Goal: Transaction & Acquisition: Purchase product/service

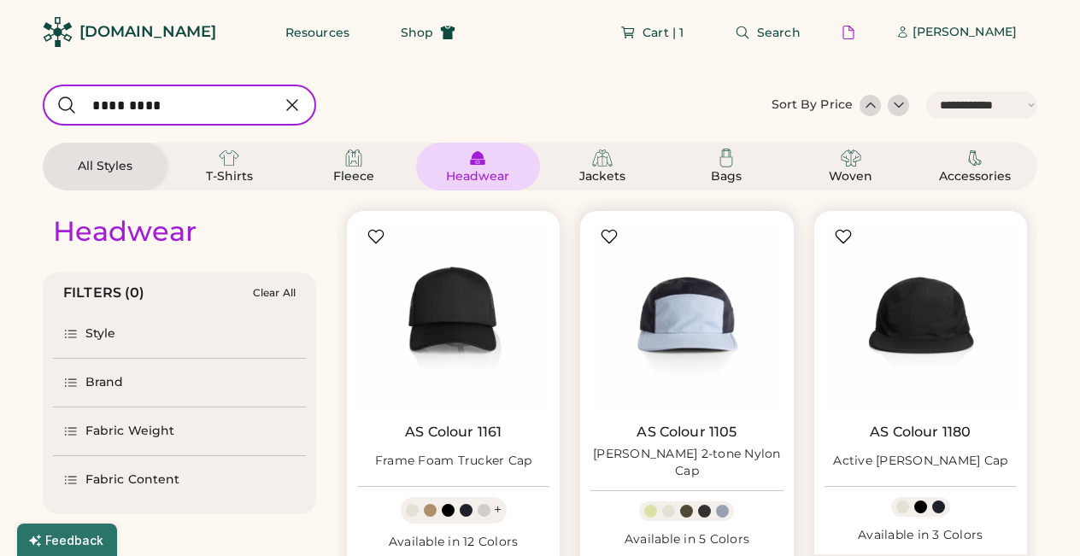
select select "*****"
select select "*"
click at [683, 34] on span "Cart | 1" at bounding box center [662, 32] width 41 height 12
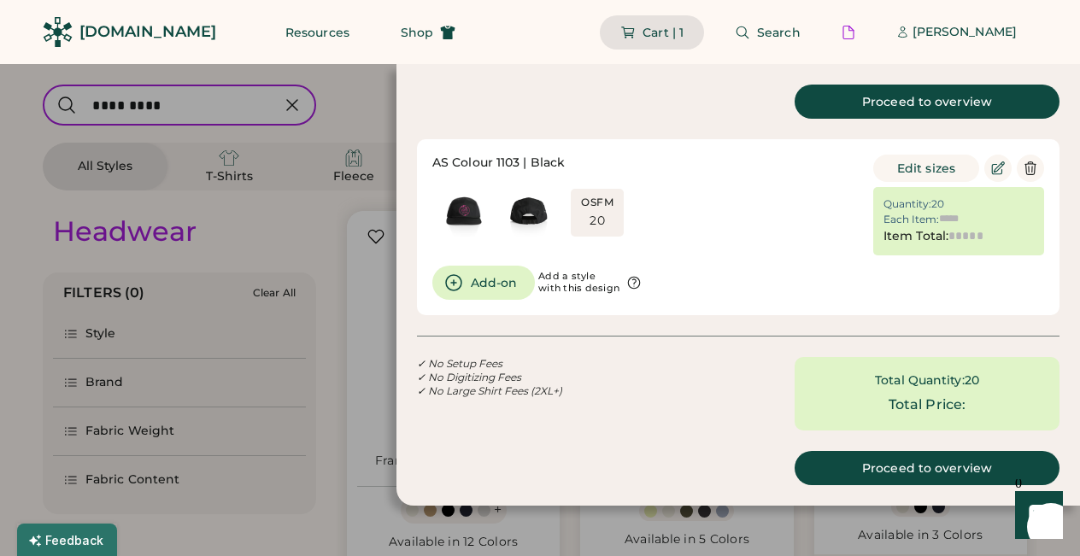
type input "******"
type input "*******"
click at [458, 211] on img at bounding box center [464, 211] width 64 height 64
click at [353, 110] on div at bounding box center [540, 278] width 1080 height 556
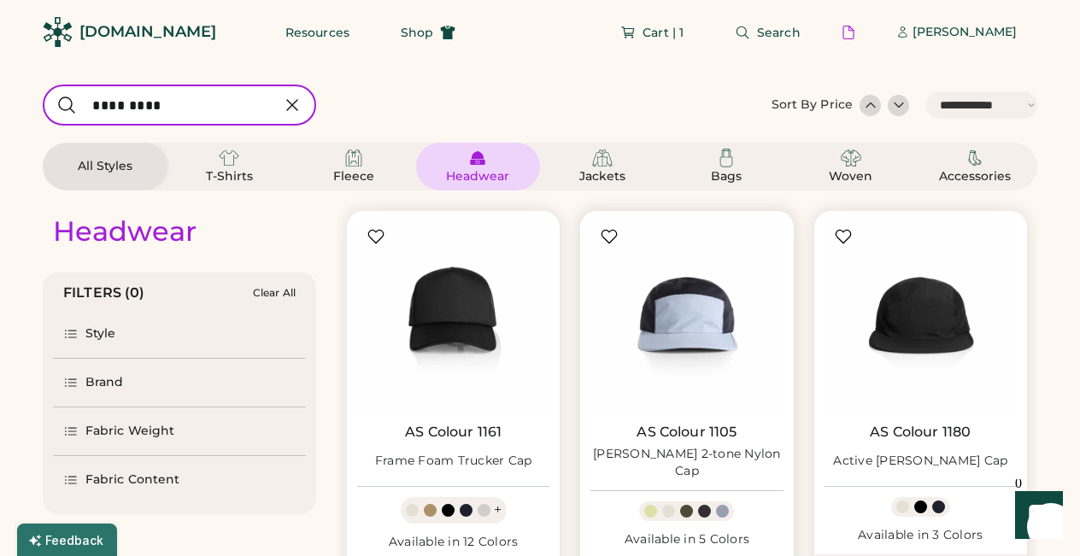
click at [705, 507] on div at bounding box center [704, 511] width 13 height 13
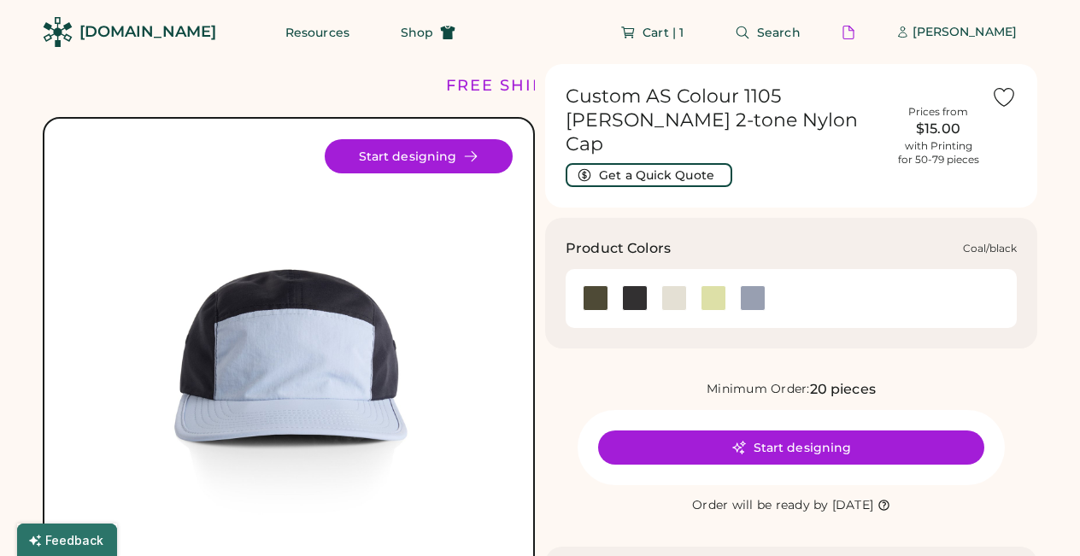
click at [632, 285] on div at bounding box center [635, 298] width 26 height 26
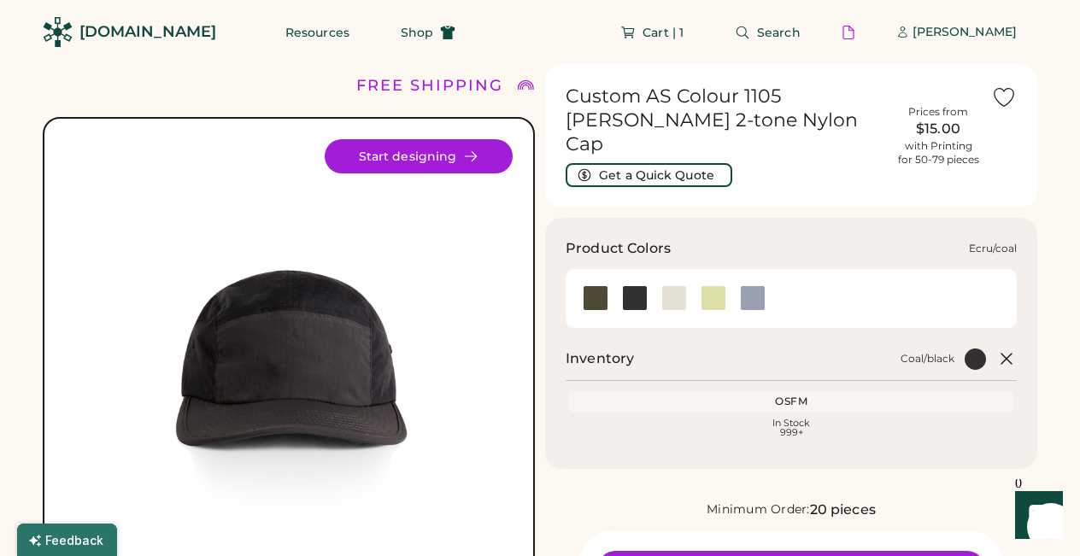
click at [679, 285] on div at bounding box center [674, 298] width 26 height 26
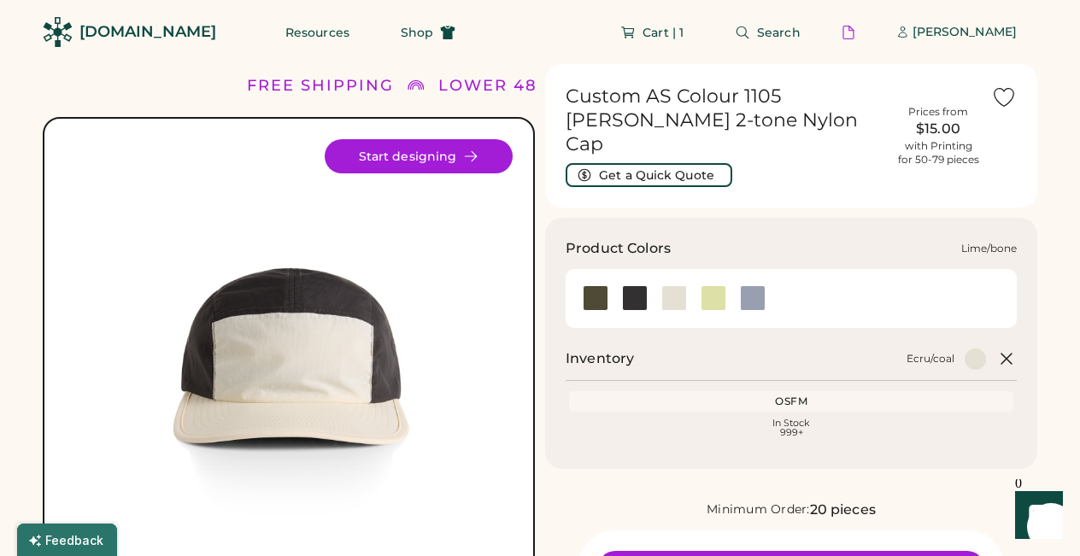
click at [715, 285] on div at bounding box center [714, 298] width 26 height 26
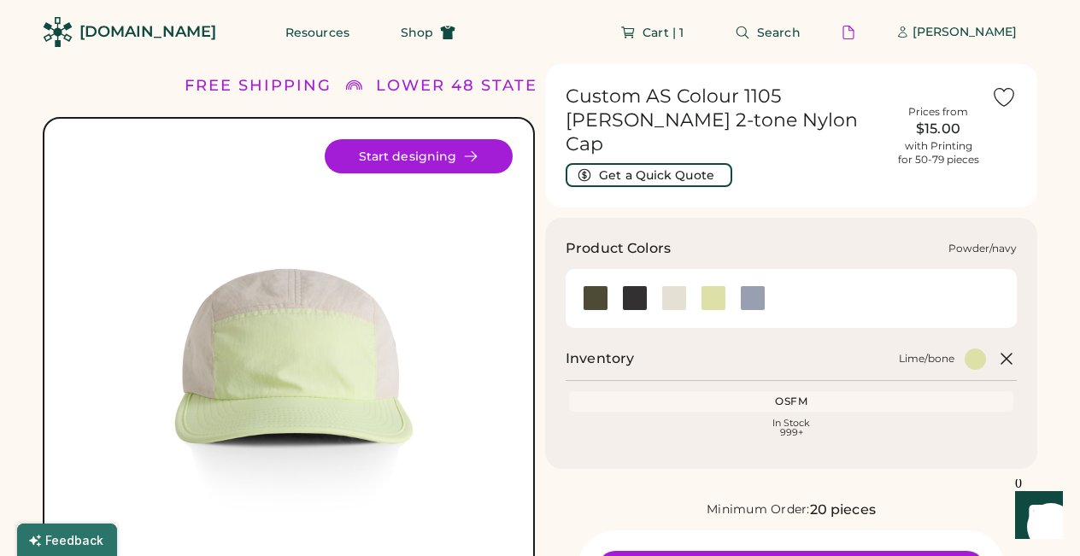
click at [747, 285] on div at bounding box center [753, 298] width 26 height 26
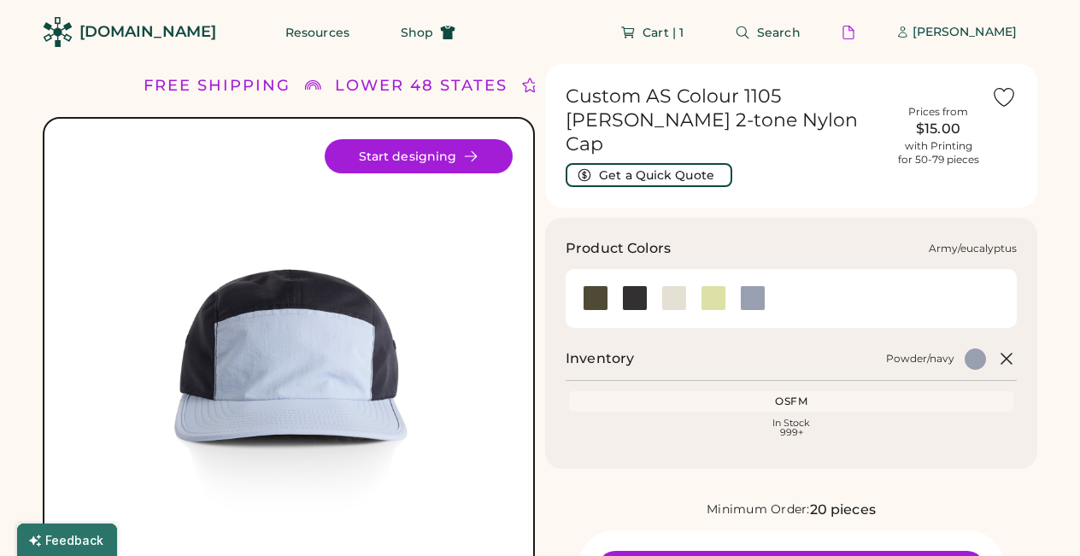
click at [595, 285] on div at bounding box center [596, 298] width 26 height 26
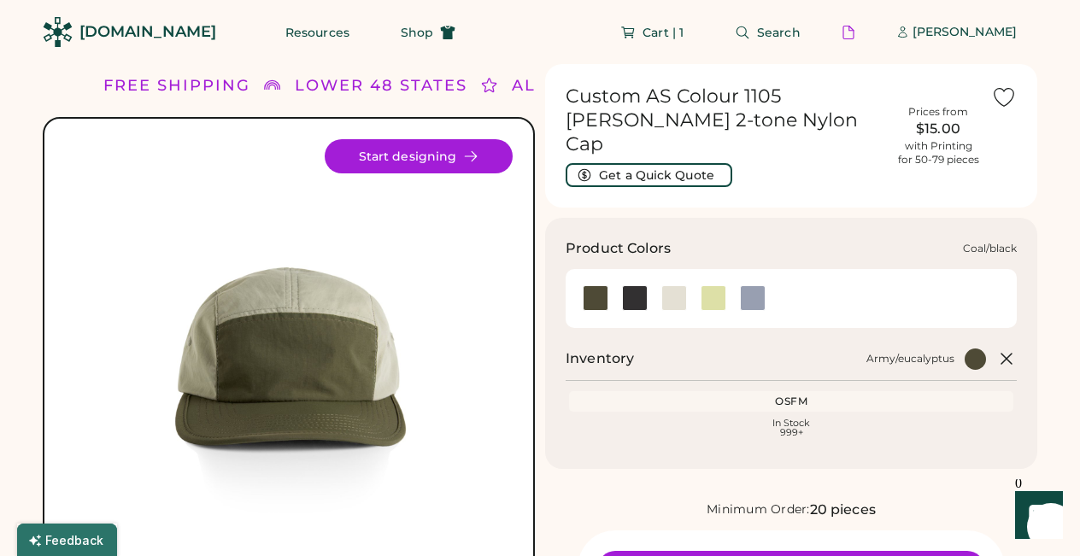
click at [631, 285] on div at bounding box center [635, 298] width 26 height 26
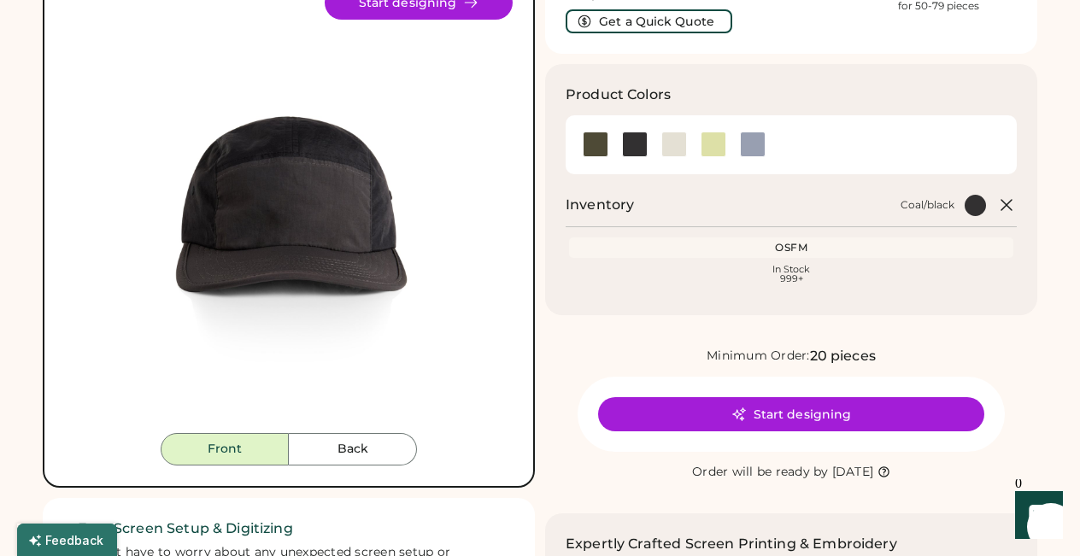
scroll to position [147, 0]
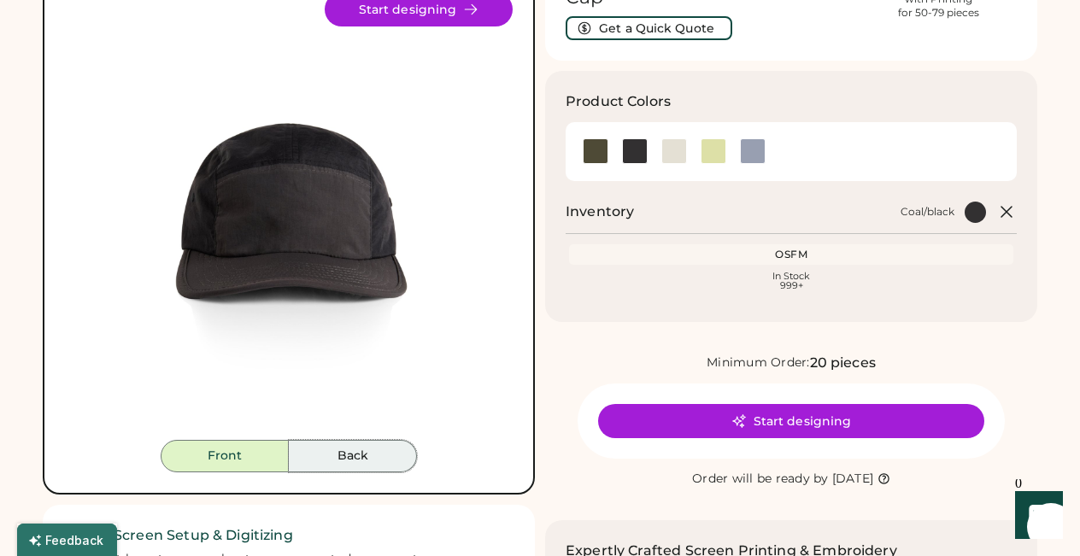
click at [361, 445] on button "Back" at bounding box center [353, 456] width 128 height 32
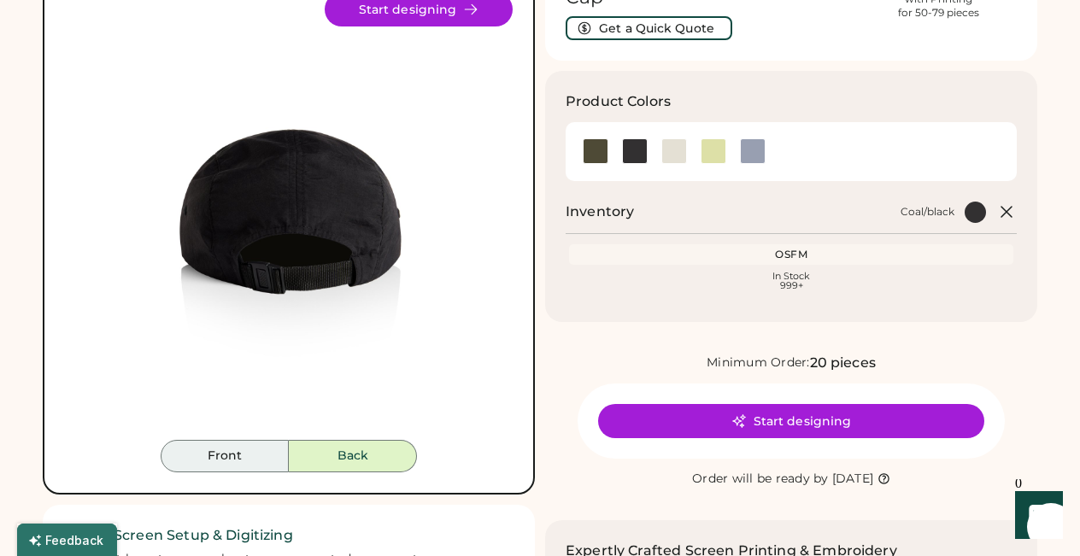
click at [242, 458] on button "Front" at bounding box center [225, 456] width 128 height 32
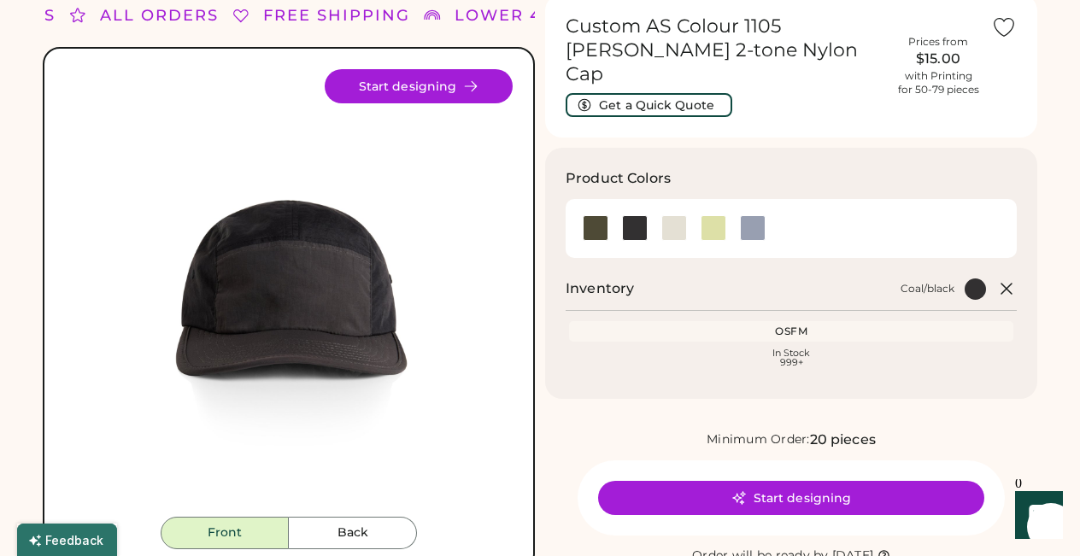
scroll to position [72, 0]
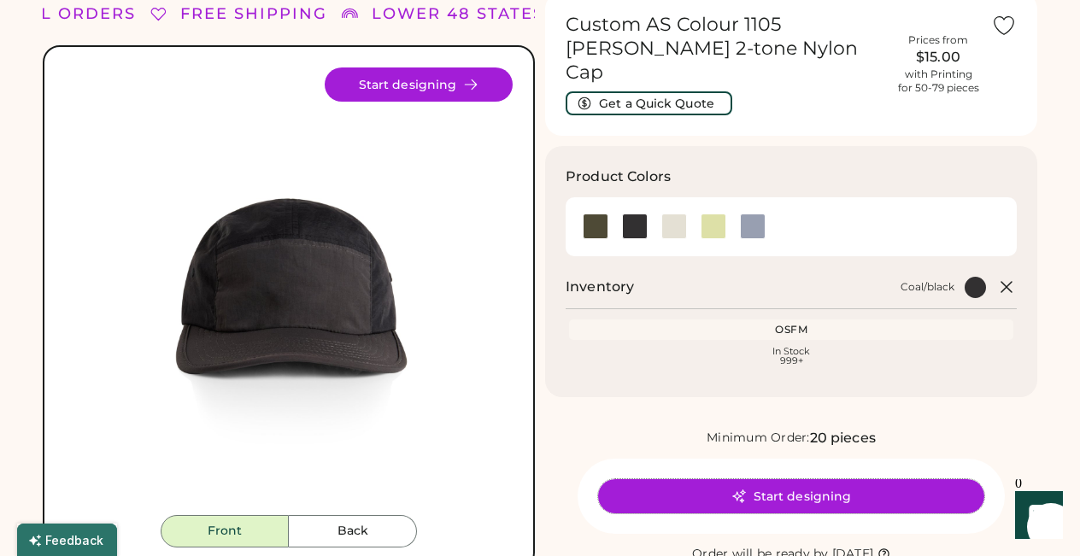
click at [763, 479] on button "Start designing" at bounding box center [791, 496] width 386 height 34
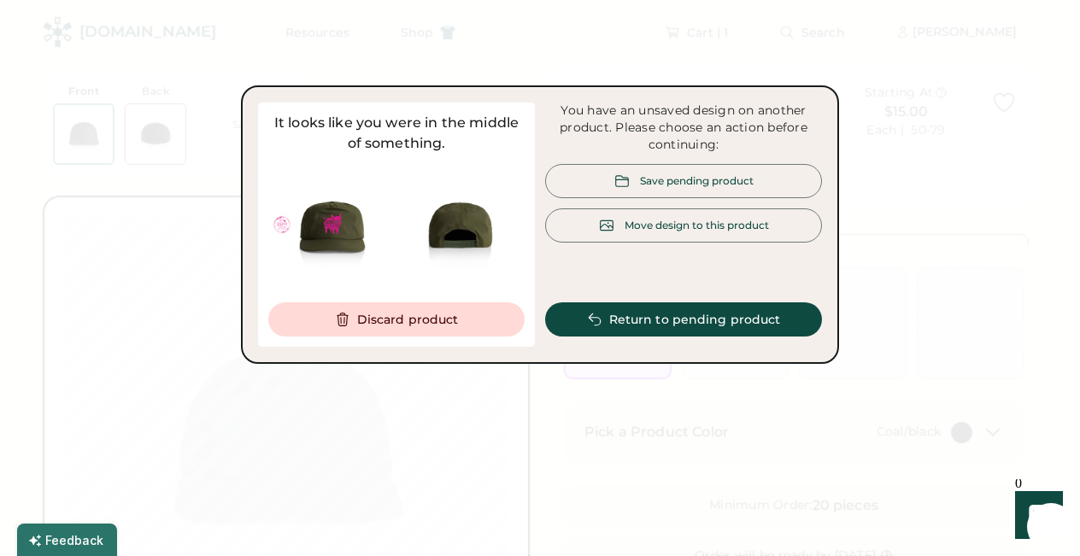
click at [696, 171] on div "Save pending product" at bounding box center [683, 181] width 277 height 34
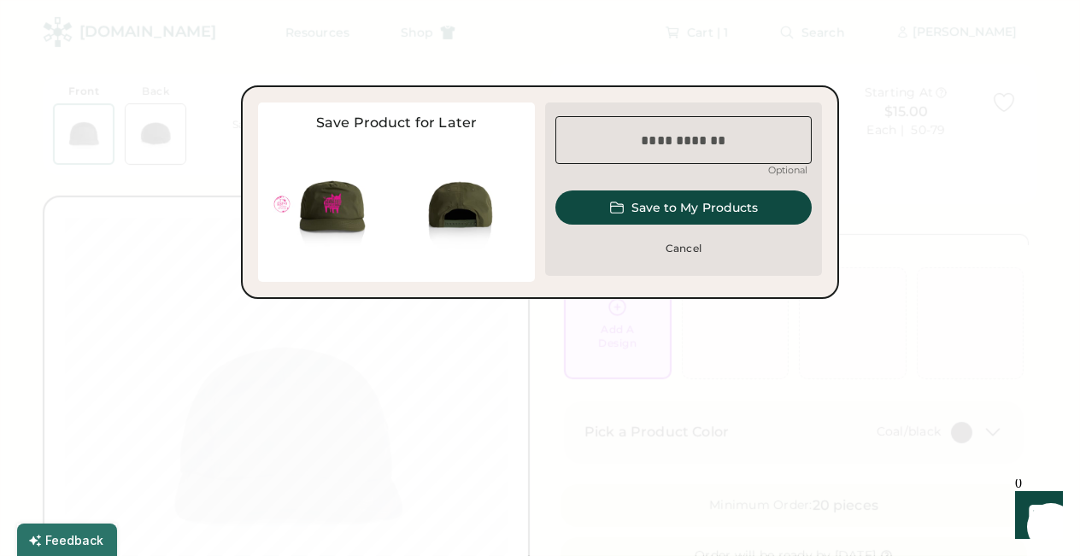
click at [671, 141] on input "input" at bounding box center [683, 140] width 256 height 48
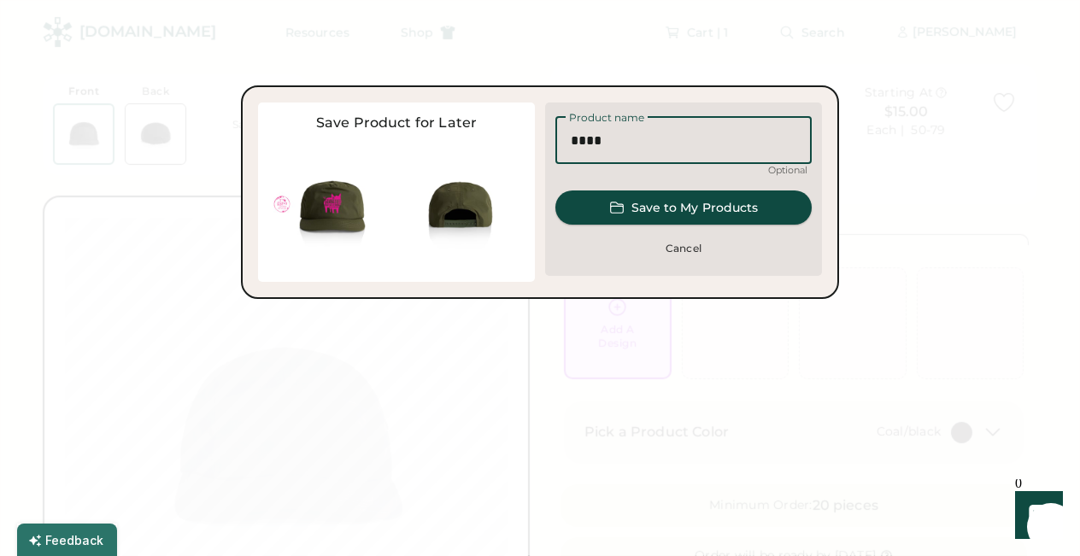
type input "****"
click at [737, 203] on button "Save to My Products" at bounding box center [683, 208] width 256 height 34
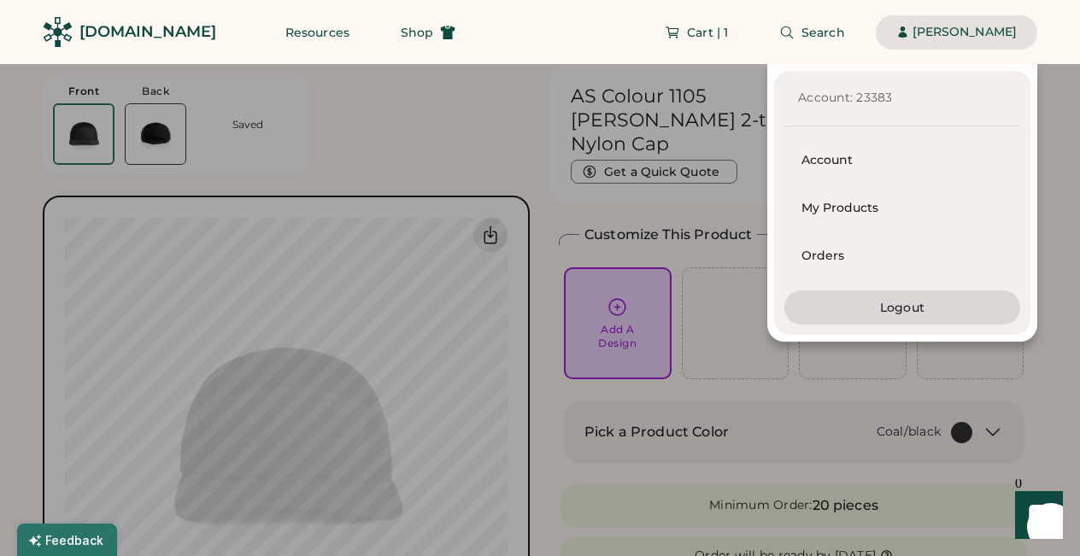
click at [546, 277] on div "Account: 23383 Account My Products Orders Logout" at bounding box center [518, 203] width 1037 height 278
click at [621, 283] on div "Account: 23383 Account My Products Orders Logout" at bounding box center [518, 203] width 1037 height 278
click at [535, 155] on div "Account: 23383 Account My Products Orders Logout" at bounding box center [518, 203] width 1037 height 278
drag, startPoint x: 535, startPoint y: 155, endPoint x: 525, endPoint y: 155, distance: 9.4
click at [525, 155] on div "Account: 23383 Account My Products Orders Logout" at bounding box center [518, 203] width 1037 height 278
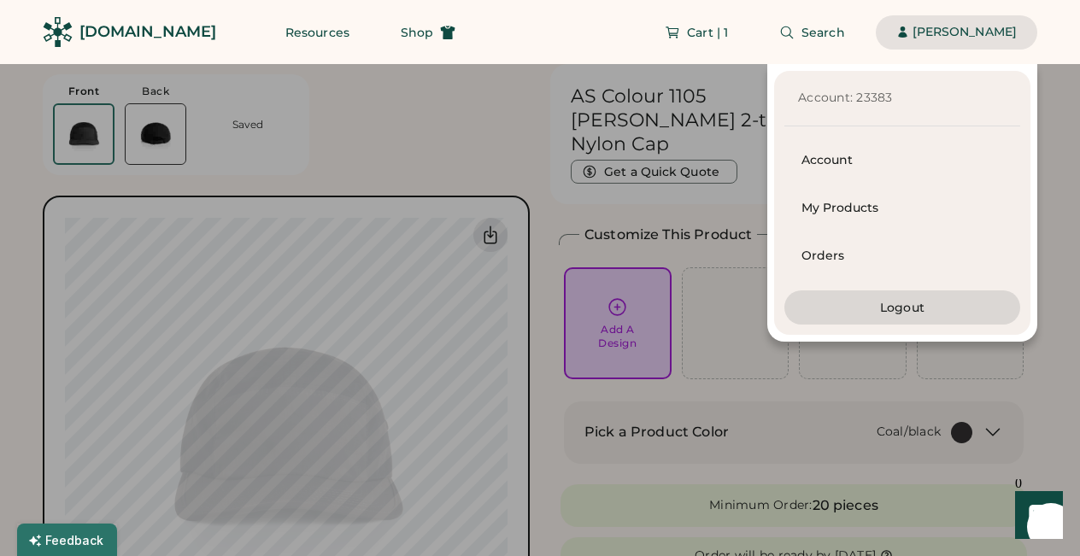
click at [521, 155] on div "Account: 23383 Account My Products Orders Logout" at bounding box center [518, 203] width 1037 height 278
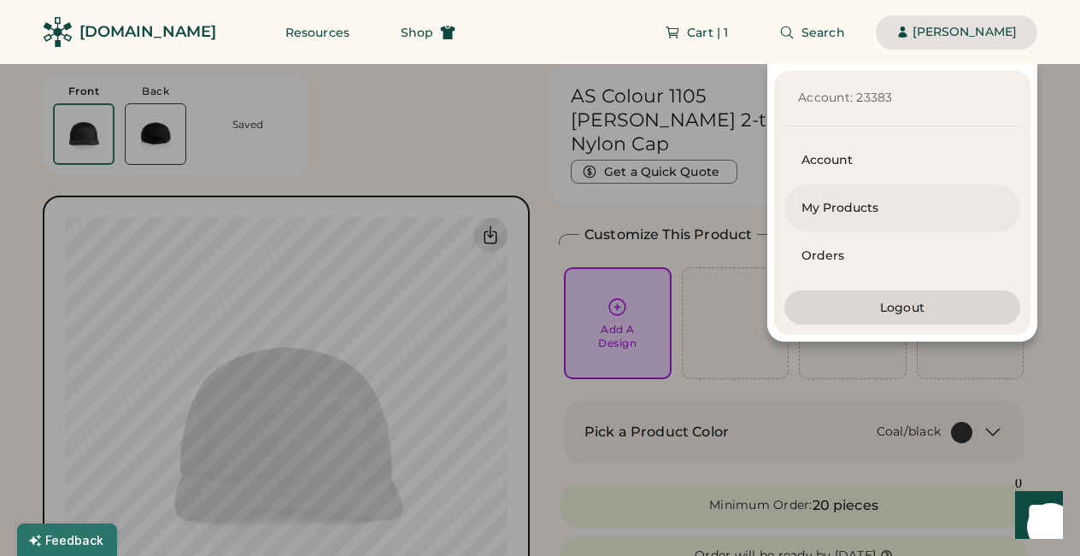
click at [835, 208] on div "My Products" at bounding box center [902, 208] width 202 height 17
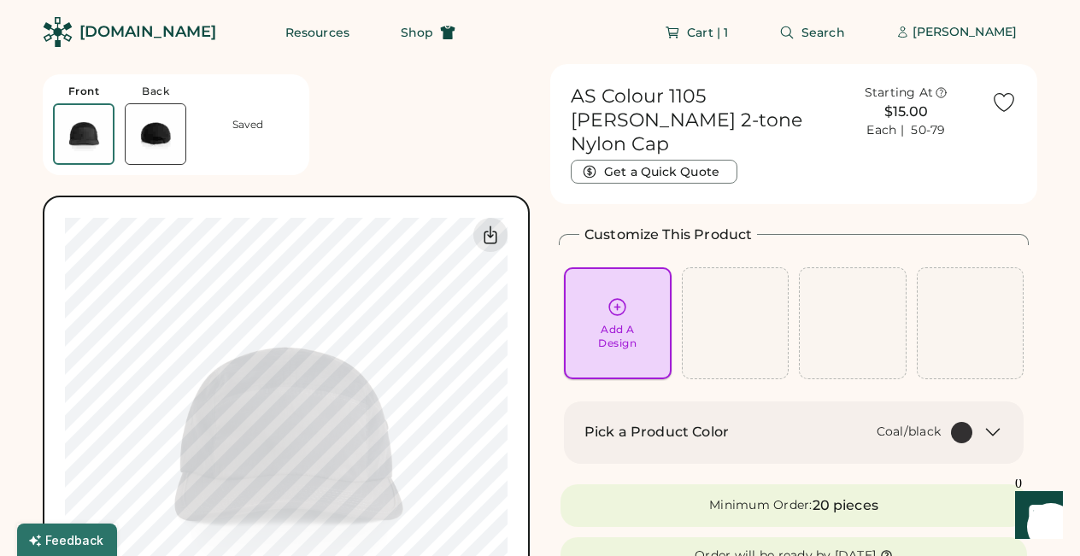
click at [614, 296] on icon at bounding box center [617, 306] width 21 height 21
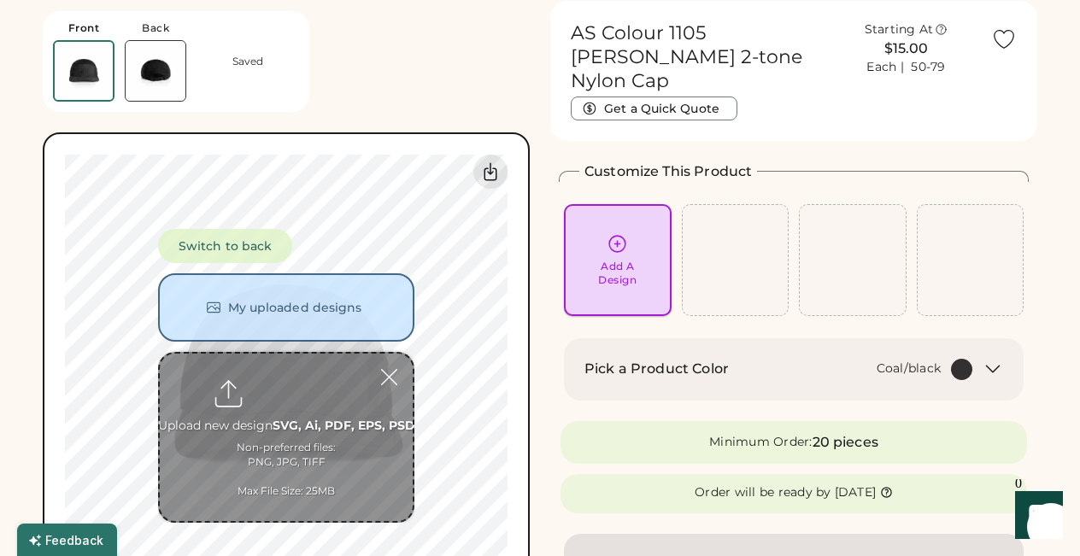
scroll to position [64, 0]
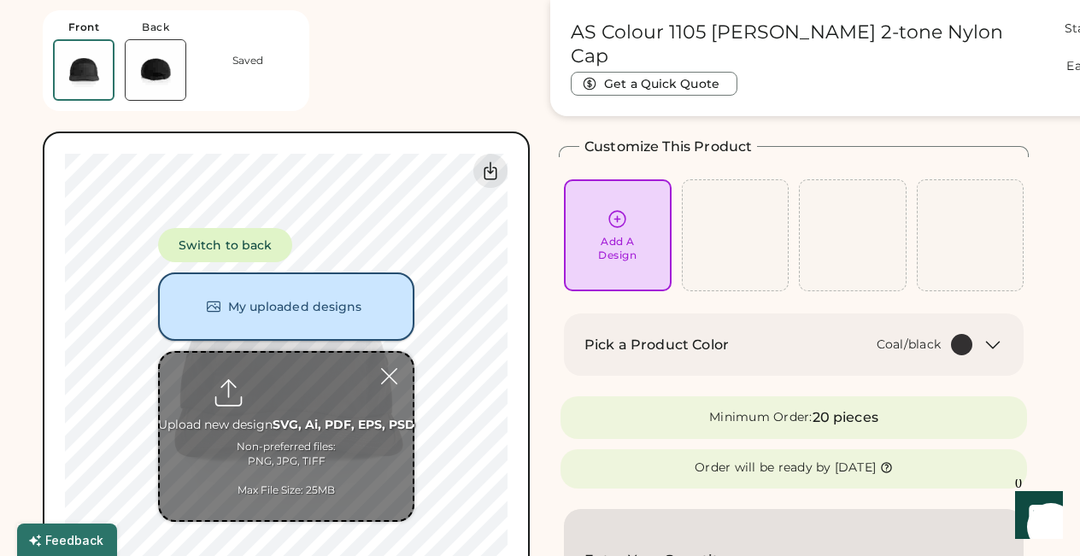
click at [278, 307] on button "My uploaded designs" at bounding box center [286, 307] width 256 height 68
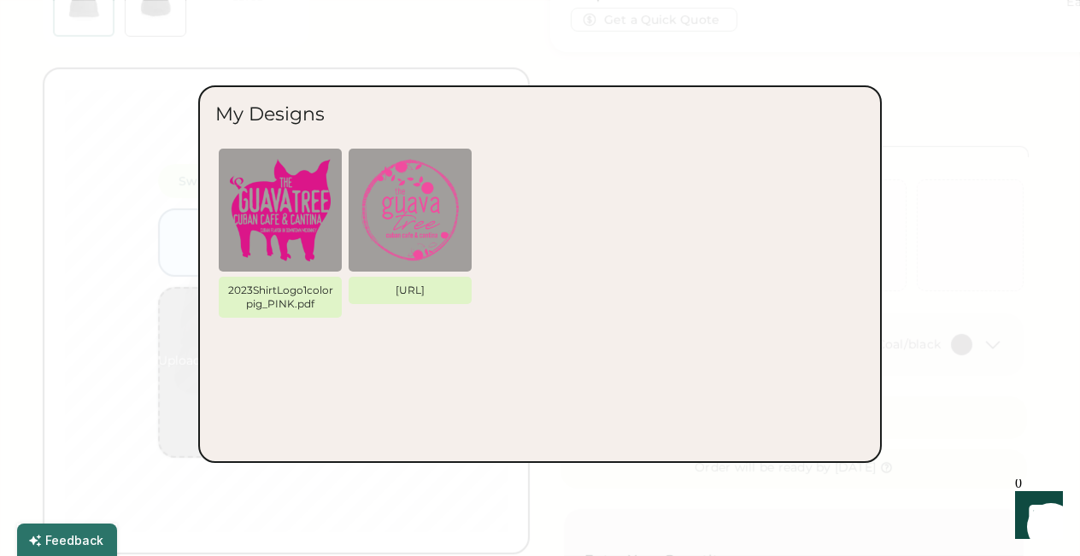
click at [403, 204] on img at bounding box center [410, 210] width 103 height 103
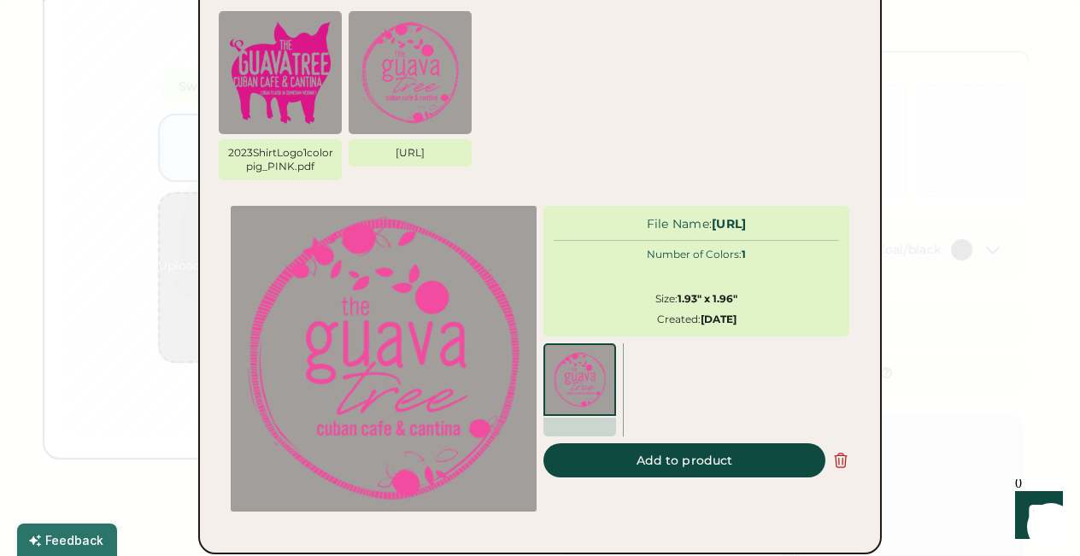
scroll to position [159, 0]
click at [701, 456] on button "Add to product" at bounding box center [684, 460] width 282 height 34
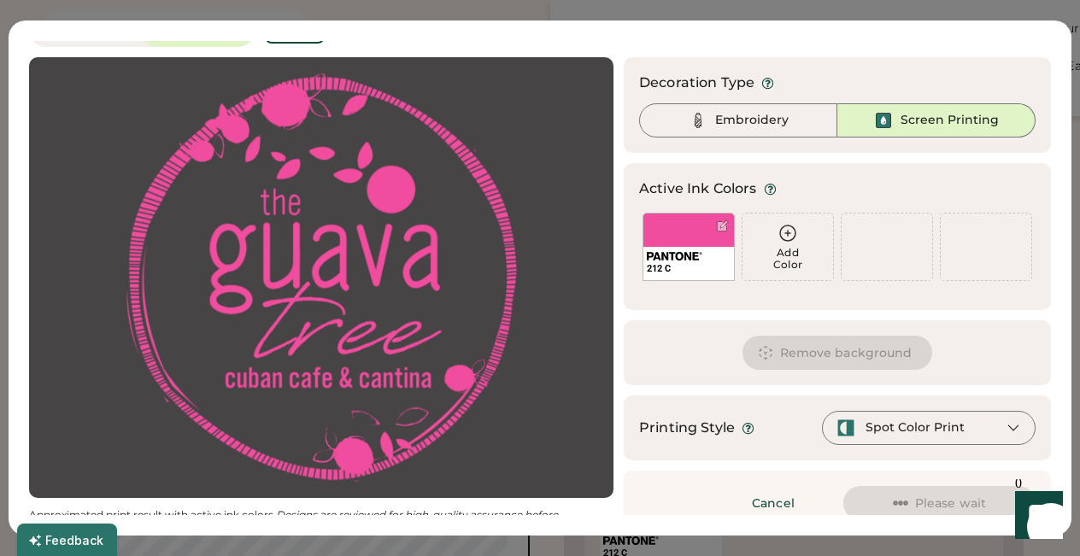
scroll to position [49, 0]
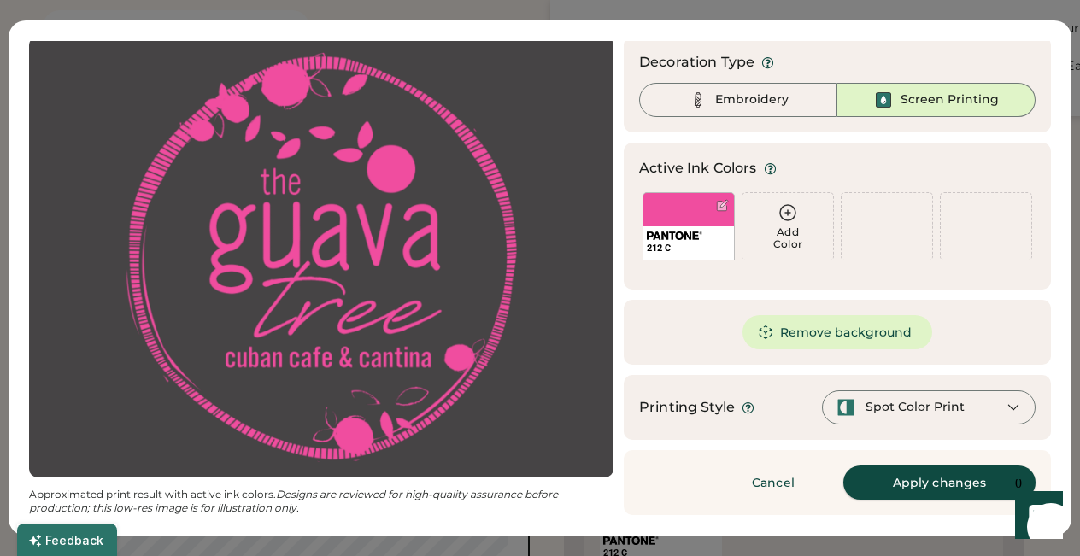
click at [905, 484] on button "Apply changes" at bounding box center [939, 483] width 192 height 34
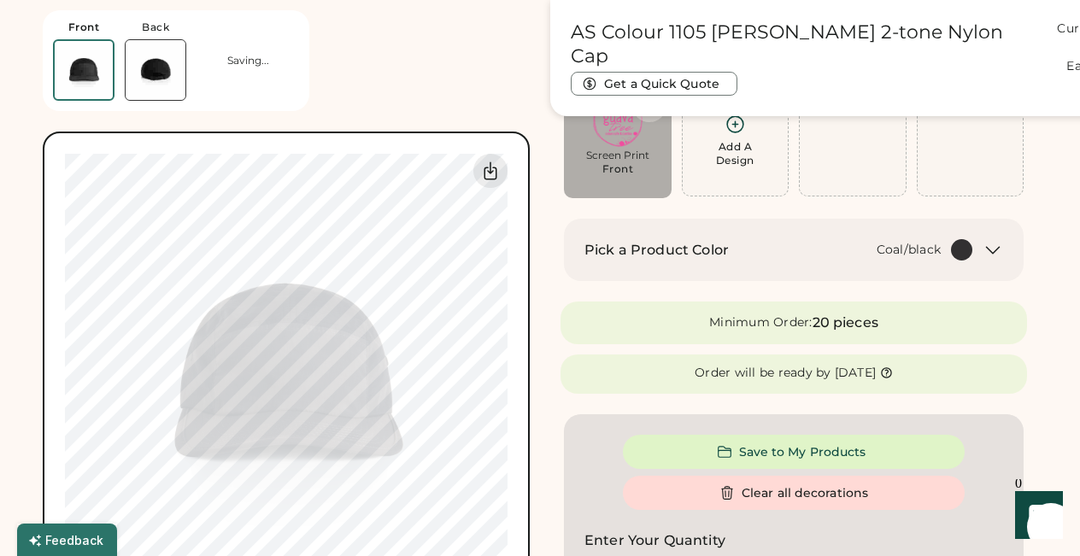
type input "****"
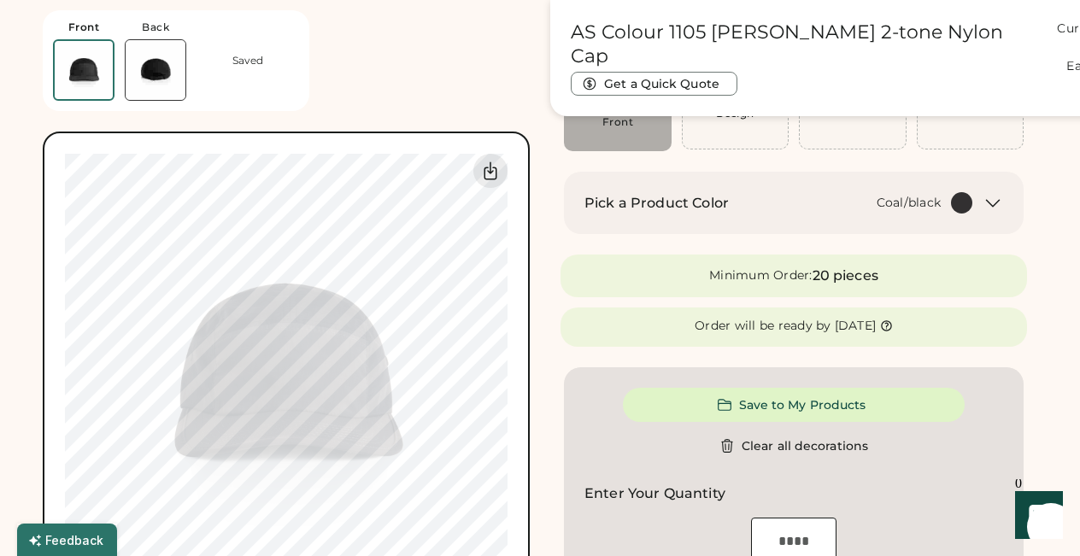
scroll to position [213, 0]
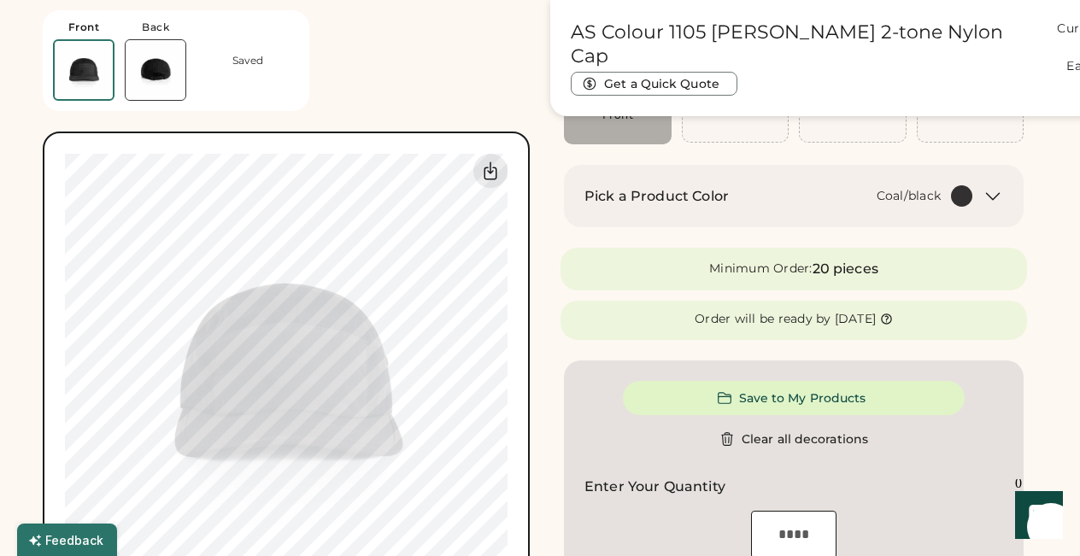
click at [154, 74] on img at bounding box center [156, 70] width 60 height 60
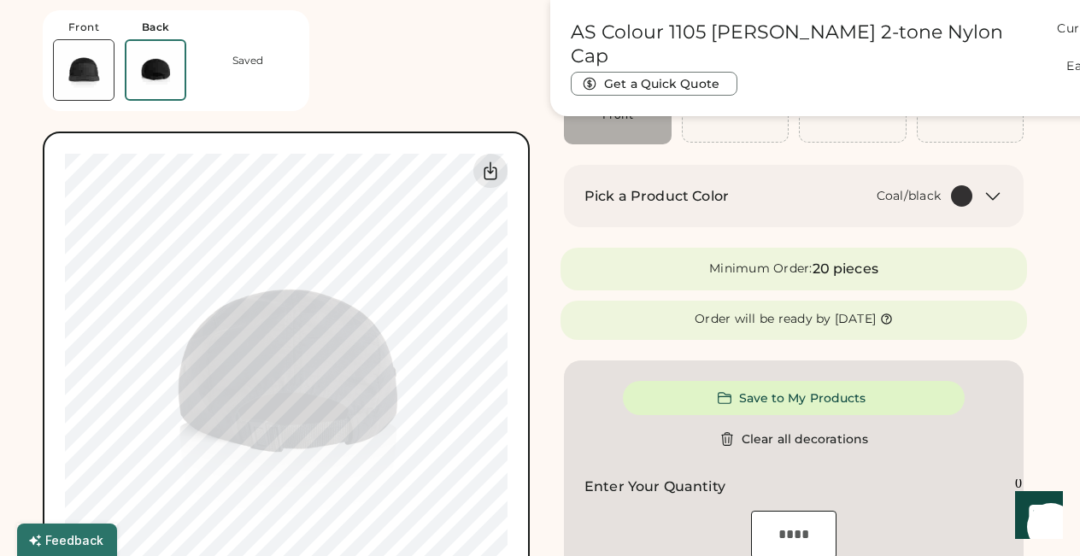
click at [84, 65] on img at bounding box center [84, 70] width 60 height 60
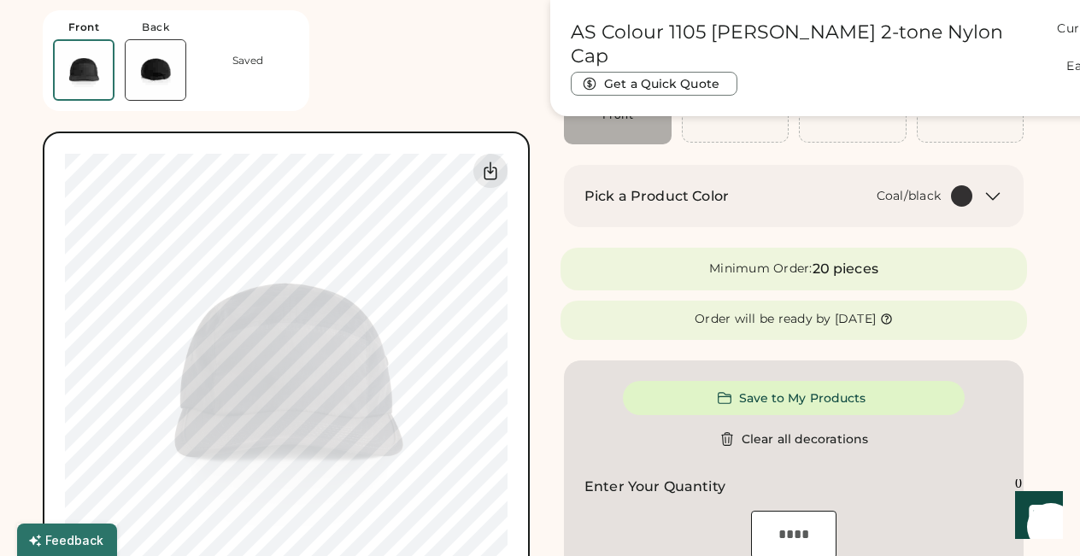
click at [997, 183] on div "Pick a Product Color Coal/black" at bounding box center [794, 196] width 460 height 62
click at [994, 195] on icon at bounding box center [992, 196] width 21 height 21
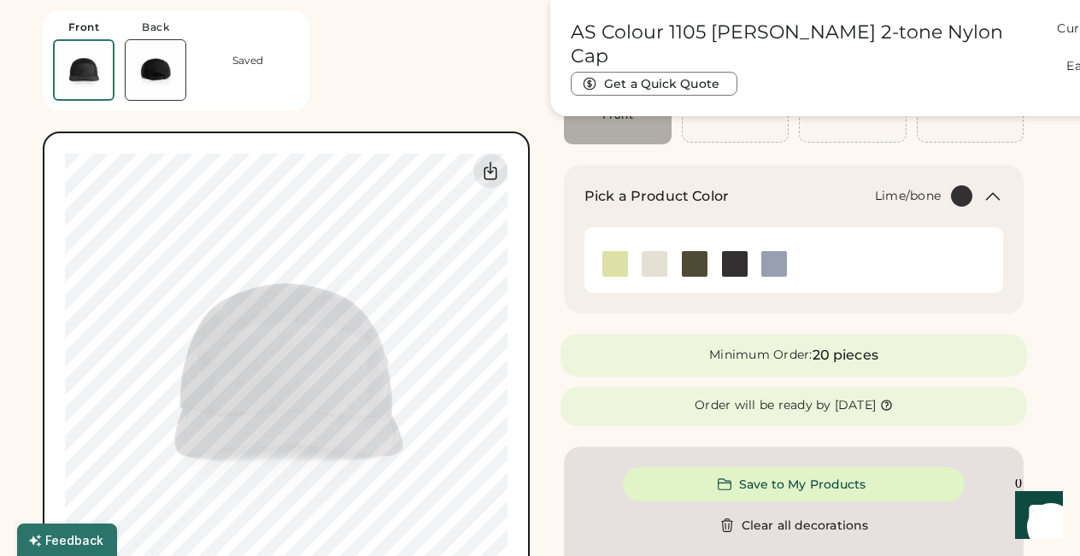
click at [613, 264] on img at bounding box center [615, 264] width 26 height 26
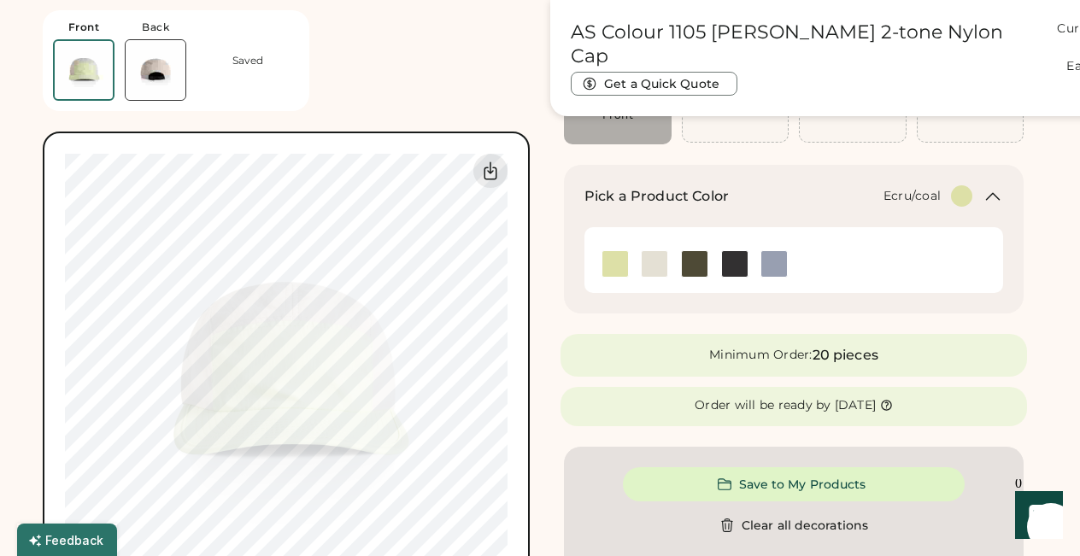
click at [657, 259] on img at bounding box center [655, 264] width 26 height 26
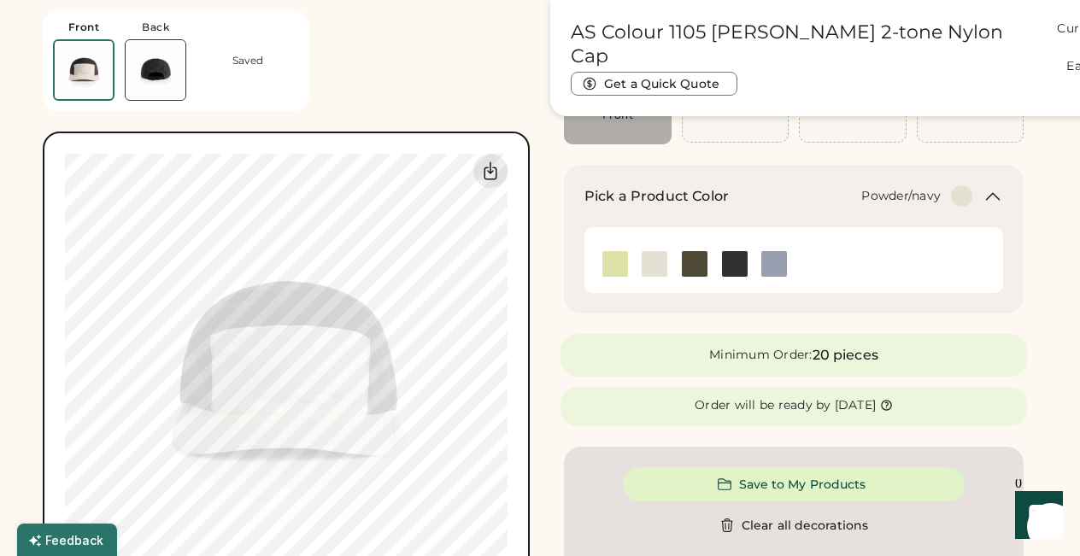
click at [769, 267] on img at bounding box center [774, 264] width 26 height 26
click at [733, 264] on img at bounding box center [735, 264] width 26 height 26
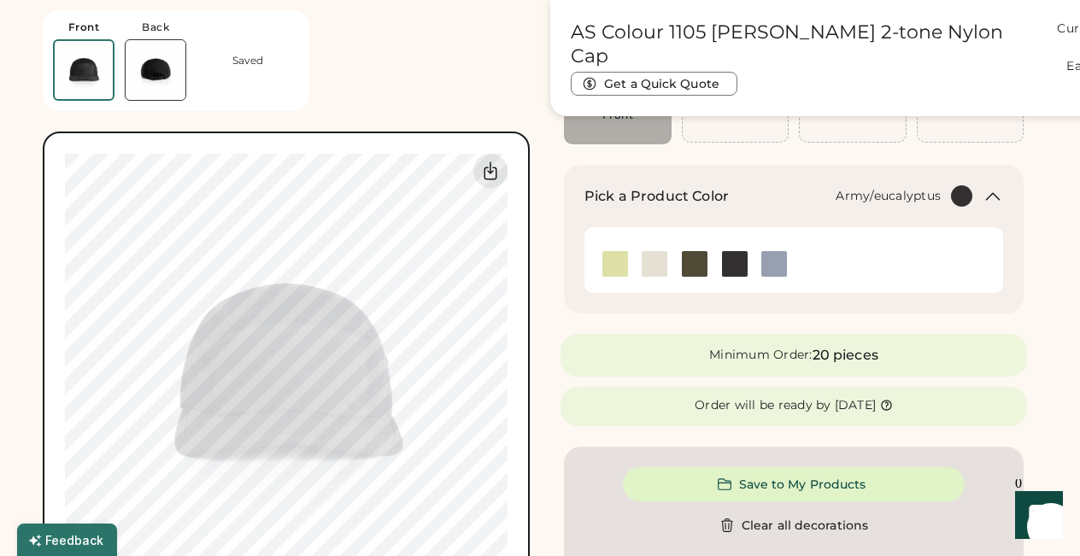
click at [692, 263] on img at bounding box center [695, 264] width 26 height 26
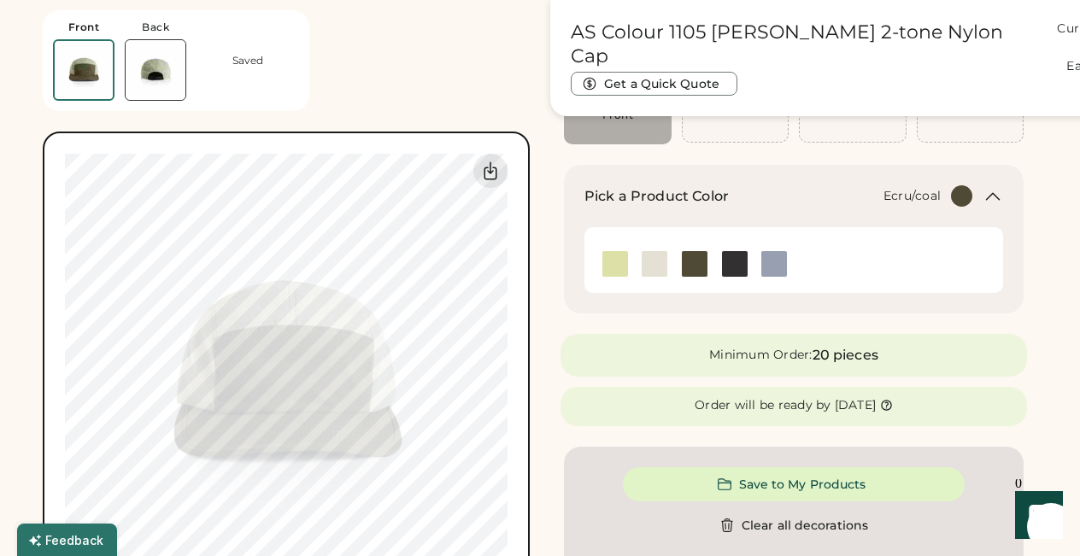
click at [648, 264] on img at bounding box center [655, 264] width 26 height 26
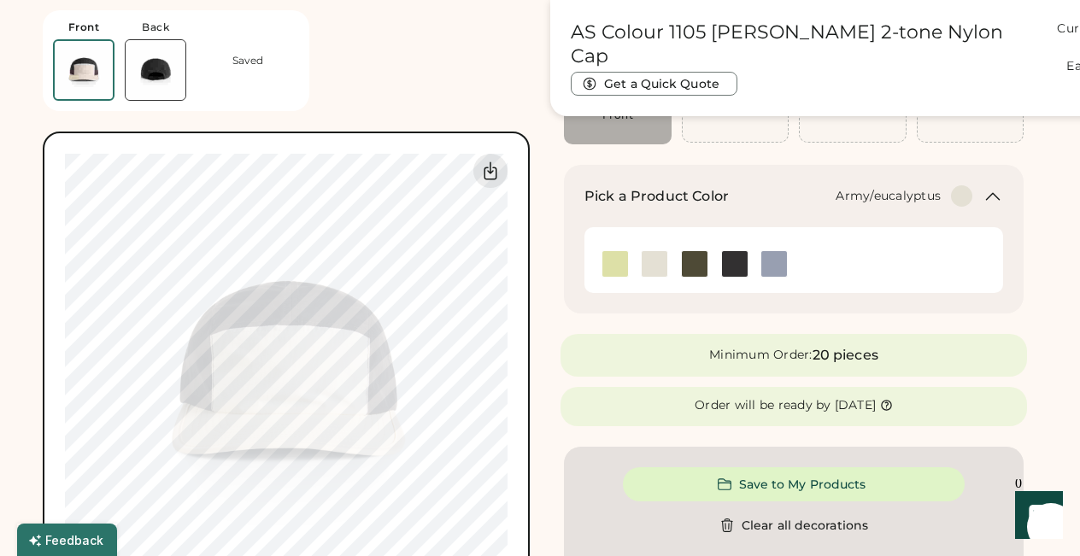
click at [692, 261] on img at bounding box center [695, 264] width 26 height 26
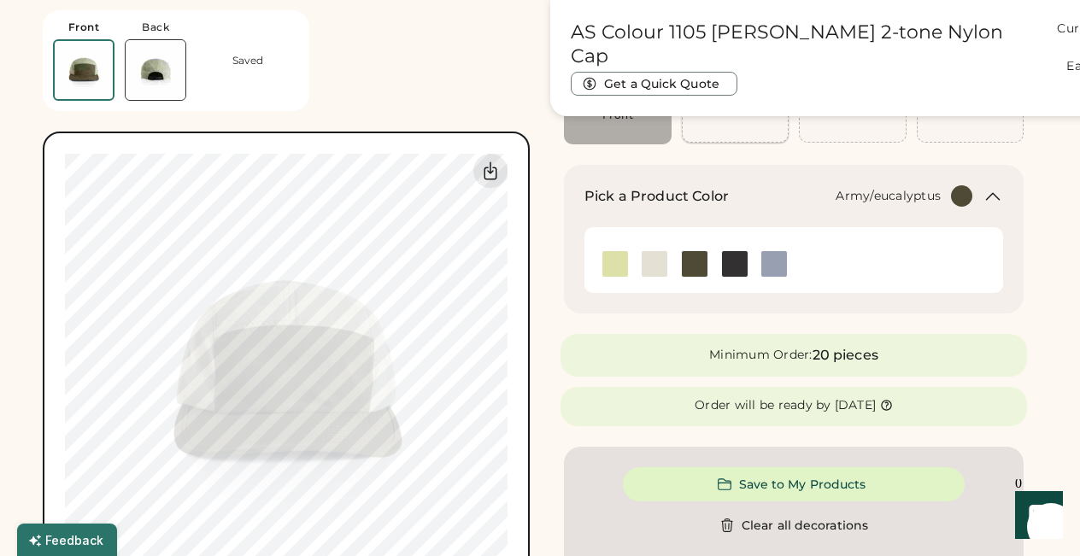
click at [729, 110] on div "Add A Design" at bounding box center [735, 99] width 38 height 27
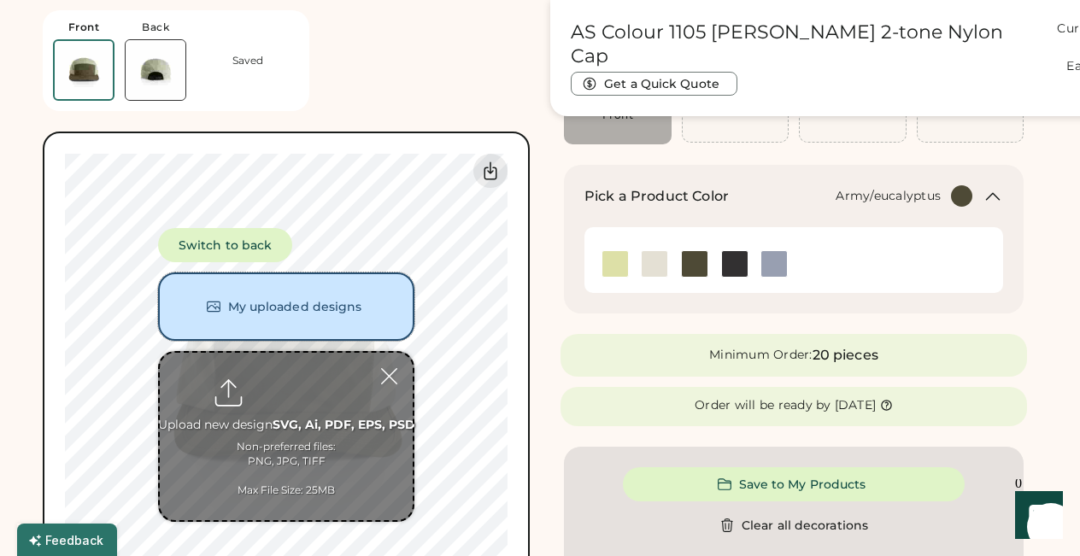
click at [261, 294] on button "My uploaded designs" at bounding box center [286, 307] width 256 height 68
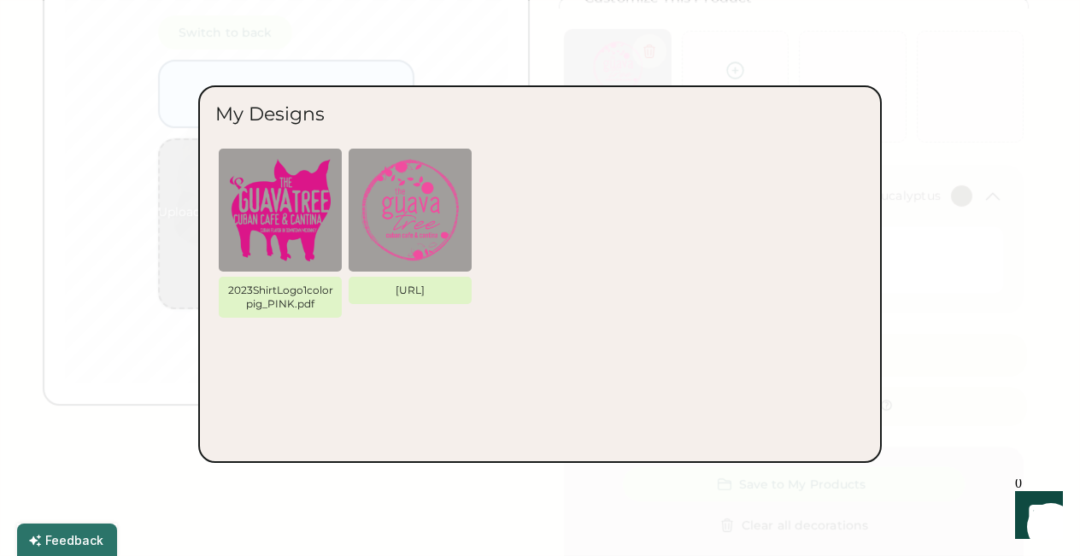
click at [290, 193] on img at bounding box center [280, 210] width 103 height 103
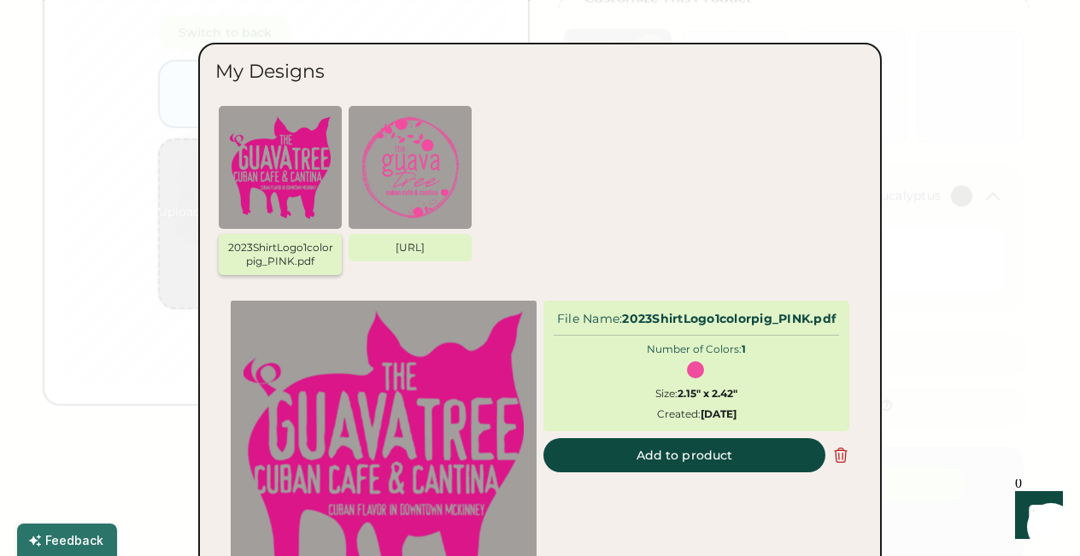
scroll to position [308, 0]
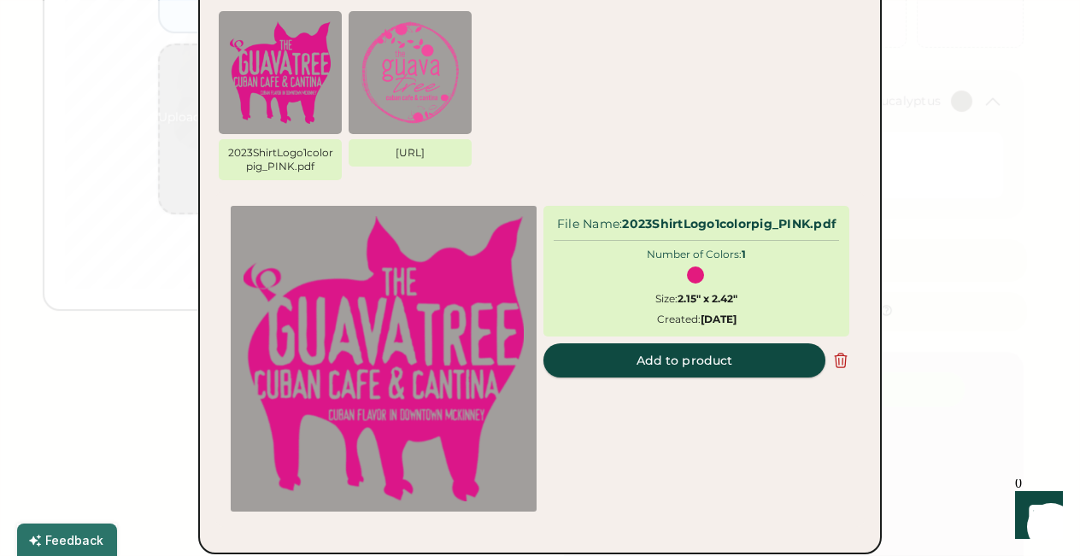
click at [635, 356] on button "Add to product" at bounding box center [684, 360] width 282 height 34
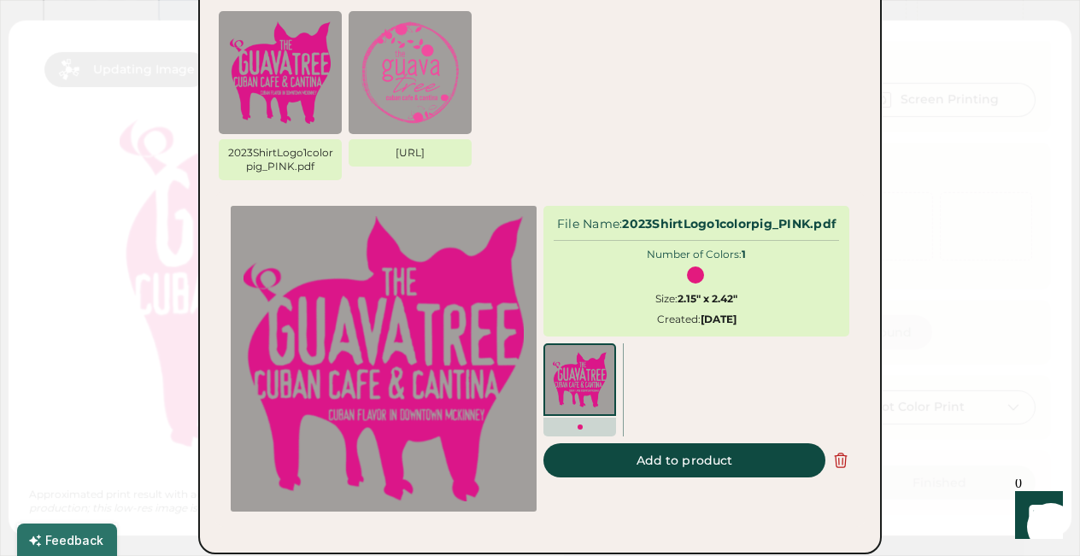
scroll to position [0, 0]
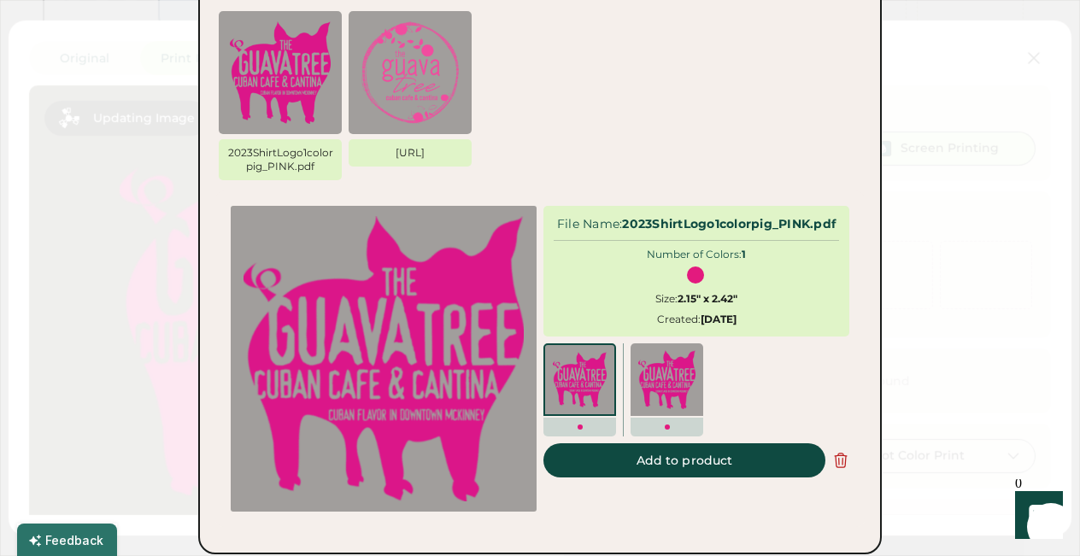
type input "****"
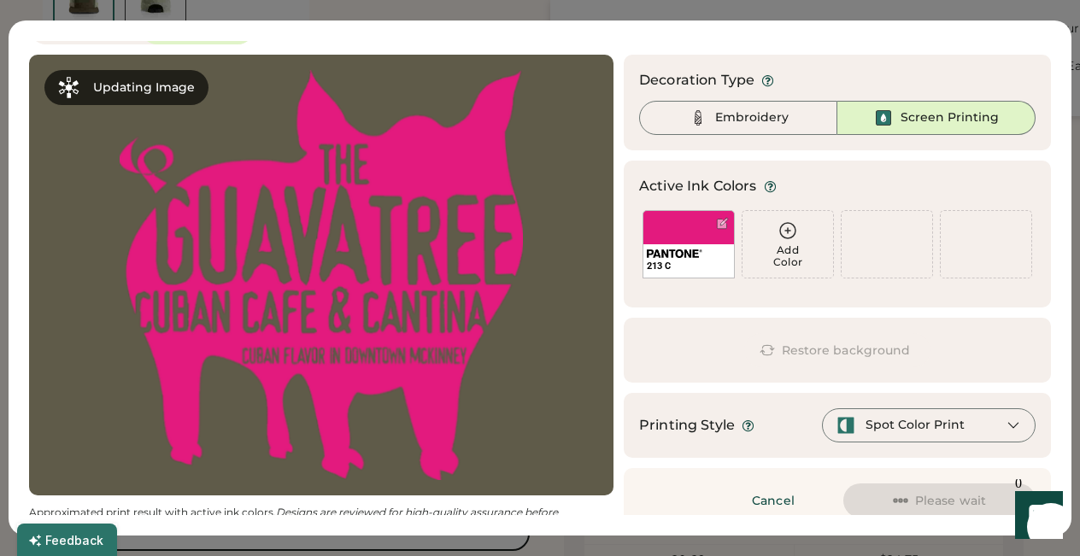
scroll to position [49, 0]
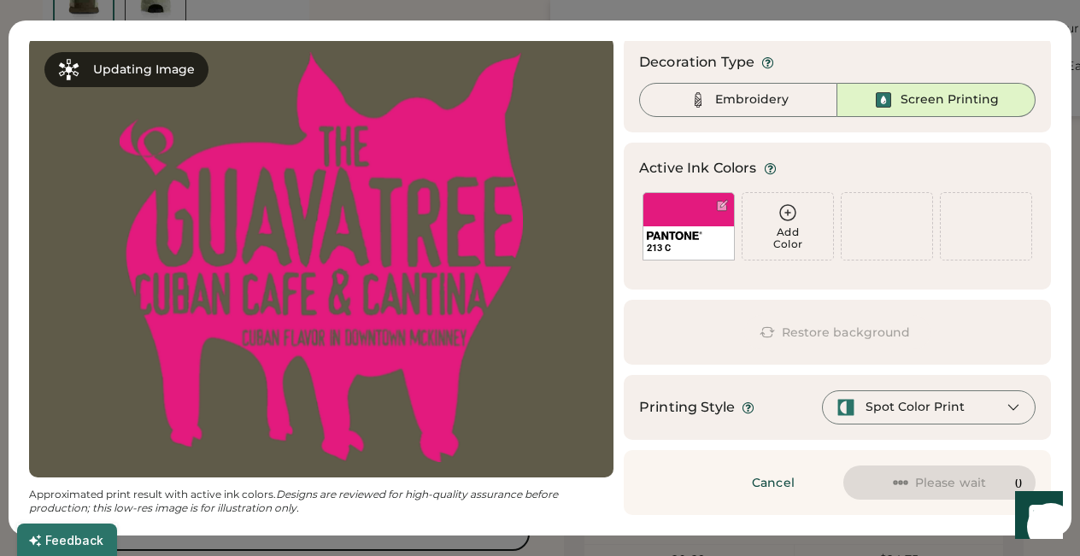
click at [411, 200] on div at bounding box center [321, 257] width 554 height 410
click at [687, 103] on div "Embroidery" at bounding box center [738, 100] width 198 height 34
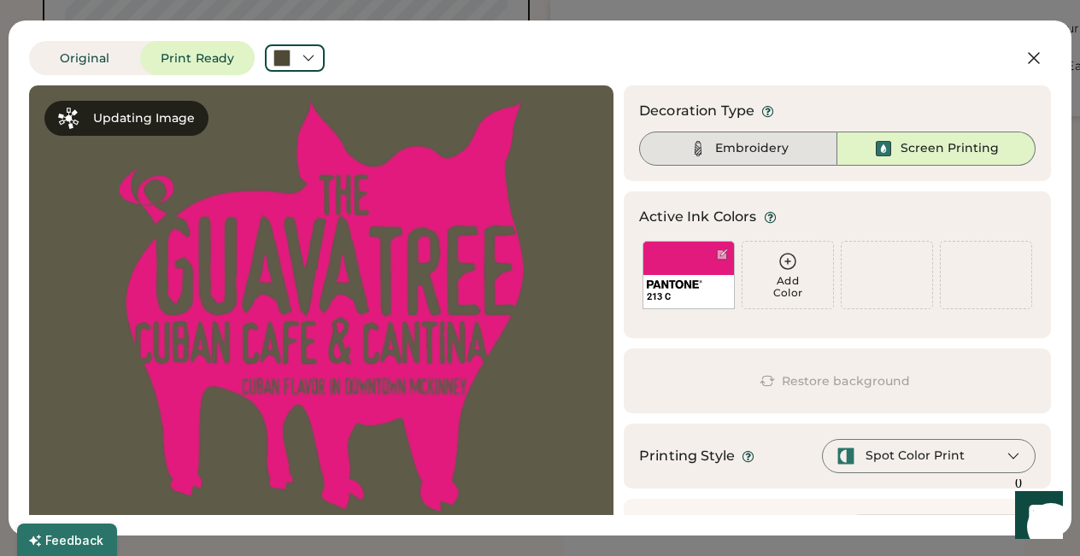
click at [715, 151] on div "Embroidery" at bounding box center [751, 148] width 73 height 17
click at [314, 56] on icon at bounding box center [308, 57] width 15 height 15
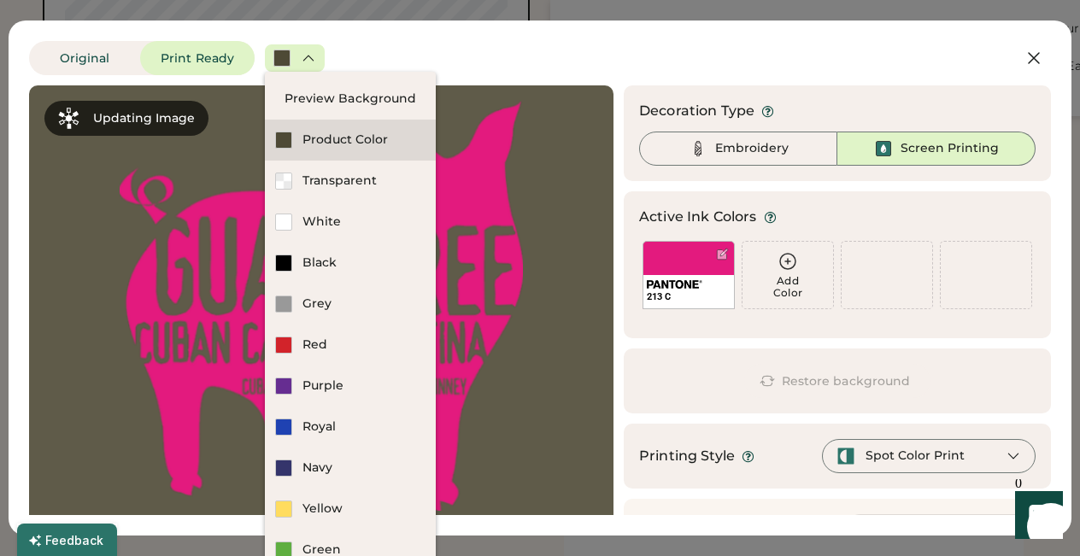
click at [339, 143] on div "Product Color" at bounding box center [363, 140] width 123 height 17
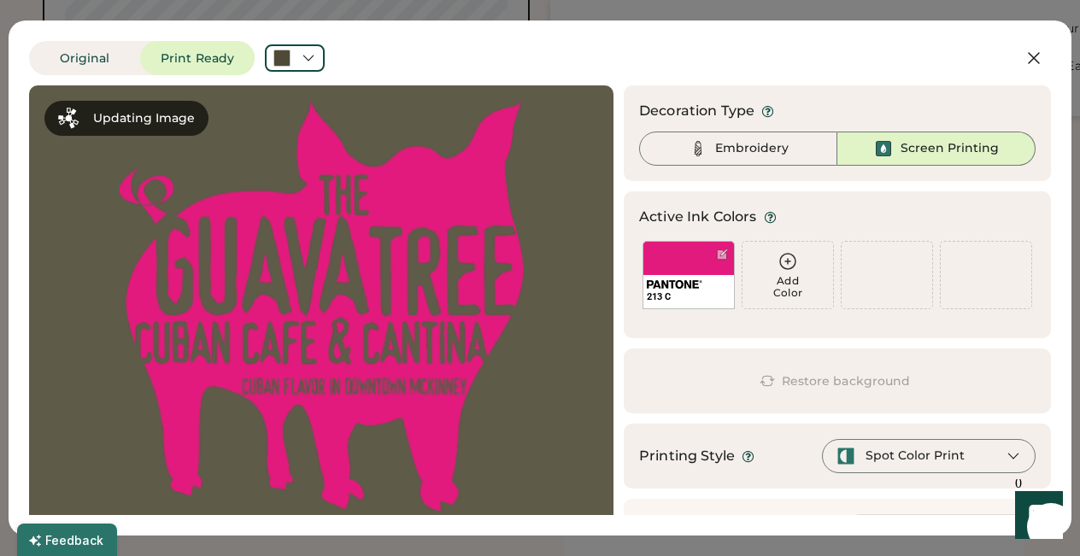
scroll to position [49, 0]
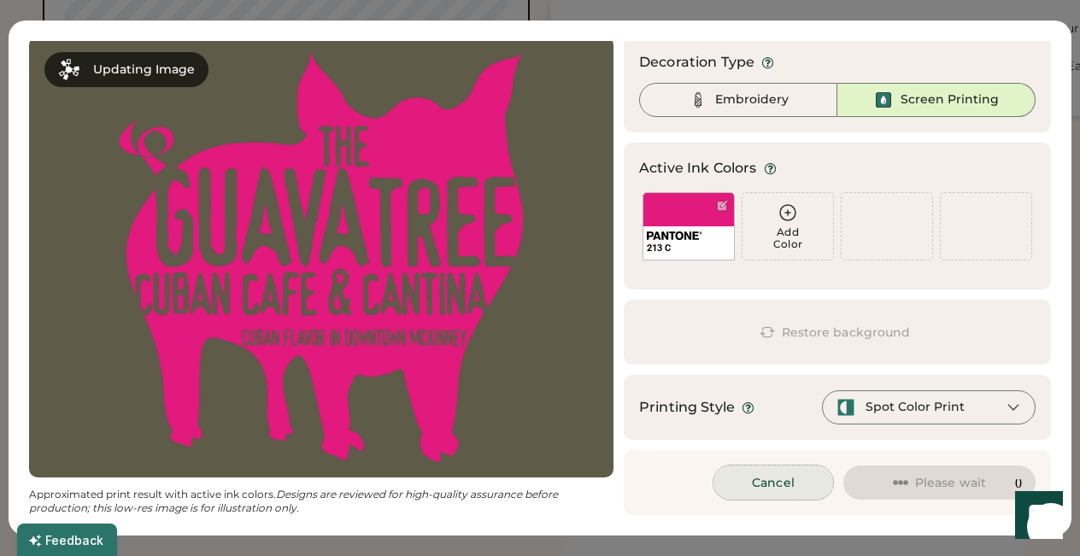
click at [777, 481] on button "Cancel" at bounding box center [773, 483] width 120 height 34
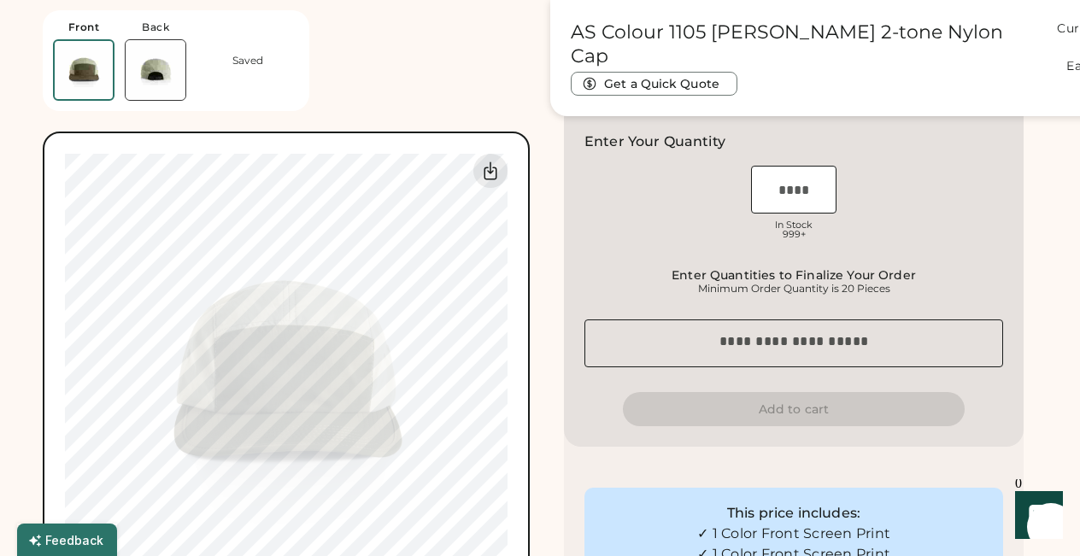
scroll to position [1063, 0]
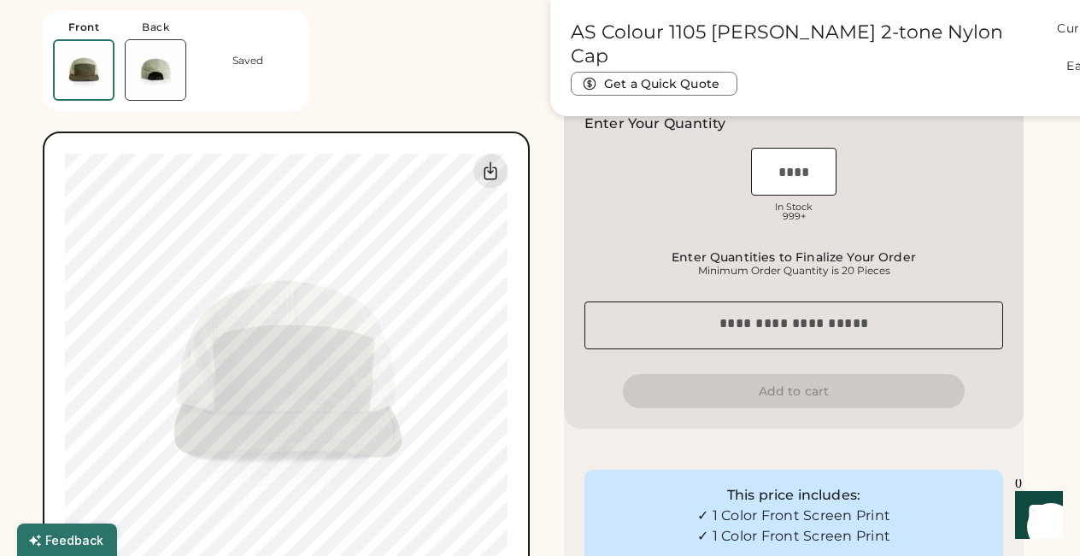
type input "****"
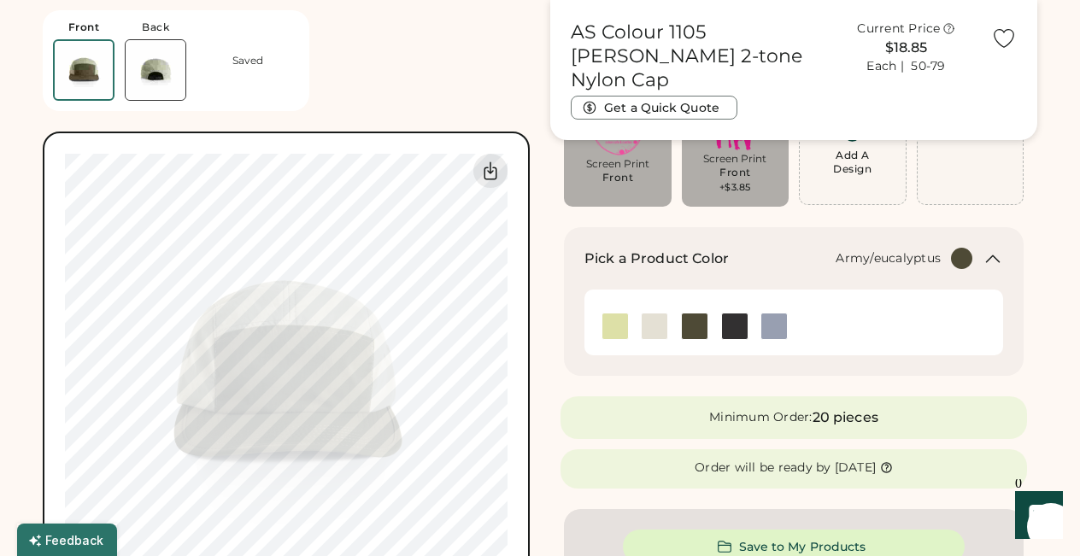
scroll to position [150, 0]
click at [617, 329] on img at bounding box center [615, 327] width 26 height 26
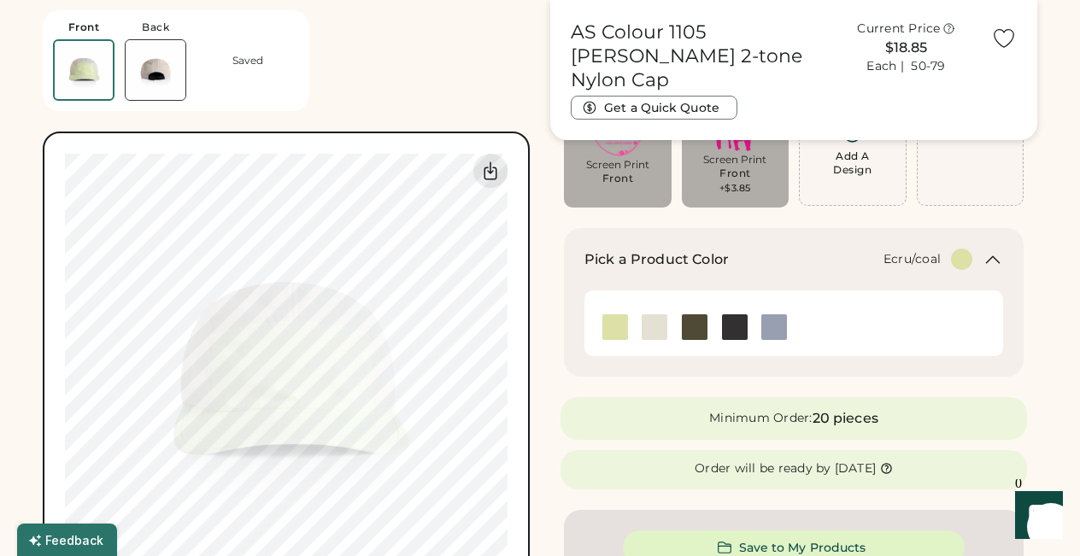
click at [654, 322] on img at bounding box center [655, 327] width 26 height 26
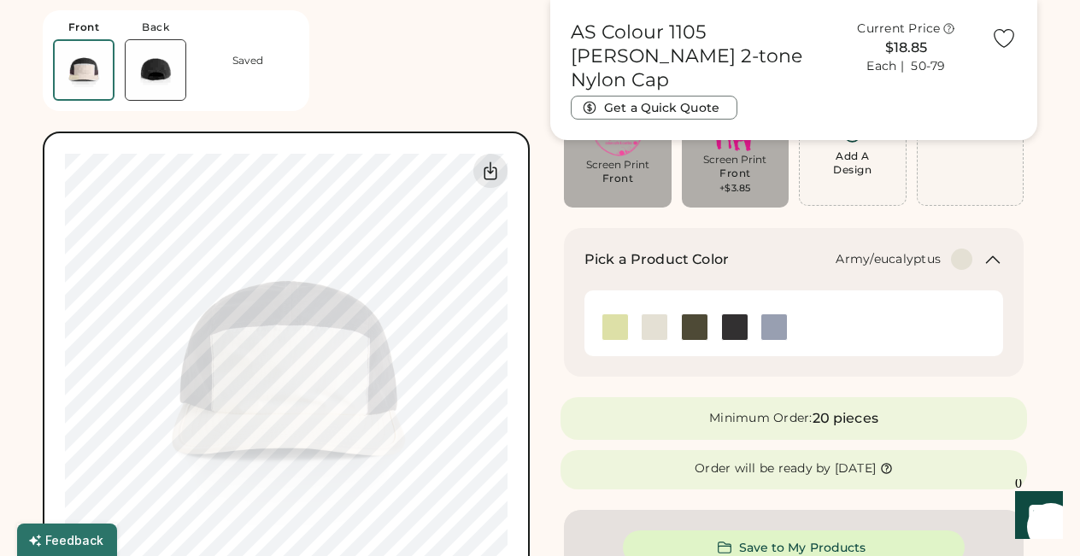
click at [694, 324] on img at bounding box center [695, 327] width 26 height 26
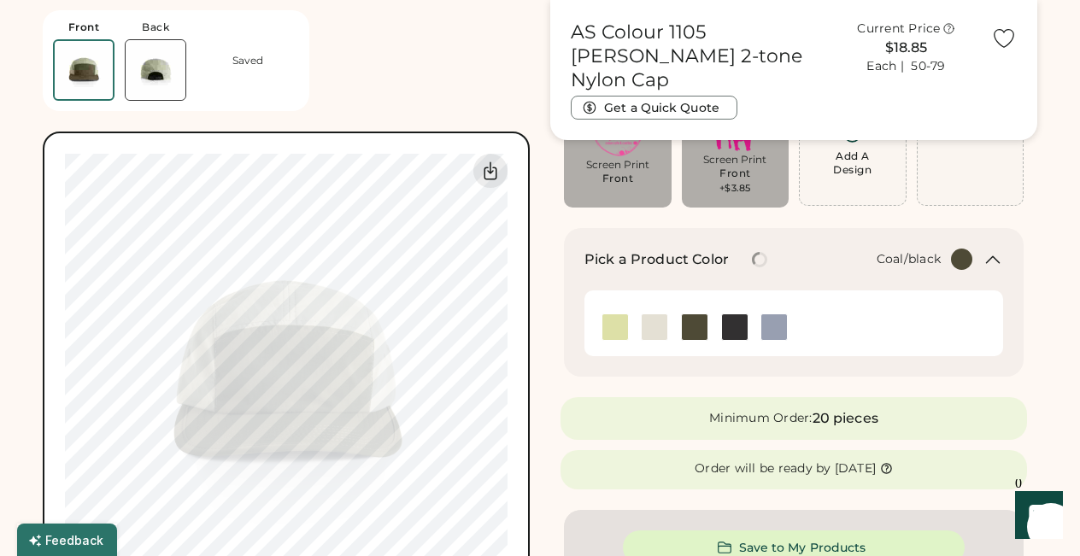
click at [728, 325] on img at bounding box center [735, 327] width 26 height 26
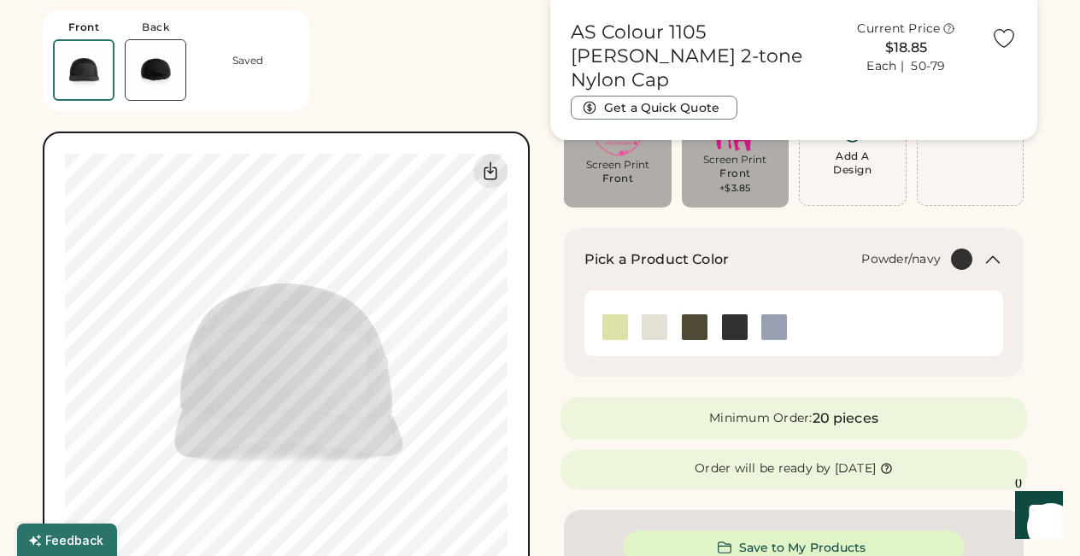
click at [777, 327] on img at bounding box center [774, 327] width 26 height 26
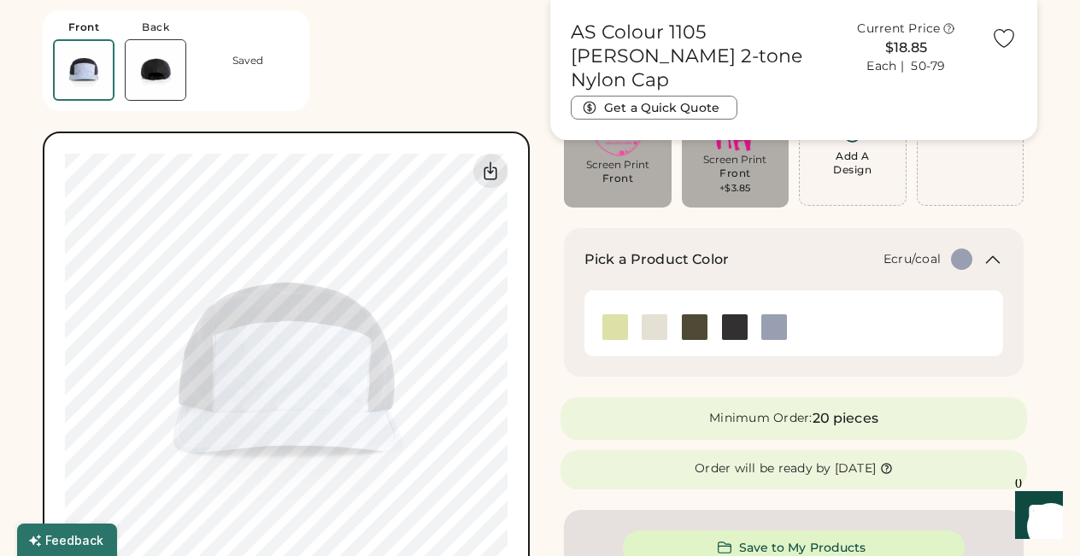
click at [653, 326] on img at bounding box center [655, 327] width 26 height 26
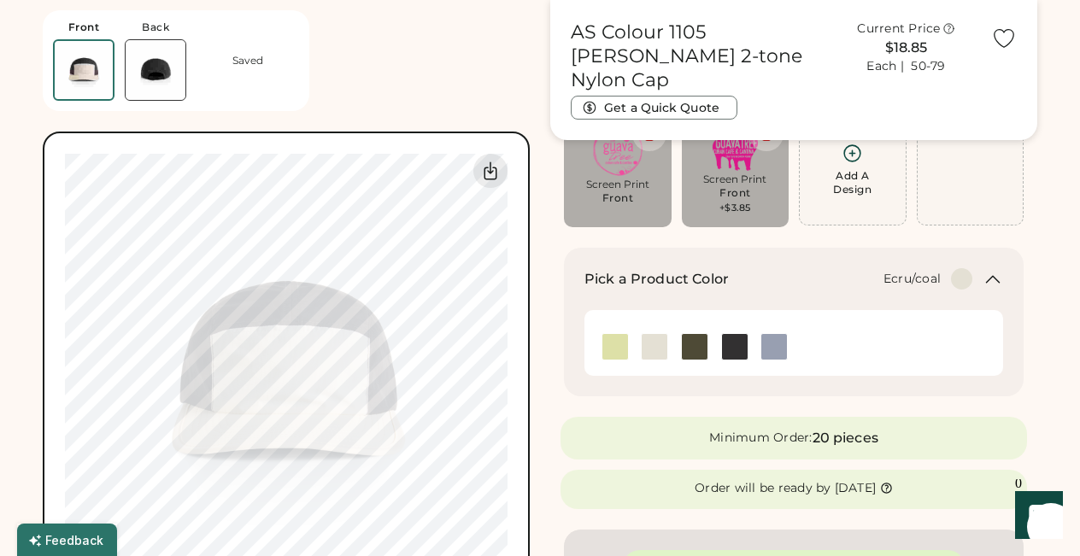
scroll to position [126, 0]
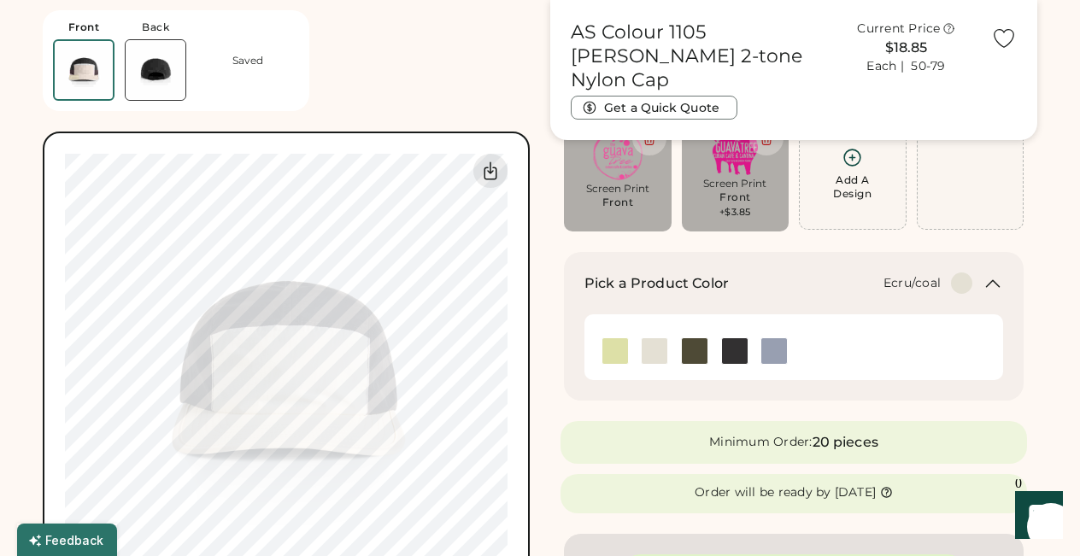
click at [154, 67] on img at bounding box center [156, 70] width 60 height 60
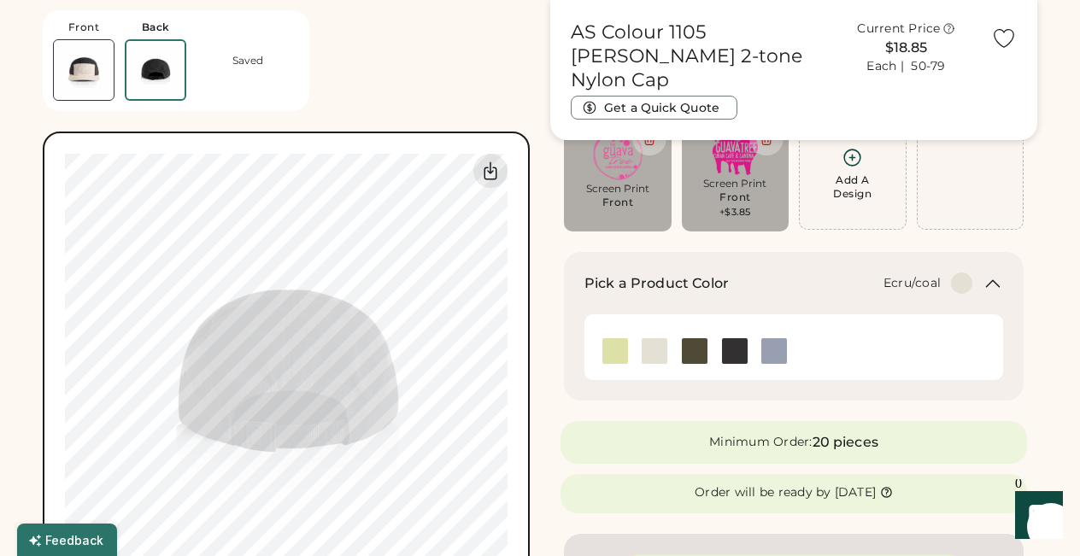
click at [84, 67] on img at bounding box center [84, 70] width 60 height 60
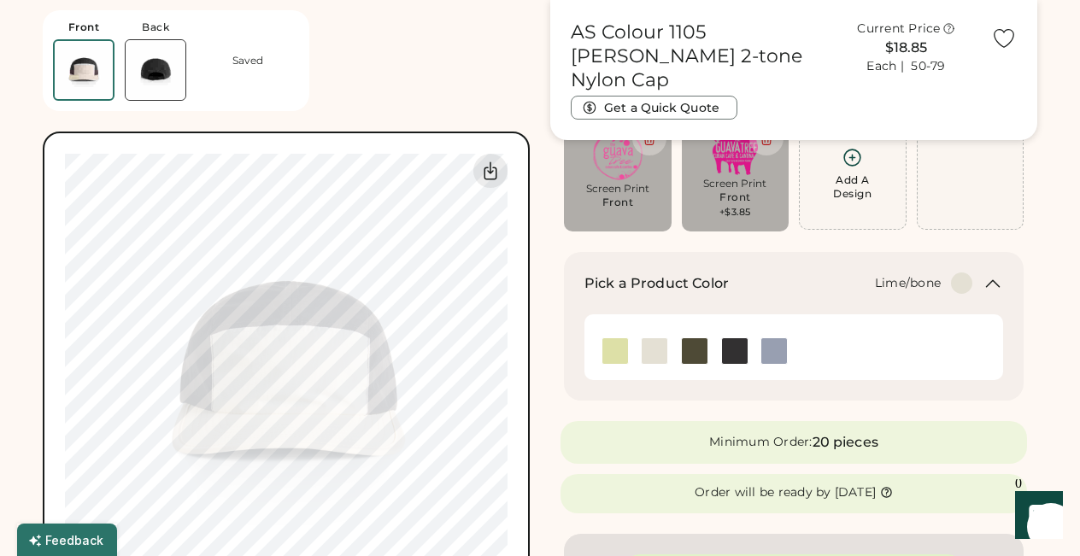
click at [614, 355] on img at bounding box center [615, 351] width 26 height 26
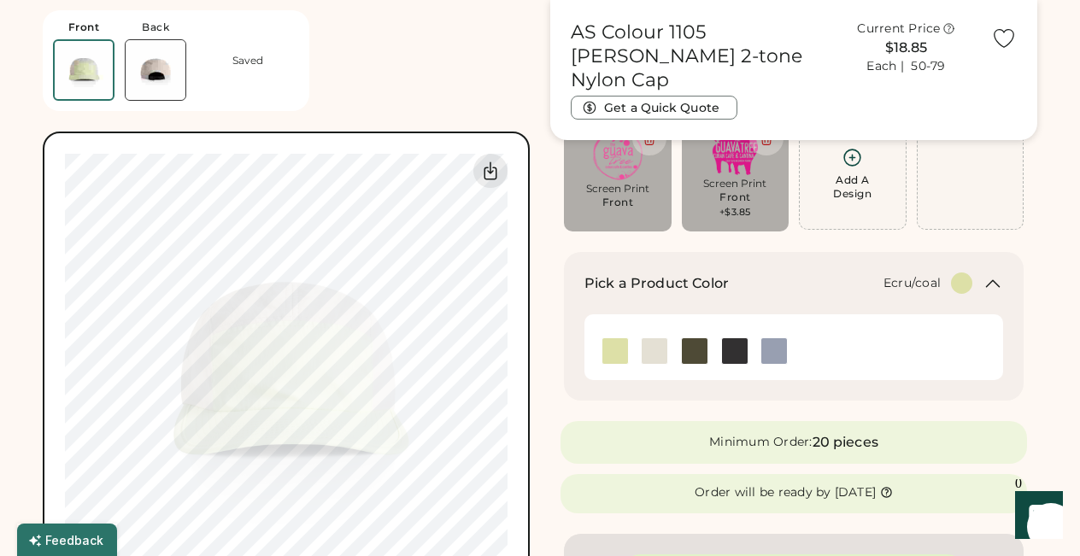
click at [653, 350] on img at bounding box center [655, 351] width 26 height 26
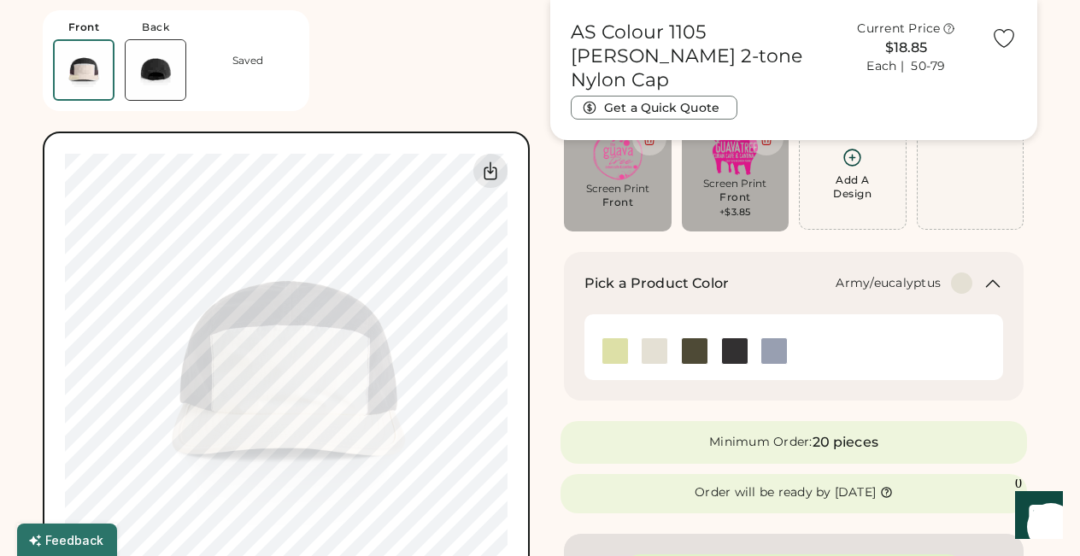
click at [692, 350] on img at bounding box center [695, 351] width 26 height 26
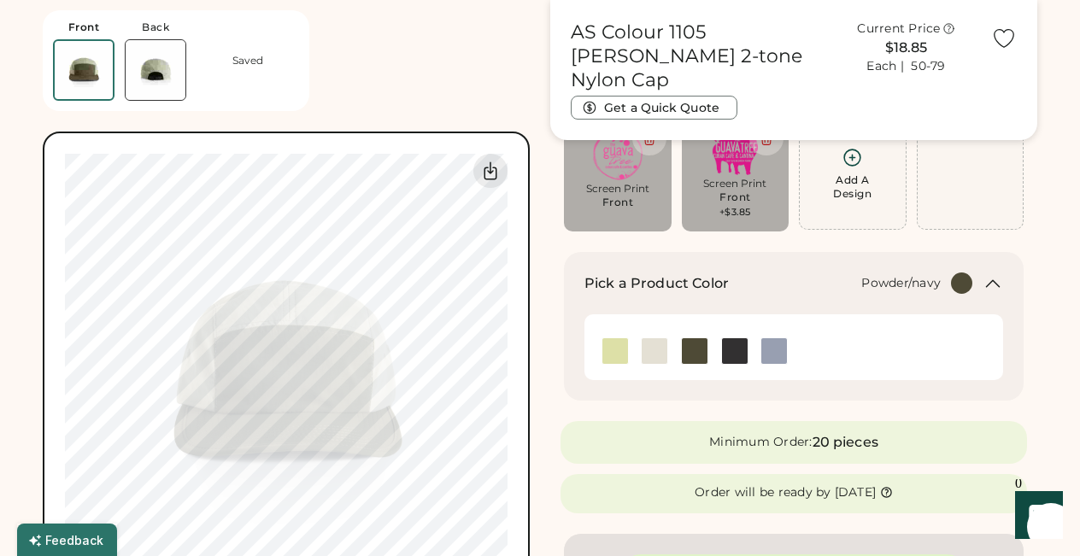
click at [774, 353] on img at bounding box center [774, 351] width 26 height 26
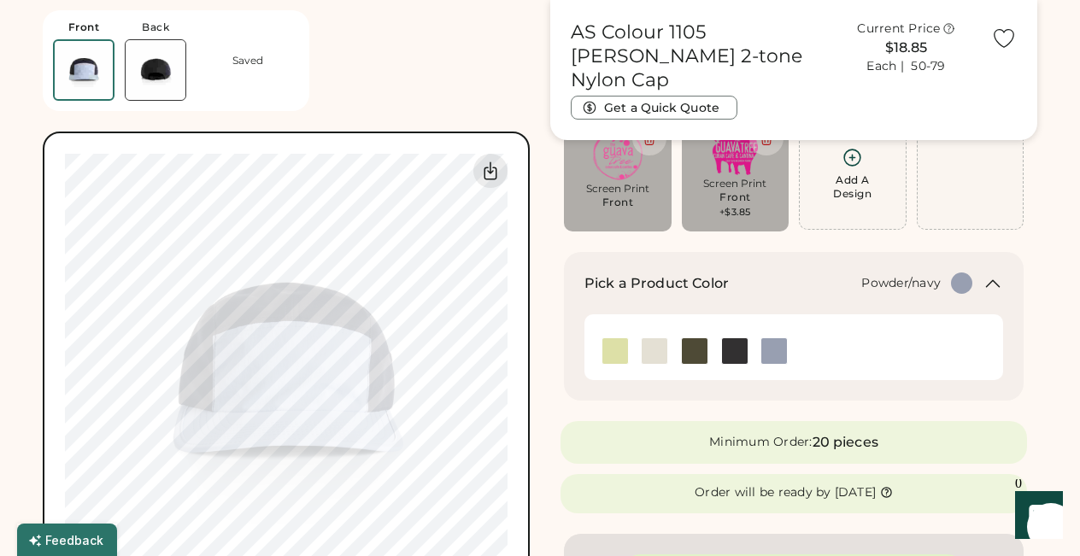
click at [991, 288] on icon at bounding box center [992, 283] width 21 height 21
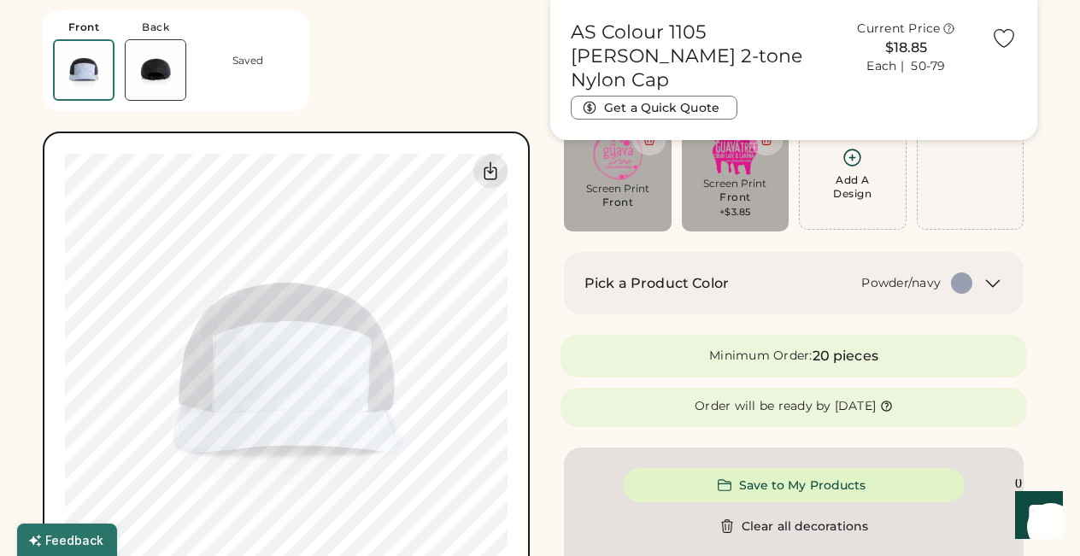
click at [991, 288] on icon at bounding box center [992, 283] width 21 height 21
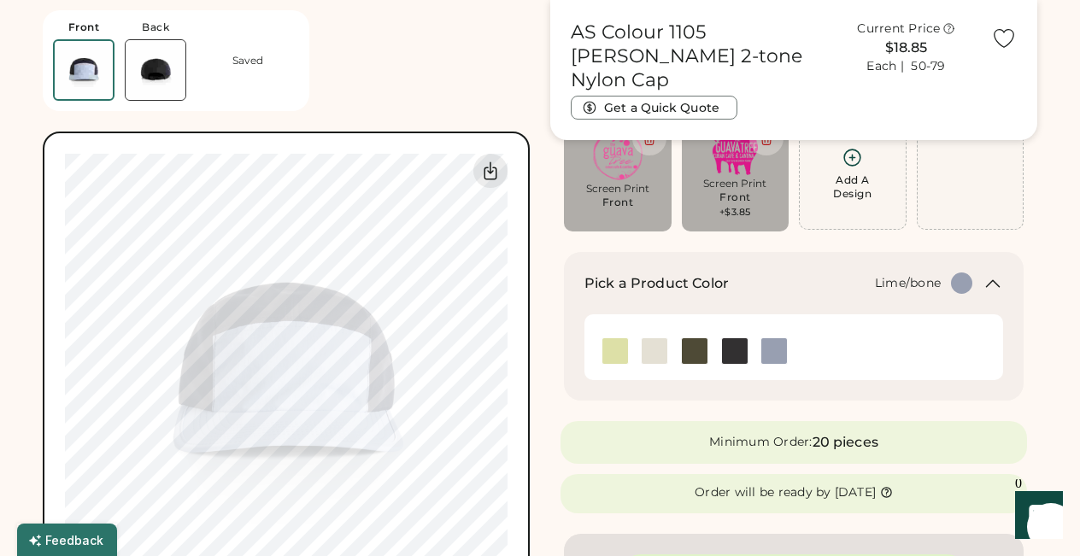
click at [611, 338] on img at bounding box center [615, 351] width 26 height 26
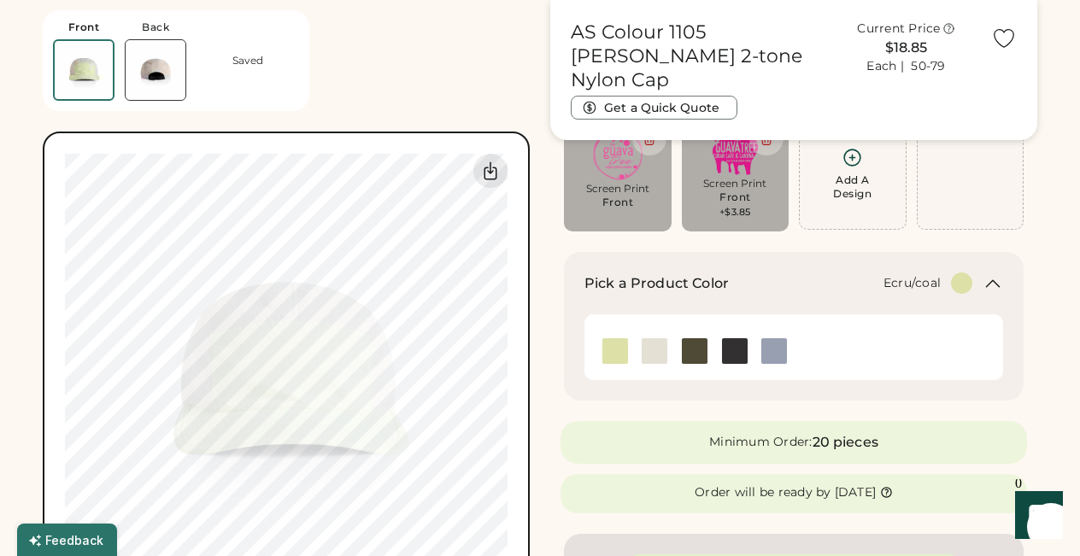
click at [656, 349] on img at bounding box center [655, 351] width 26 height 26
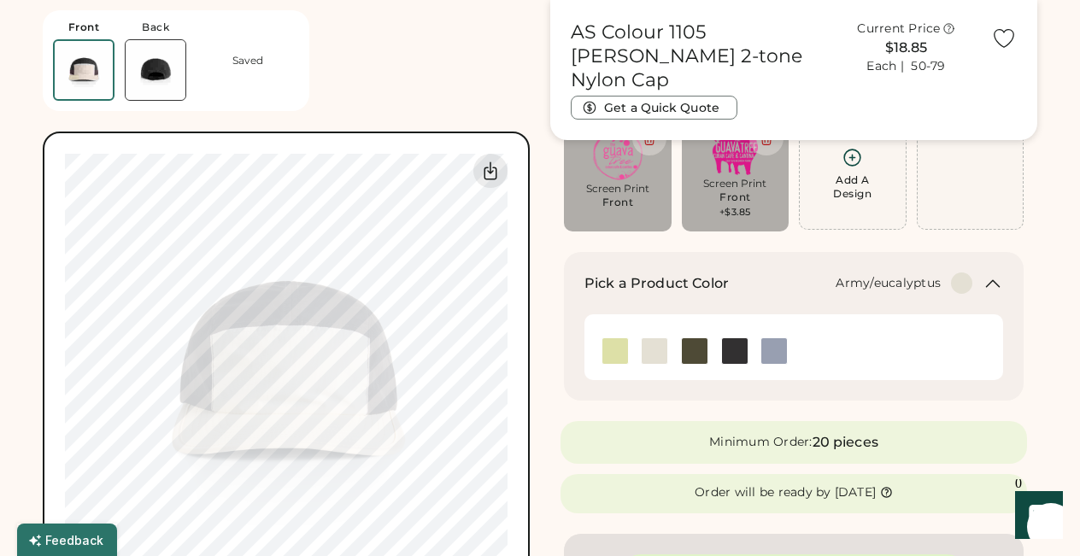
click at [695, 343] on img at bounding box center [695, 351] width 26 height 26
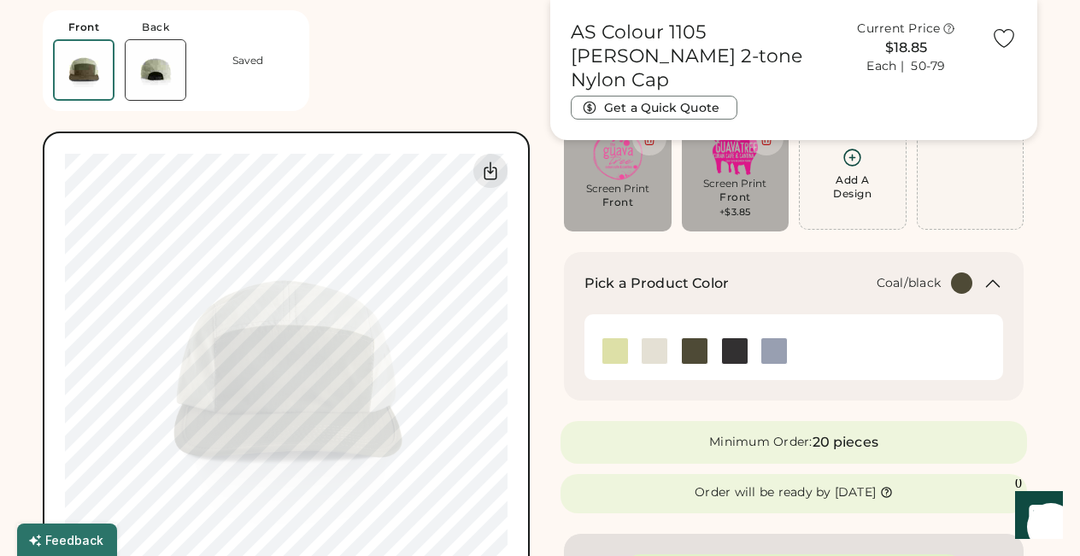
click at [735, 352] on img at bounding box center [735, 351] width 26 height 26
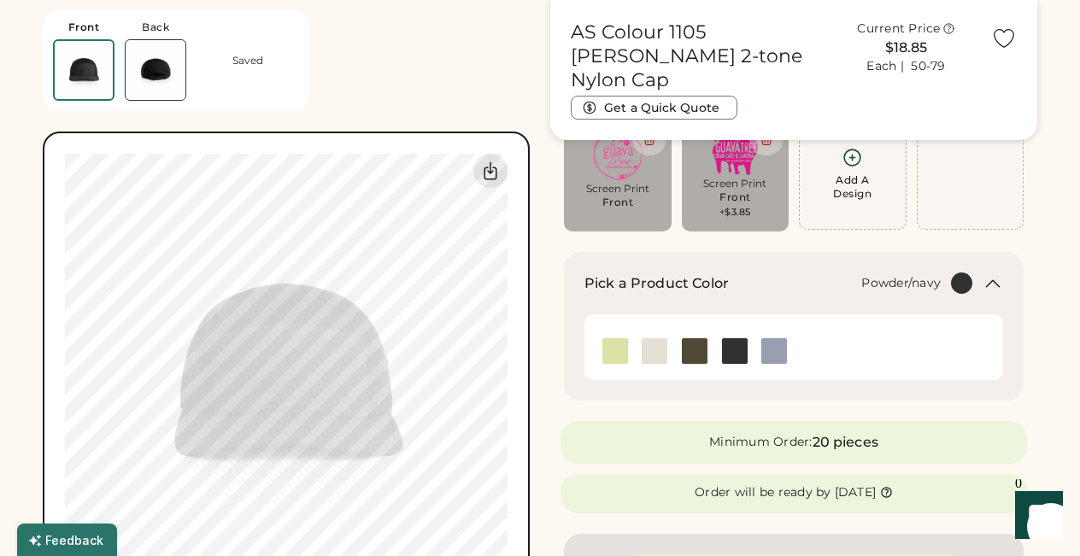
click at [782, 354] on img at bounding box center [774, 351] width 26 height 26
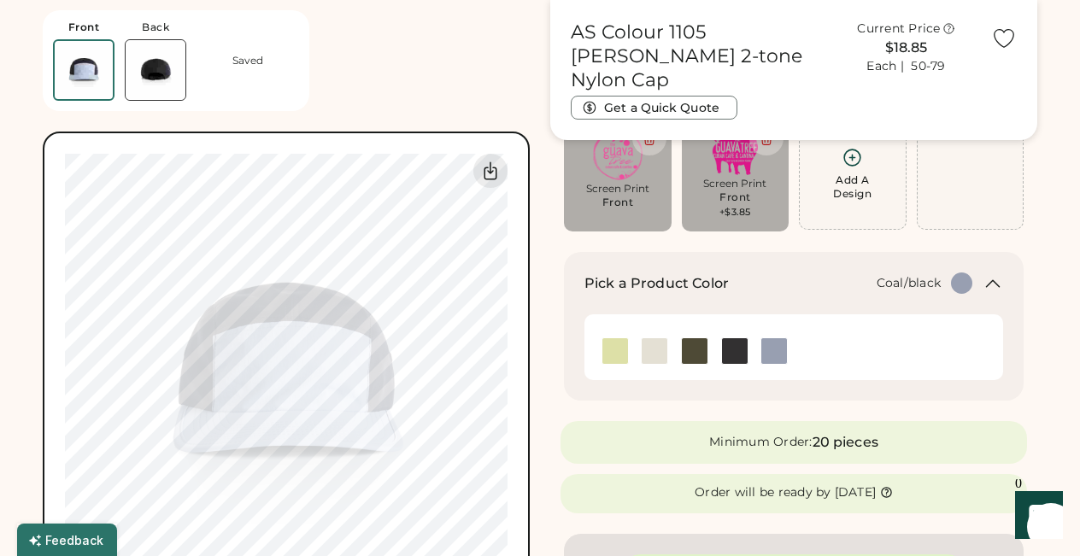
click at [730, 349] on img at bounding box center [735, 351] width 26 height 26
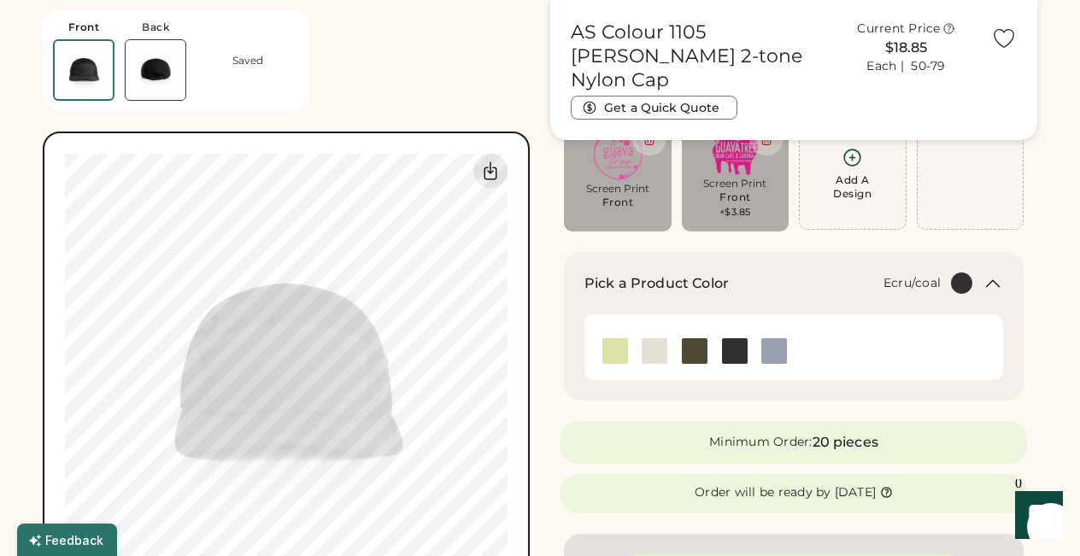
click at [656, 349] on img at bounding box center [655, 351] width 26 height 26
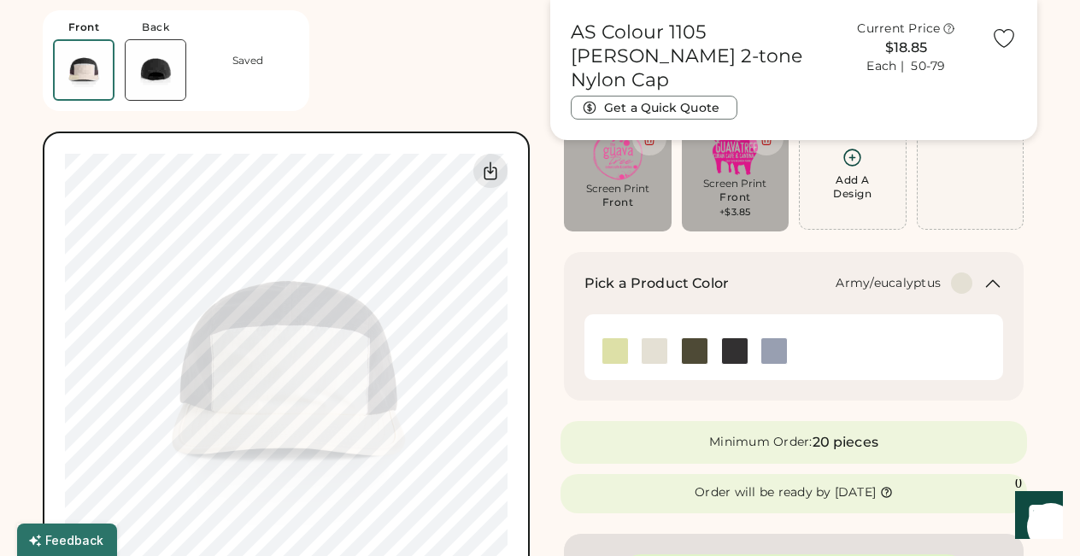
click at [695, 351] on img at bounding box center [695, 351] width 26 height 26
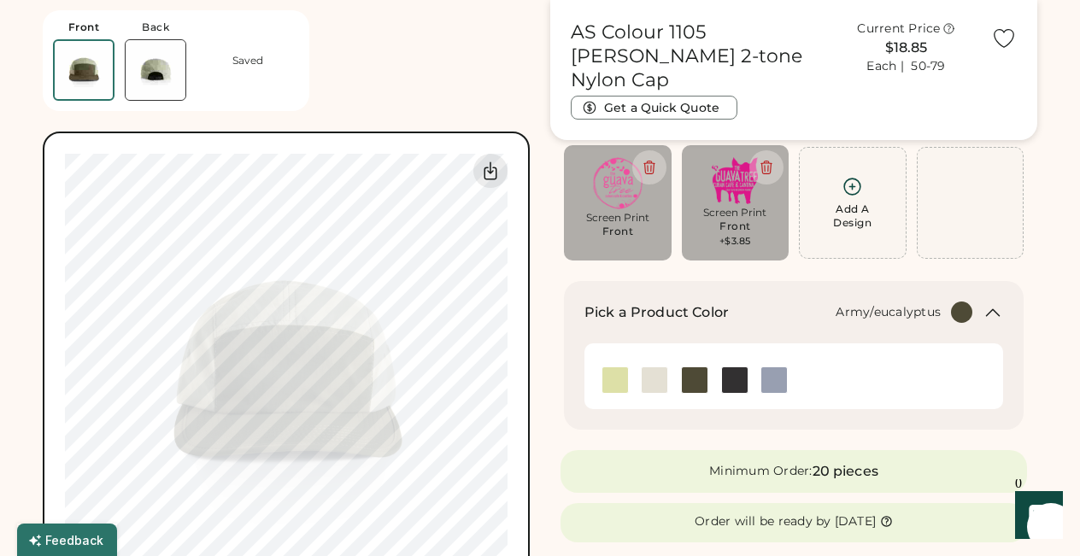
scroll to position [98, 0]
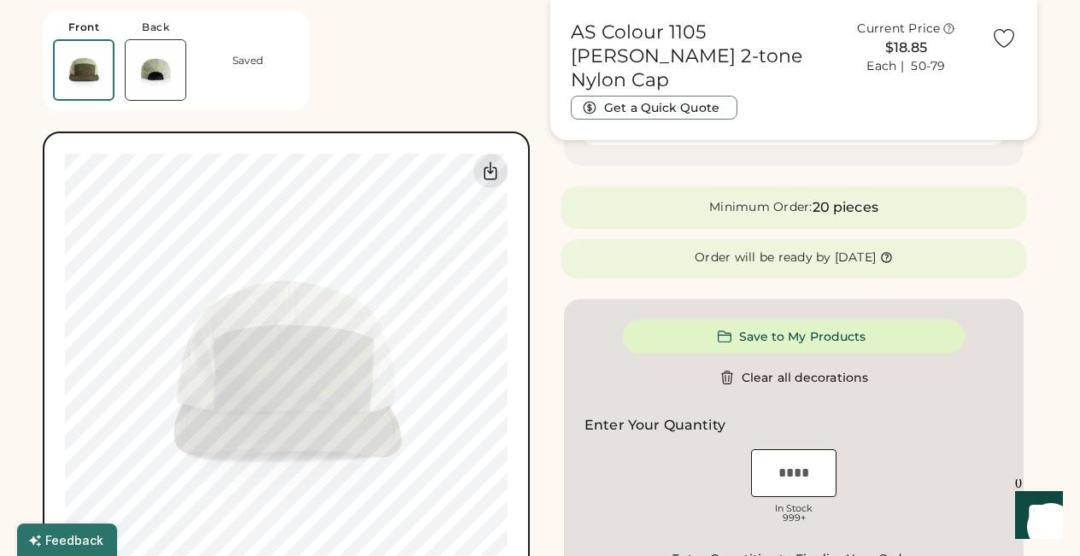
scroll to position [0, 0]
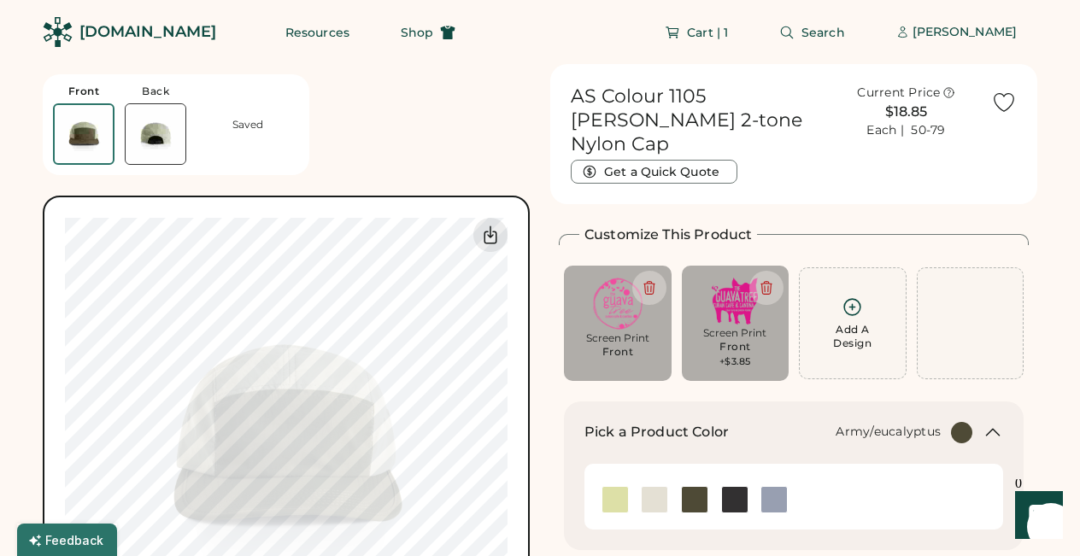
click at [737, 294] on img at bounding box center [736, 301] width 84 height 47
type input "****"
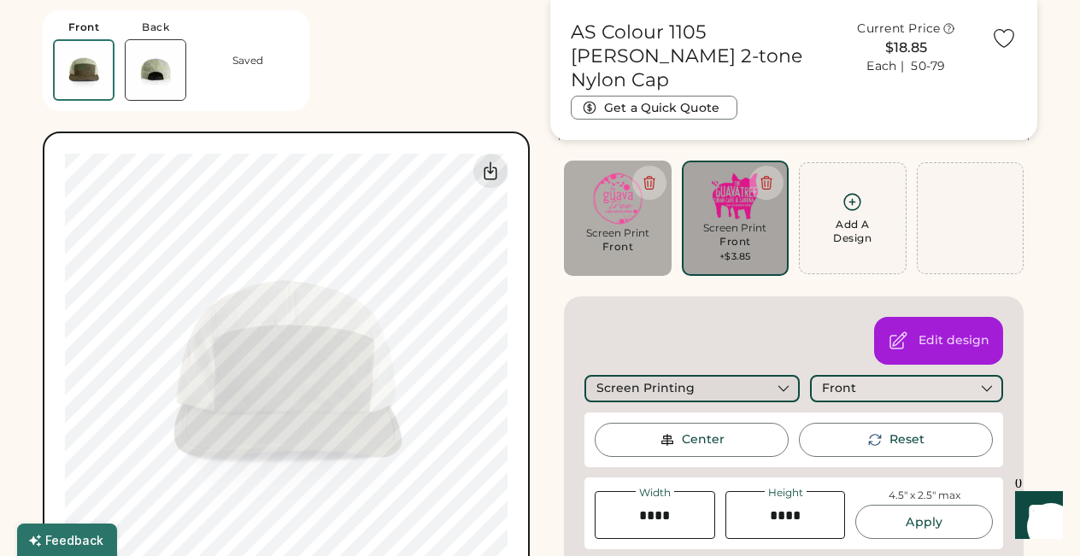
scroll to position [85, 0]
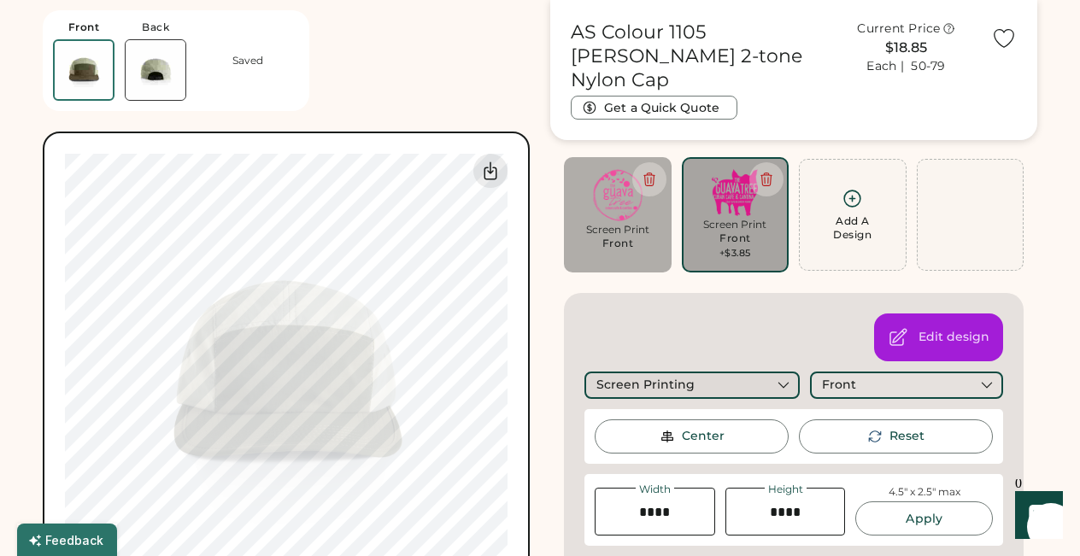
click at [720, 385] on div "Screen Printing" at bounding box center [691, 385] width 215 height 27
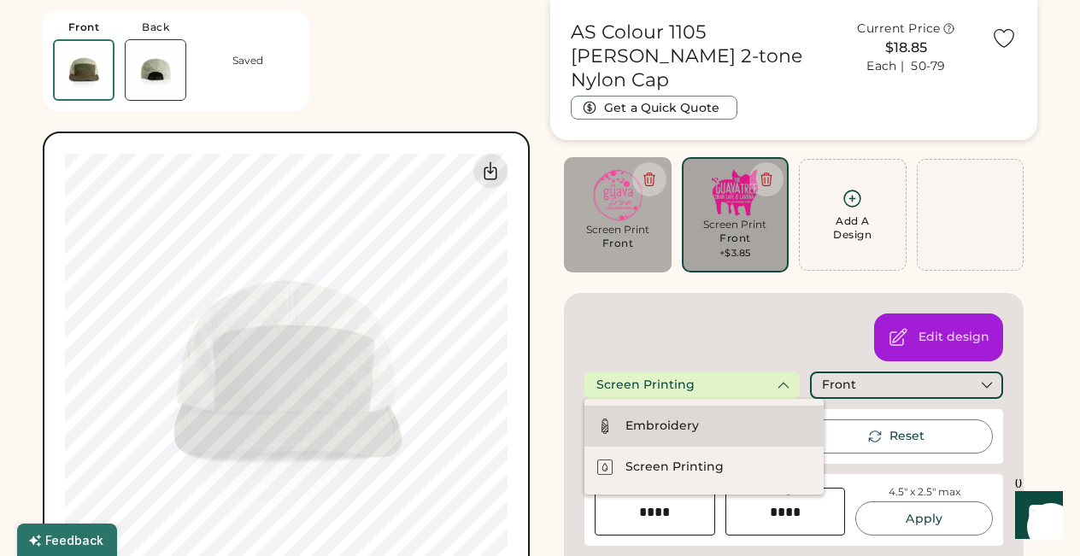
click at [699, 418] on div "Embroidery" at bounding box center [703, 426] width 239 height 41
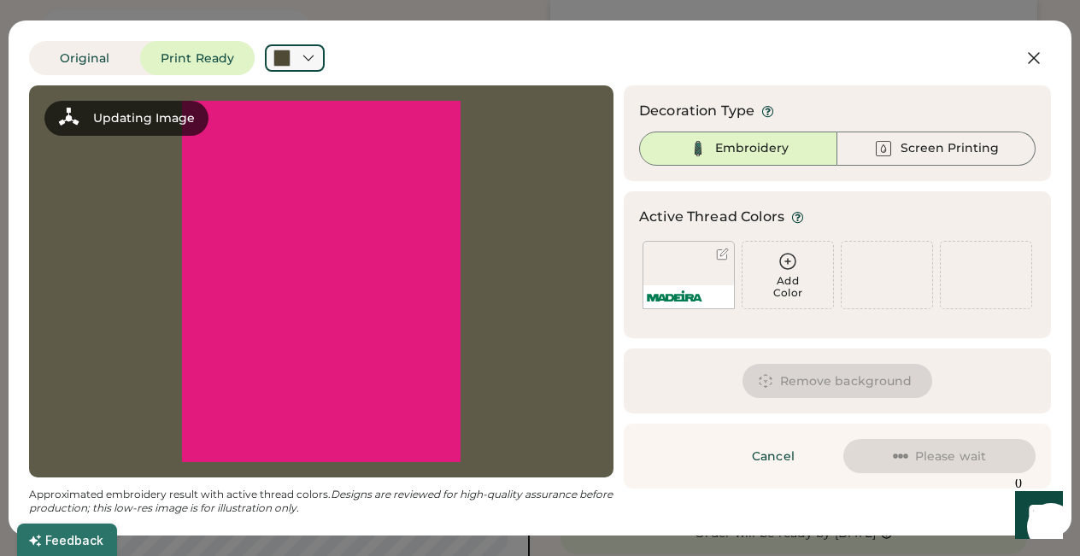
click at [308, 61] on icon at bounding box center [307, 58] width 9 height 5
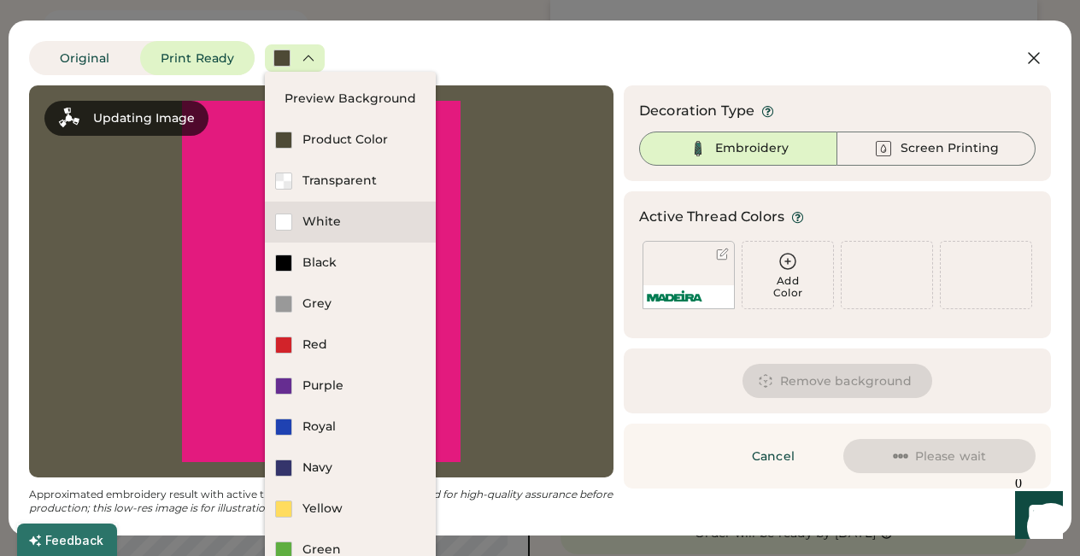
click at [300, 228] on div "White" at bounding box center [350, 222] width 171 height 41
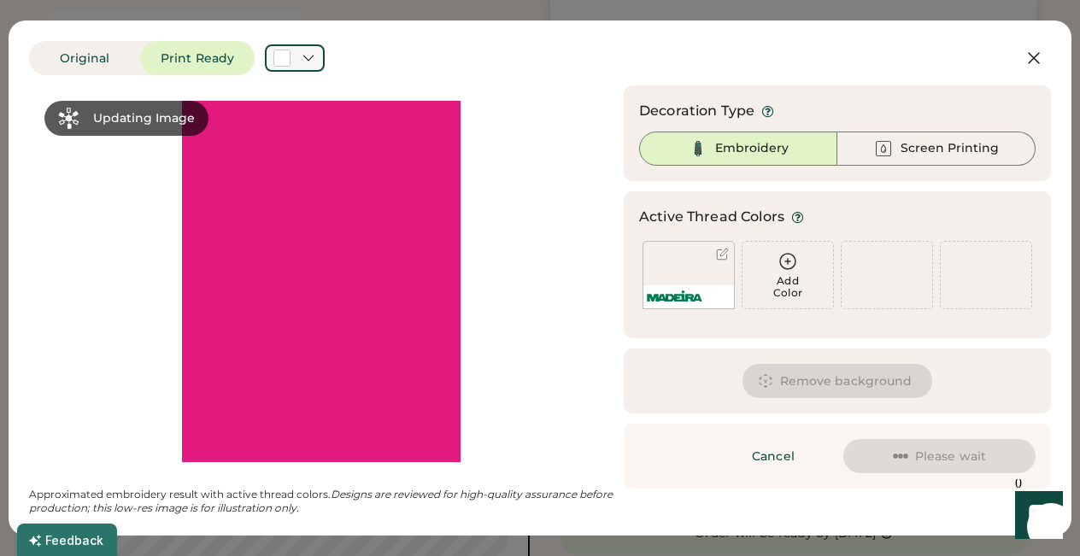
click at [313, 50] on icon at bounding box center [308, 57] width 15 height 15
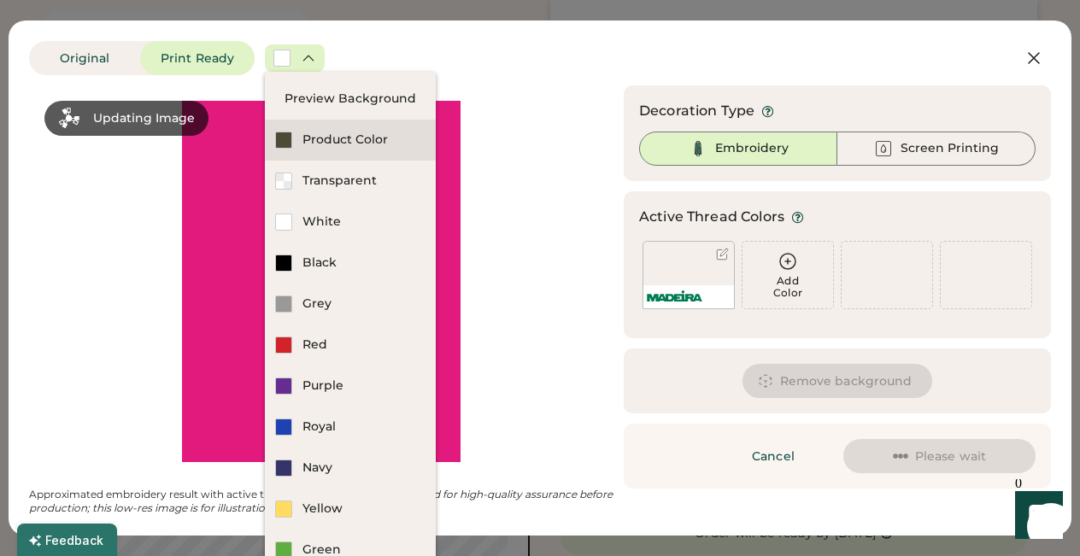
click at [319, 136] on div "Product Color" at bounding box center [363, 140] width 123 height 17
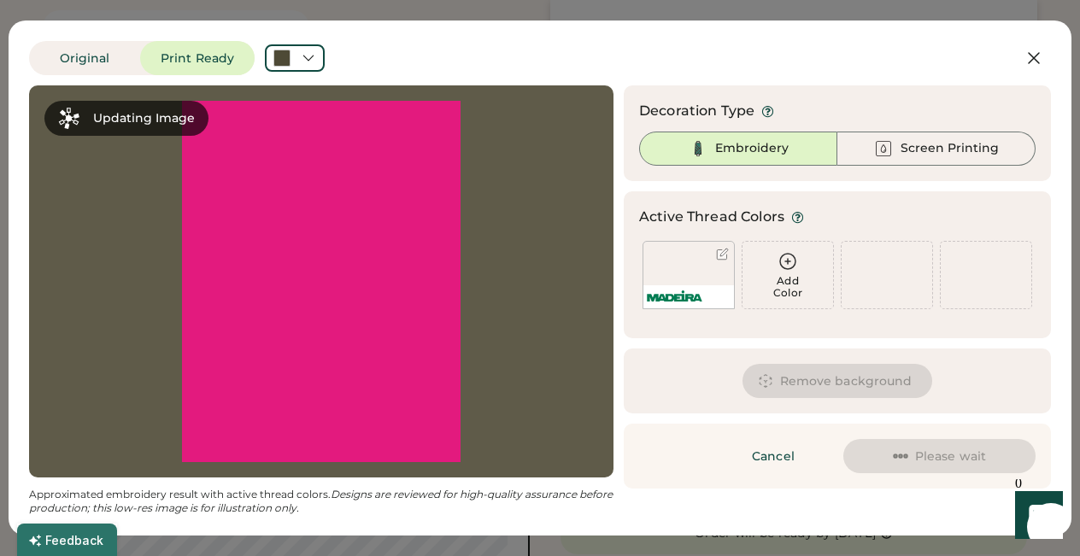
click at [715, 153] on div "Embroidery" at bounding box center [738, 149] width 198 height 34
click at [900, 144] on div "Screen Printing" at bounding box center [936, 149] width 198 height 34
click at [735, 149] on div "Embroidery" at bounding box center [751, 148] width 73 height 17
click at [1037, 59] on icon at bounding box center [1033, 58] width 21 height 21
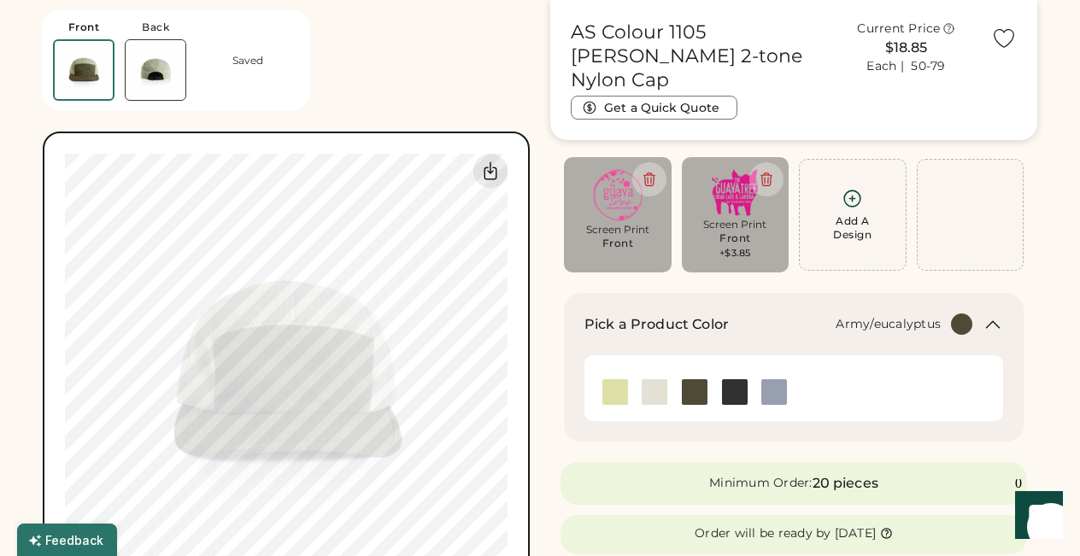
click at [741, 222] on div "Screen Print" at bounding box center [736, 225] width 84 height 14
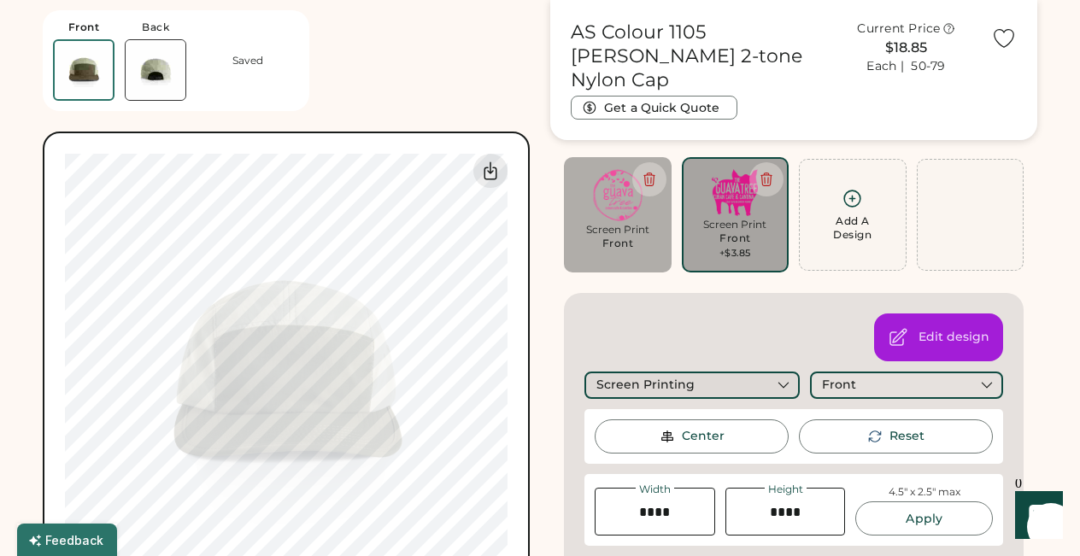
click at [787, 386] on icon at bounding box center [783, 385] width 15 height 15
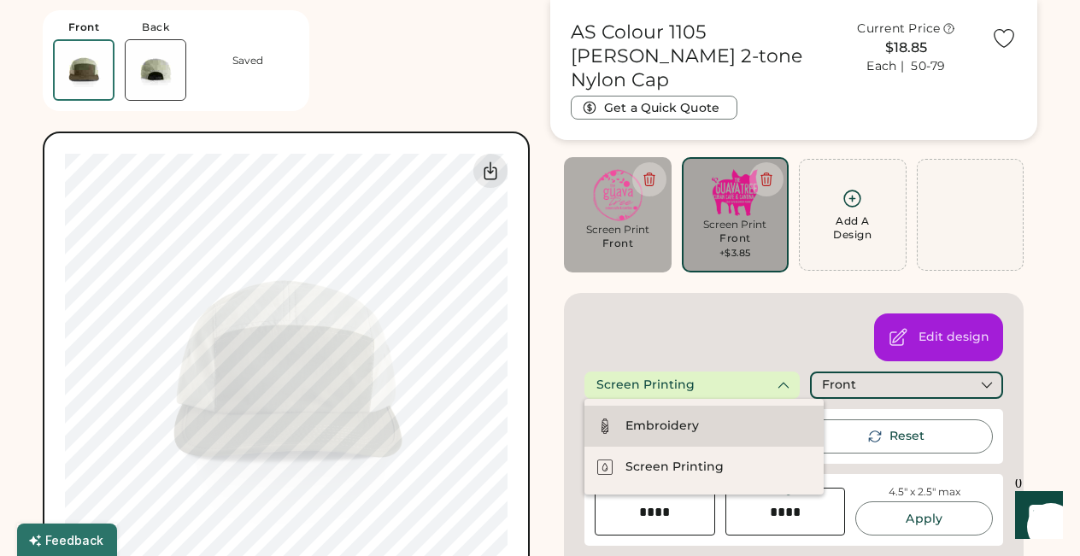
click at [689, 425] on div "Embroidery" at bounding box center [661, 426] width 73 height 17
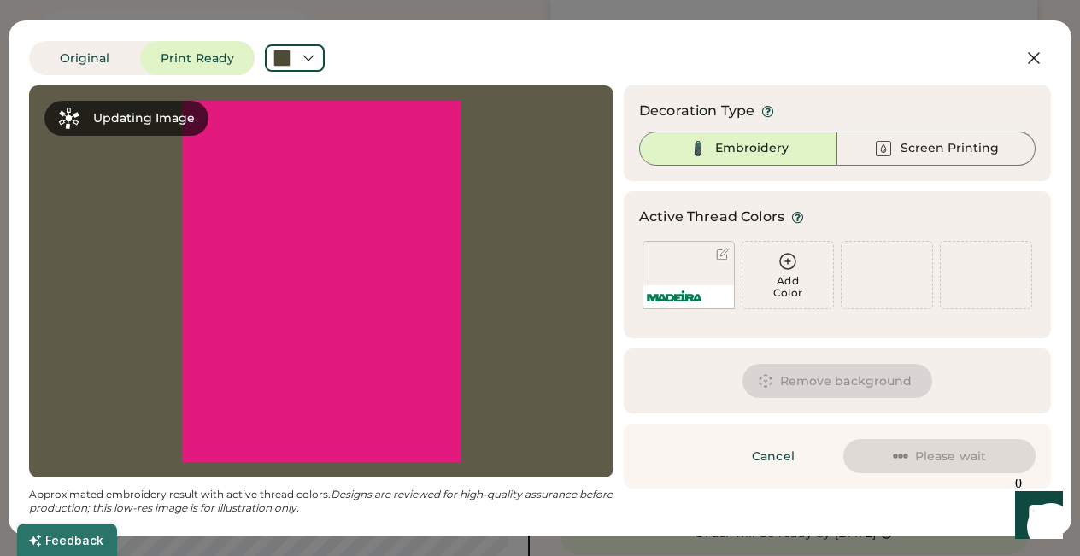
scroll to position [212, 0]
click at [438, 44] on div "Original Print Ready" at bounding box center [485, 58] width 913 height 34
click at [301, 59] on icon at bounding box center [308, 57] width 15 height 15
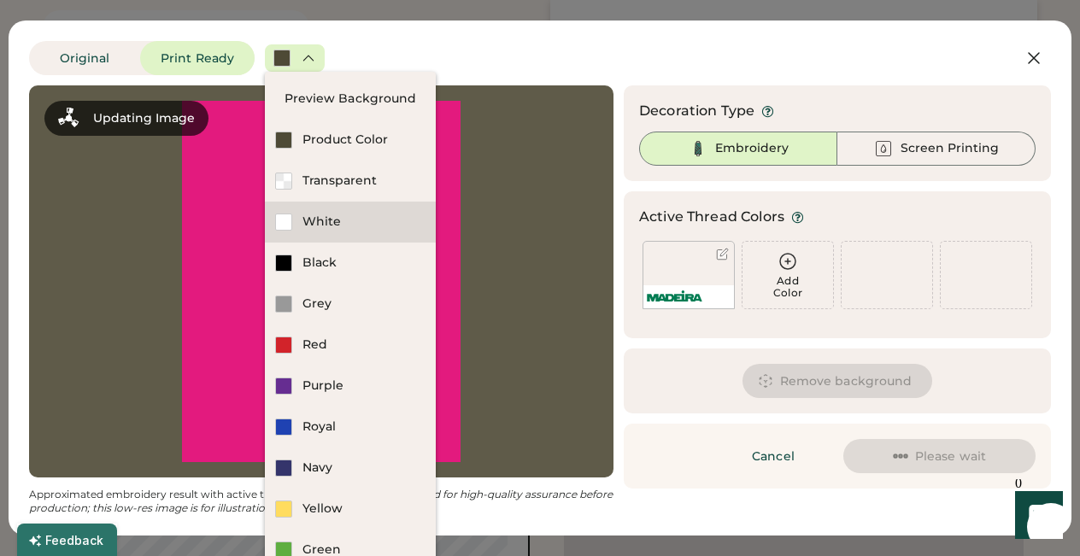
click at [315, 226] on div "White" at bounding box center [363, 222] width 123 height 17
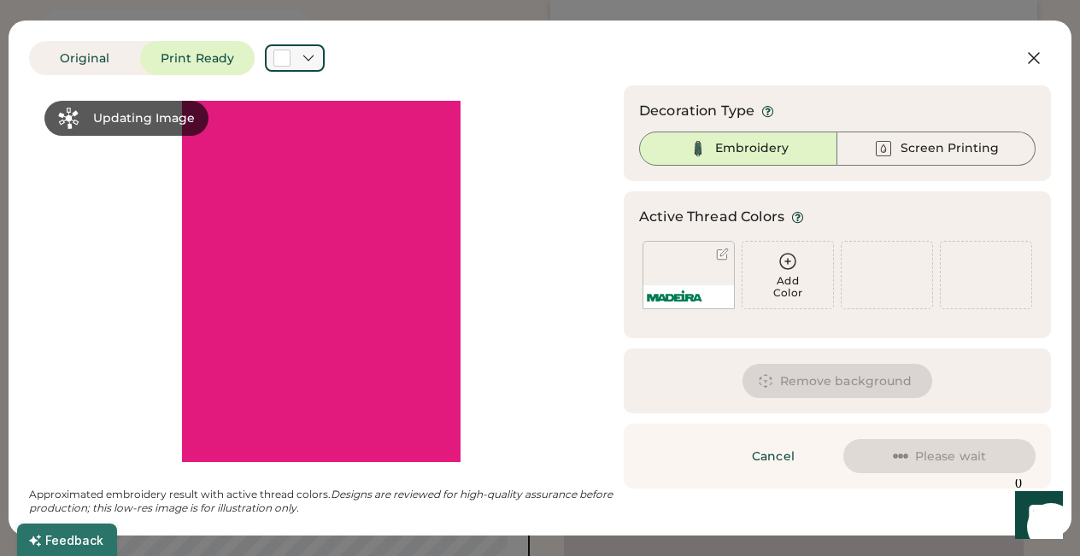
click at [308, 67] on div at bounding box center [295, 57] width 60 height 27
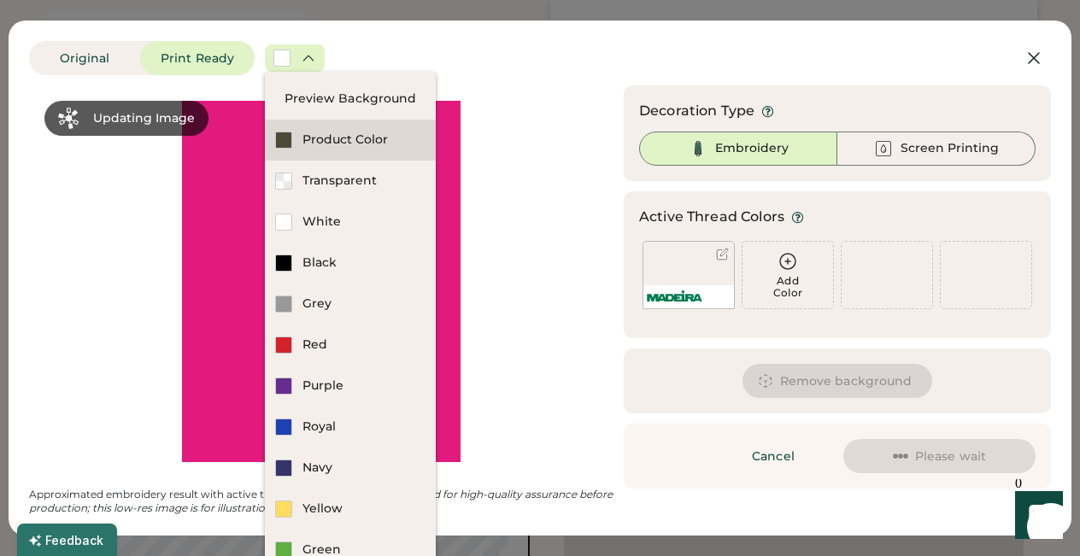
click at [322, 139] on div "Product Color" at bounding box center [363, 140] width 123 height 17
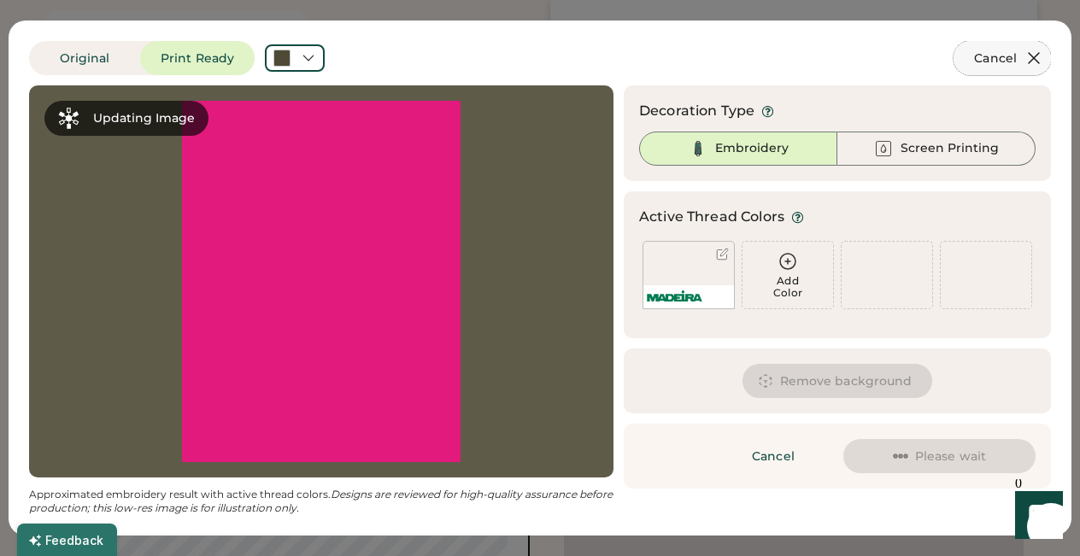
click at [1035, 55] on icon at bounding box center [1033, 58] width 21 height 21
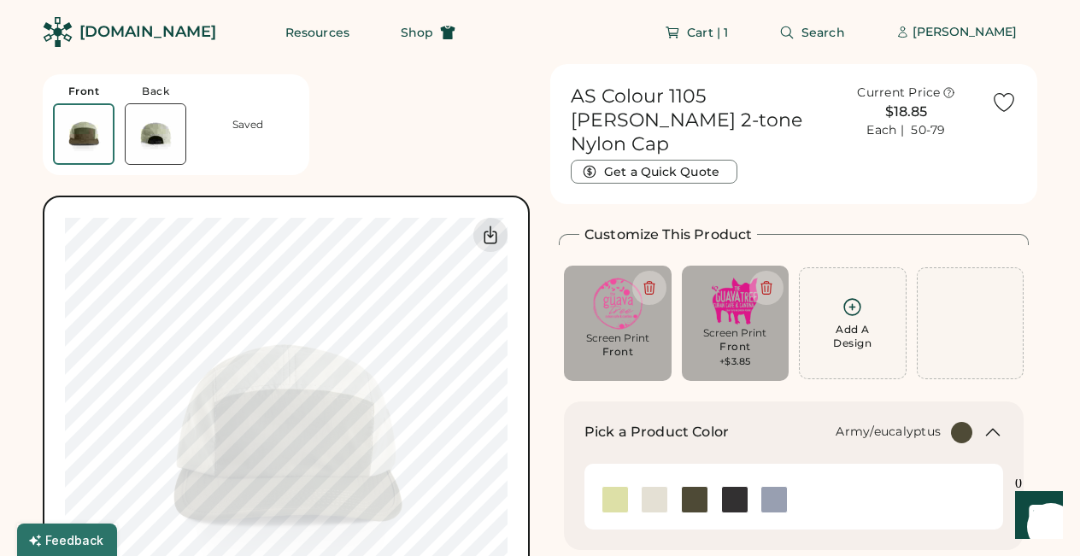
click at [852, 299] on icon at bounding box center [852, 307] width 16 height 16
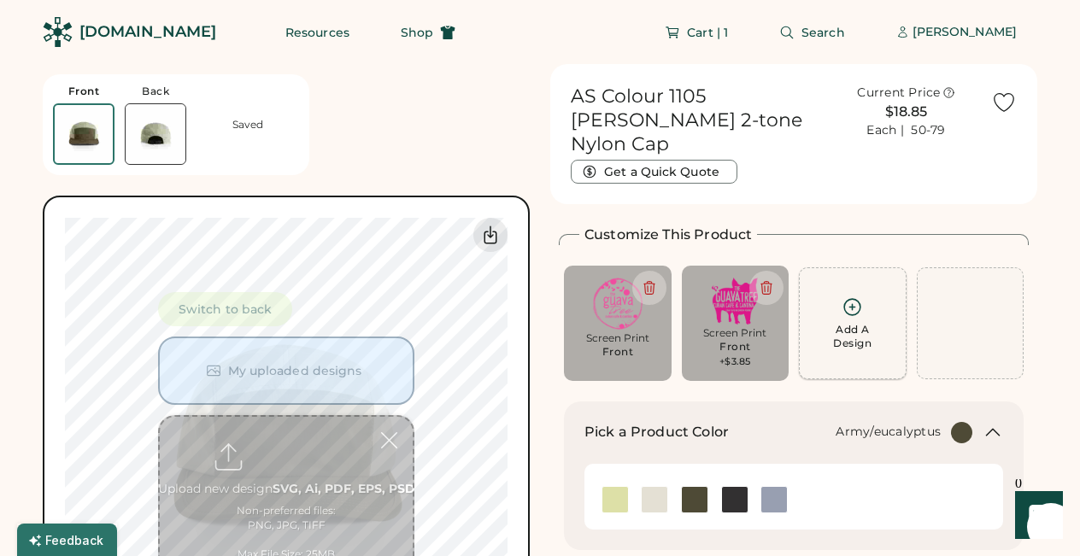
scroll to position [64, 0]
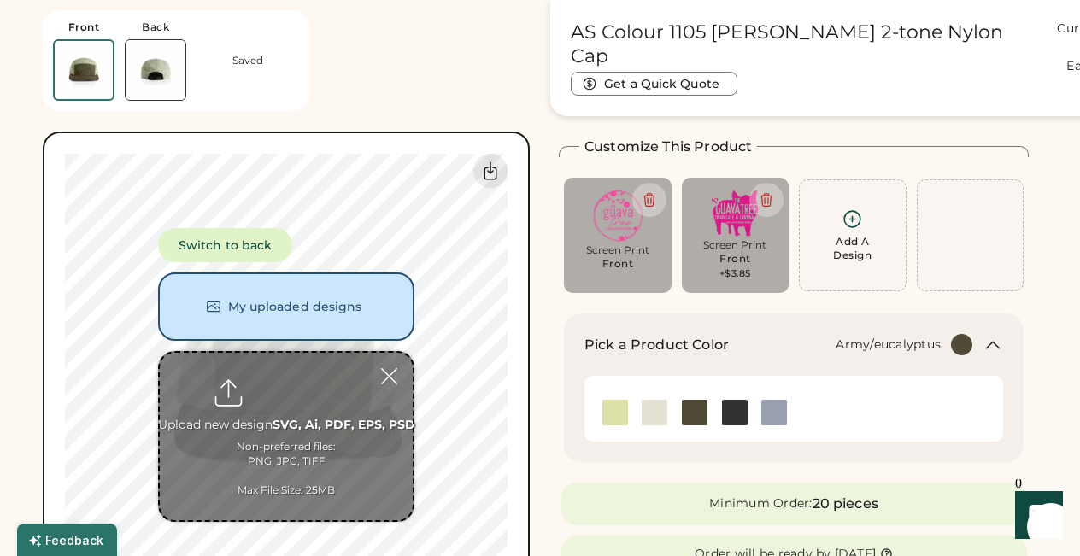
click at [290, 390] on input "file" at bounding box center [286, 436] width 253 height 167
type input "**********"
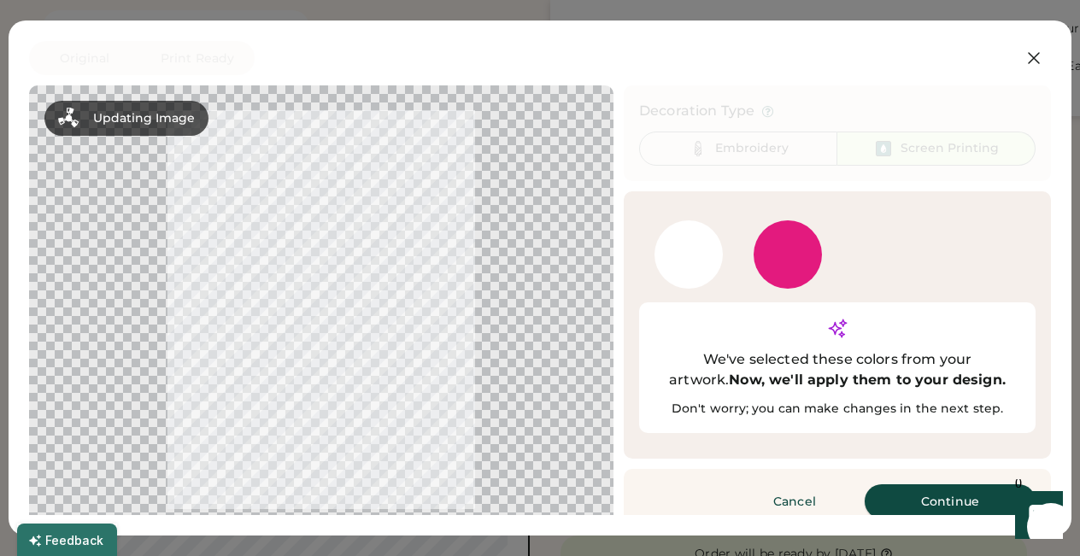
click at [920, 484] on button "Continue" at bounding box center [950, 501] width 171 height 34
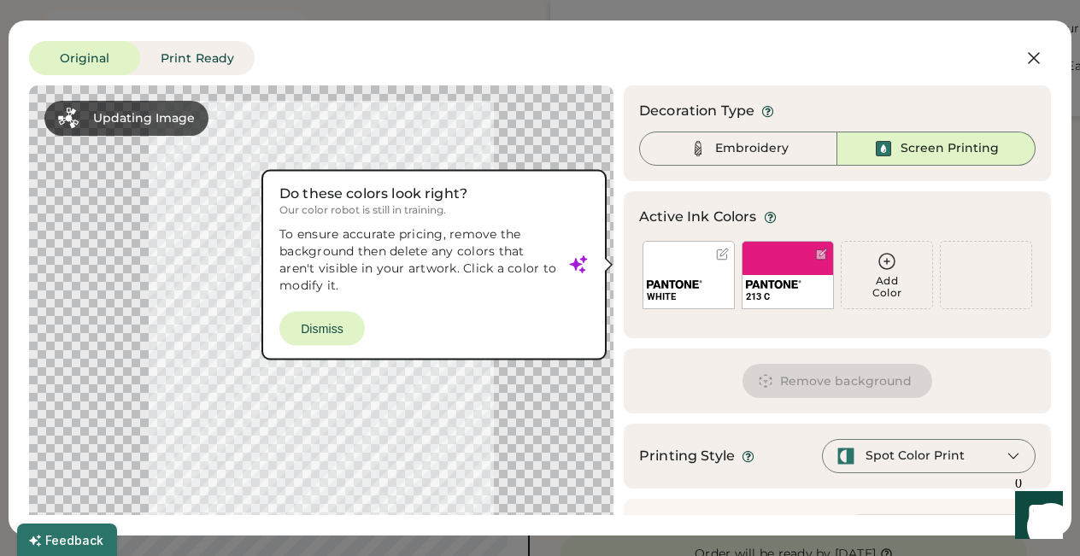
click at [719, 256] on div at bounding box center [722, 254] width 13 height 13
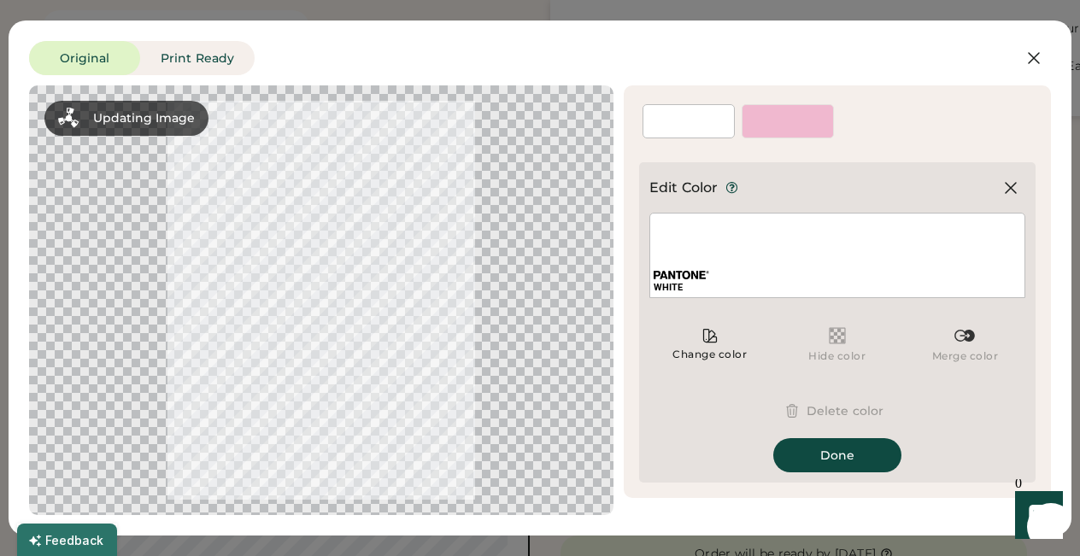
click at [695, 290] on div "WHITE" at bounding box center [837, 287] width 367 height 13
click at [751, 282] on div "WHITE" at bounding box center [837, 287] width 367 height 13
click at [683, 245] on div "WHITE" at bounding box center [837, 255] width 376 height 85
click at [1012, 191] on icon at bounding box center [1010, 188] width 21 height 21
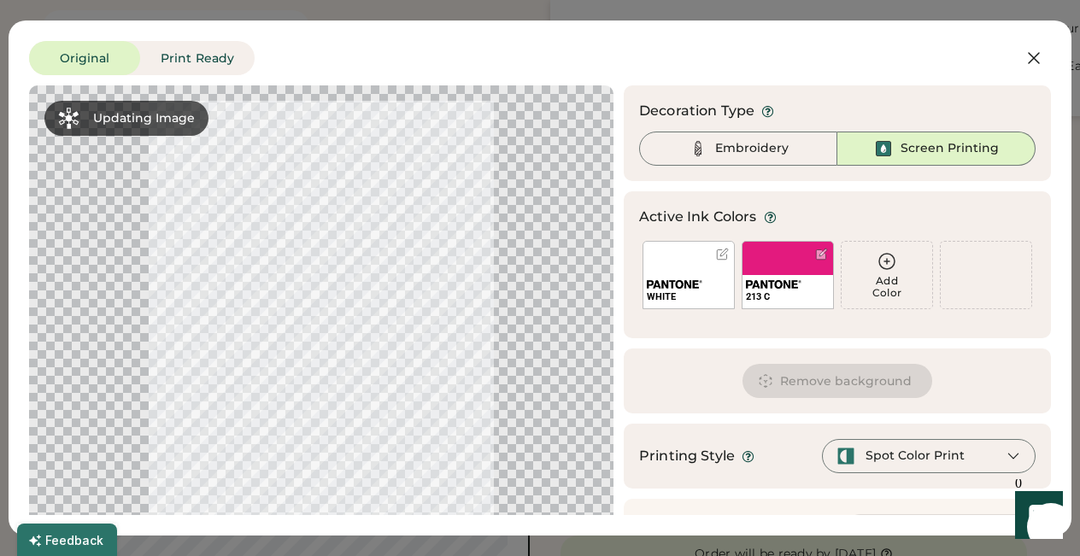
click at [810, 380] on button "Remove background" at bounding box center [837, 381] width 191 height 34
click at [735, 155] on div "Embroidery" at bounding box center [751, 148] width 73 height 17
click at [737, 155] on div "Embroidery" at bounding box center [751, 148] width 73 height 17
click at [750, 148] on div "Embroidery" at bounding box center [751, 148] width 73 height 17
click at [750, 151] on div "Embroidery" at bounding box center [751, 148] width 73 height 17
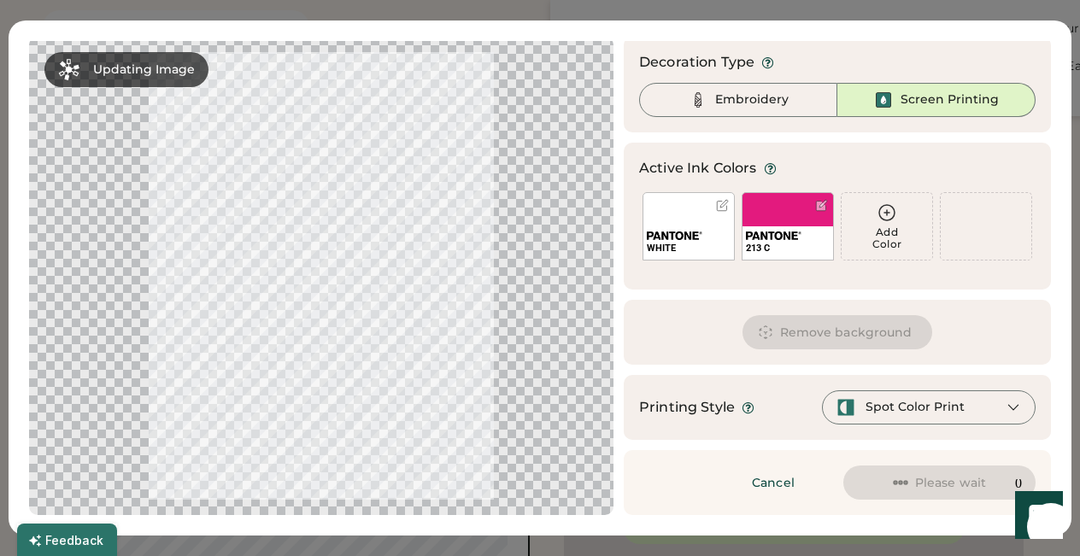
scroll to position [180, 0]
click at [704, 96] on img at bounding box center [698, 100] width 21 height 21
click at [729, 108] on div "Embroidery" at bounding box center [738, 100] width 198 height 34
click at [701, 232] on img at bounding box center [675, 236] width 56 height 9
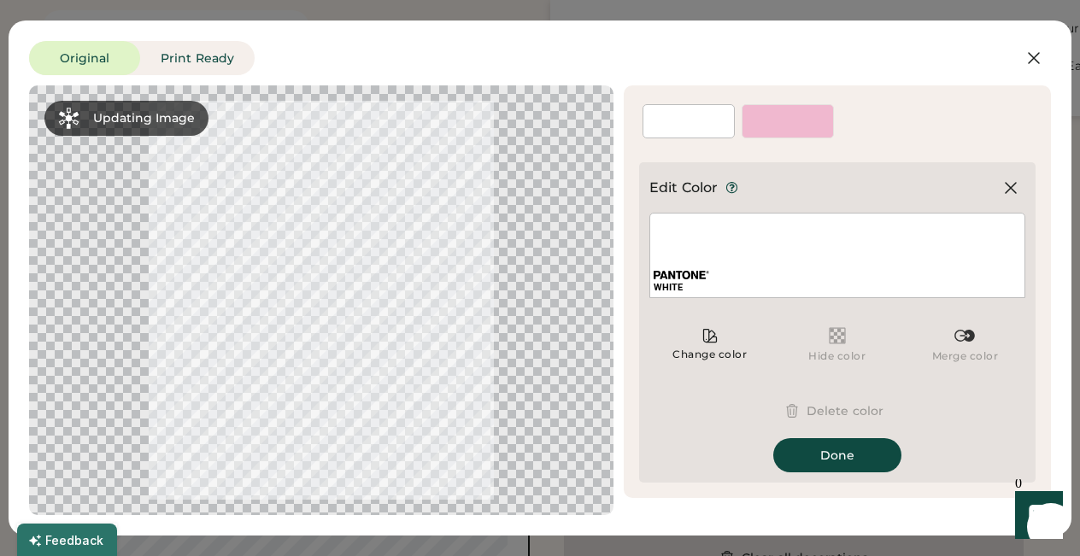
scroll to position [0, 0]
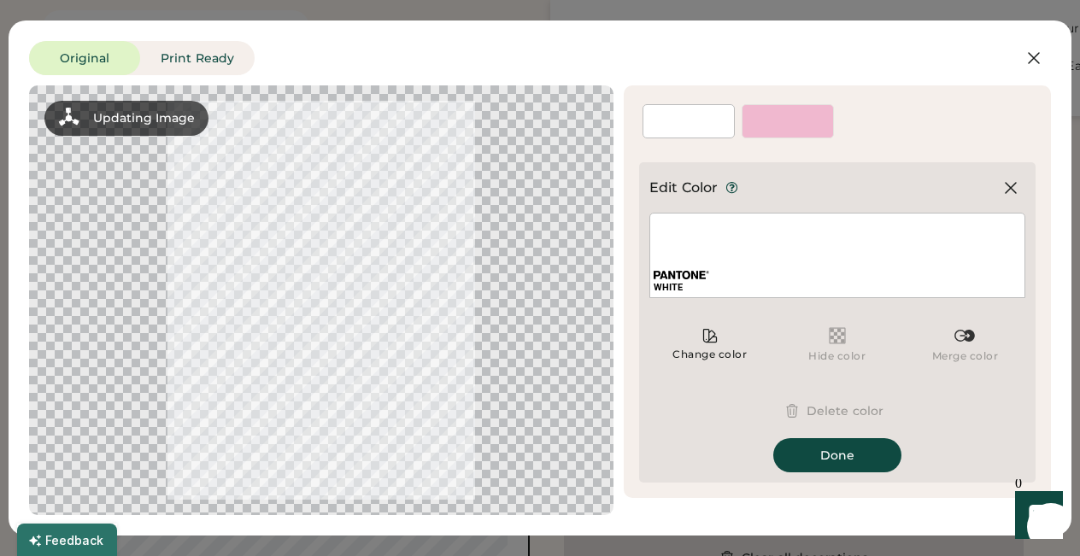
click at [728, 241] on div "WHITE" at bounding box center [837, 255] width 376 height 85
click at [1006, 185] on icon at bounding box center [1011, 188] width 10 height 10
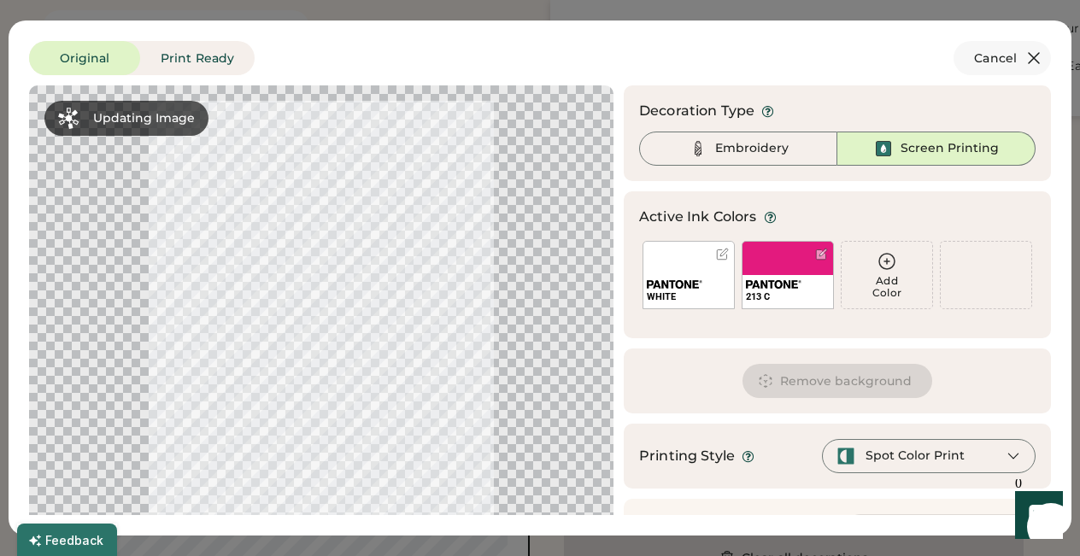
click at [1030, 52] on icon at bounding box center [1033, 58] width 21 height 21
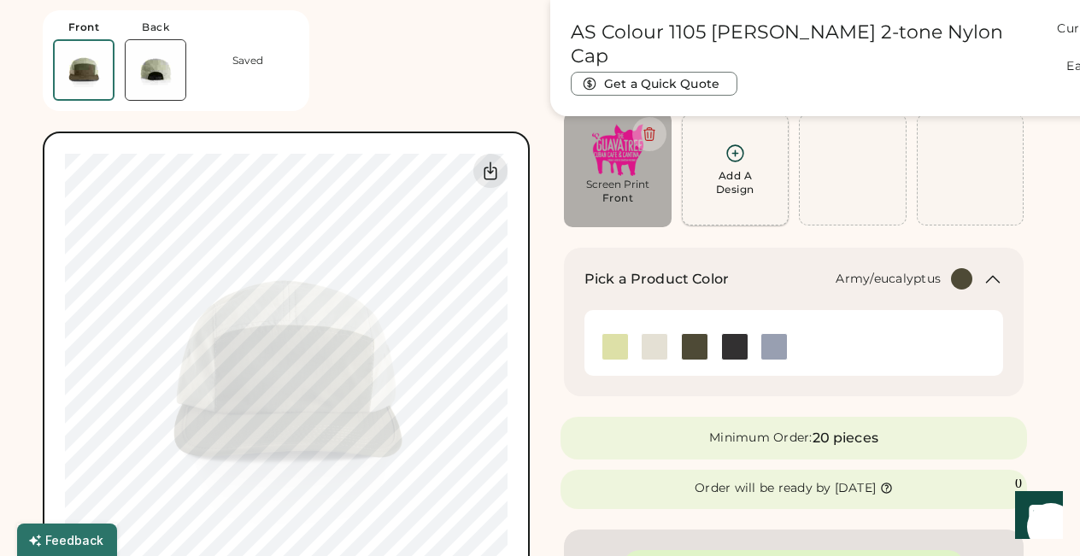
scroll to position [114, 0]
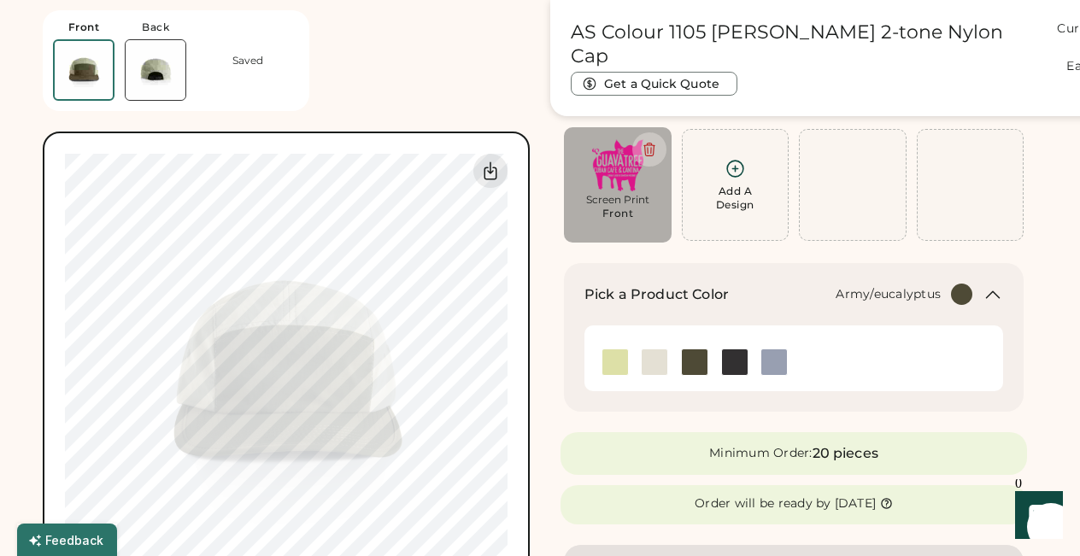
click at [607, 184] on img at bounding box center [618, 165] width 84 height 52
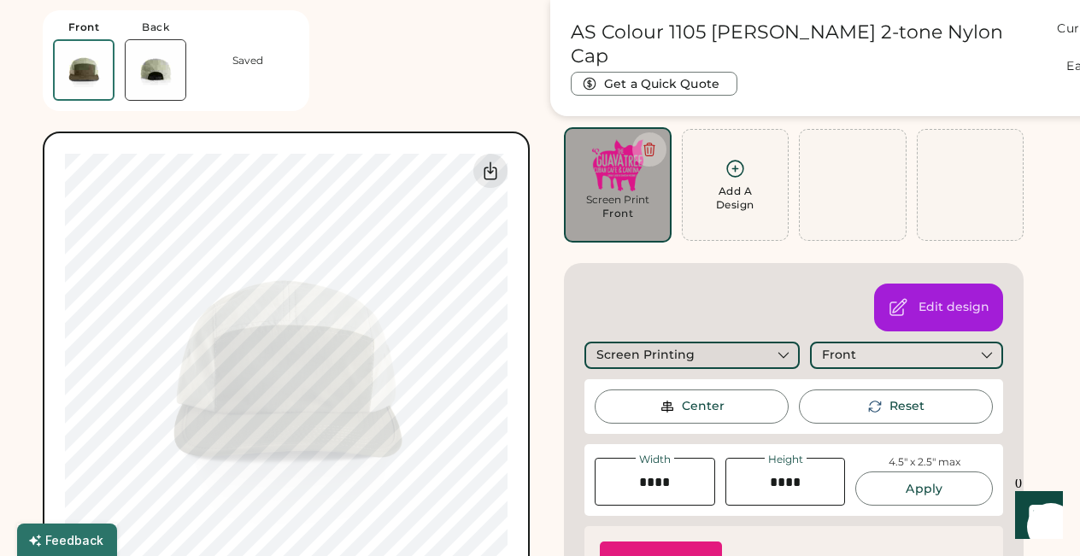
click at [721, 355] on div "Screen Printing" at bounding box center [691, 355] width 215 height 27
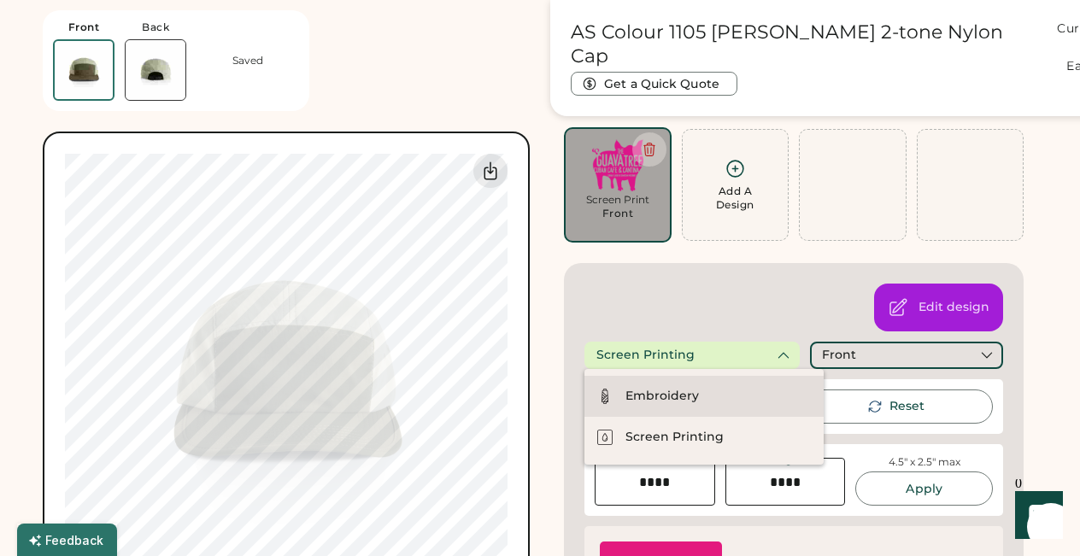
click at [695, 402] on div "Embroidery" at bounding box center [661, 396] width 73 height 17
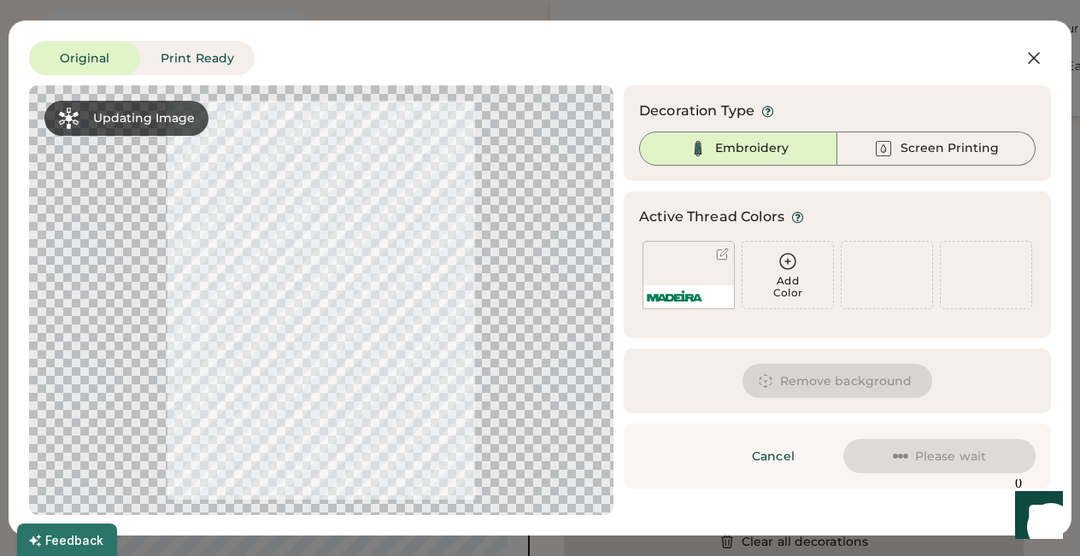
scroll to position [197, 0]
click at [187, 54] on button "Print Ready" at bounding box center [197, 58] width 114 height 34
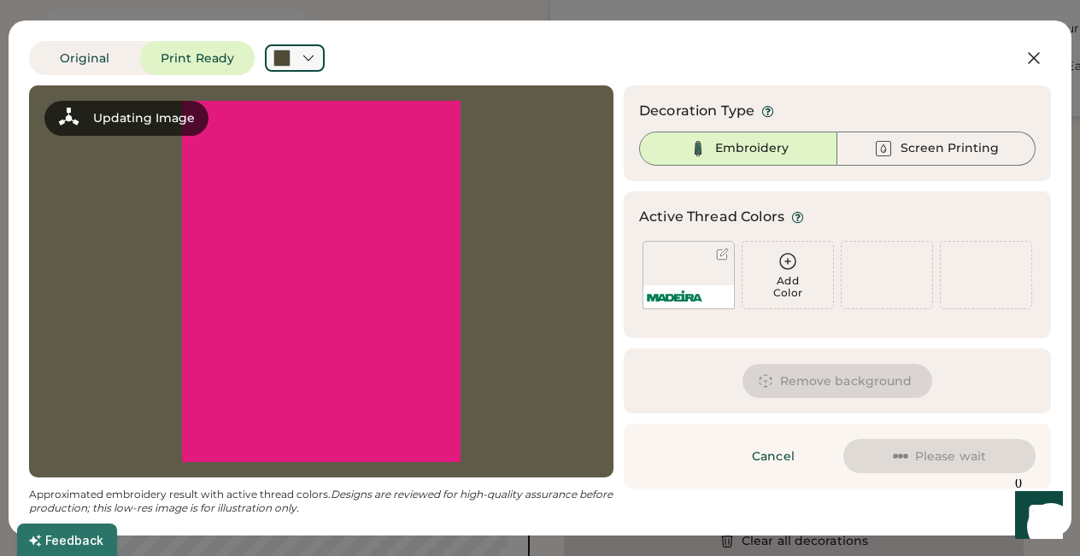
click at [307, 52] on icon at bounding box center [308, 57] width 15 height 15
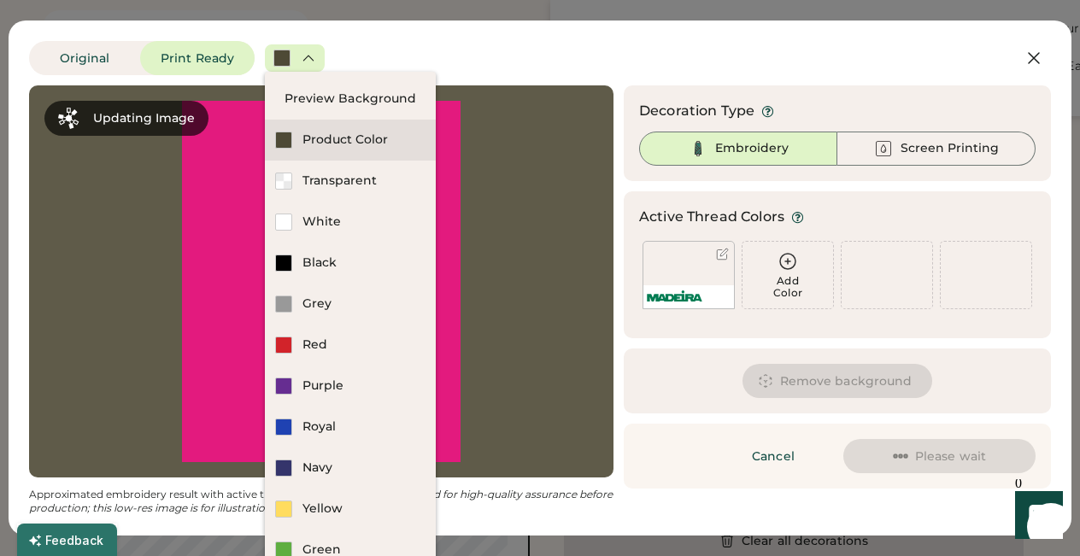
click at [309, 135] on div "Product Color" at bounding box center [363, 140] width 123 height 17
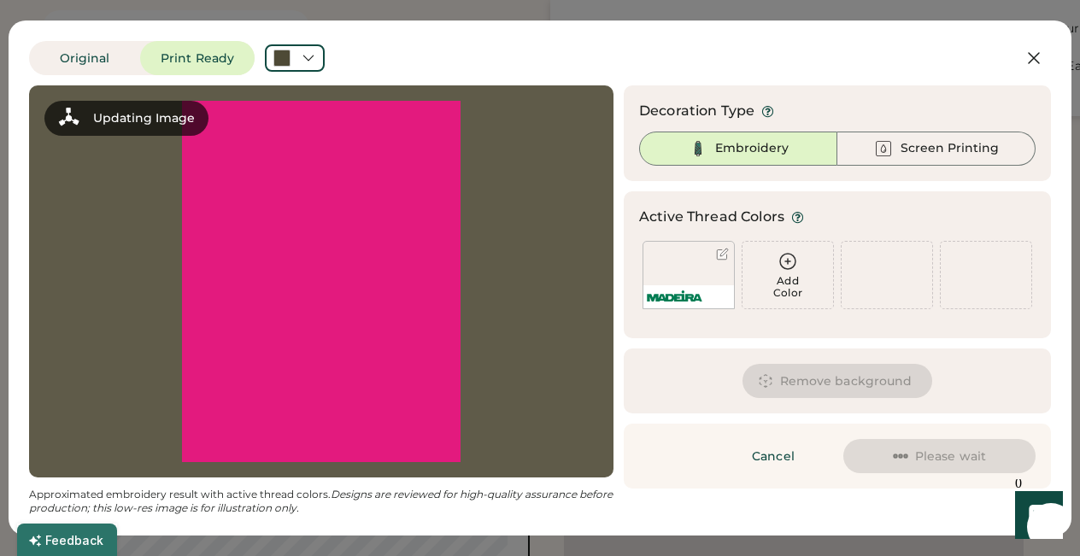
scroll to position [455, 0]
click at [780, 463] on button "Cancel" at bounding box center [773, 456] width 120 height 34
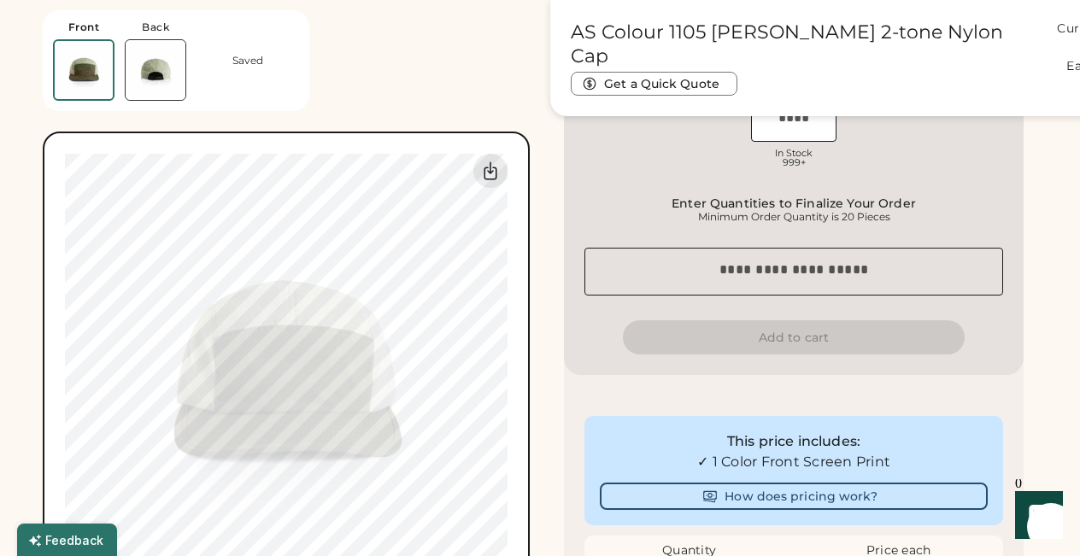
scroll to position [714, 0]
click at [178, 70] on img at bounding box center [156, 70] width 60 height 60
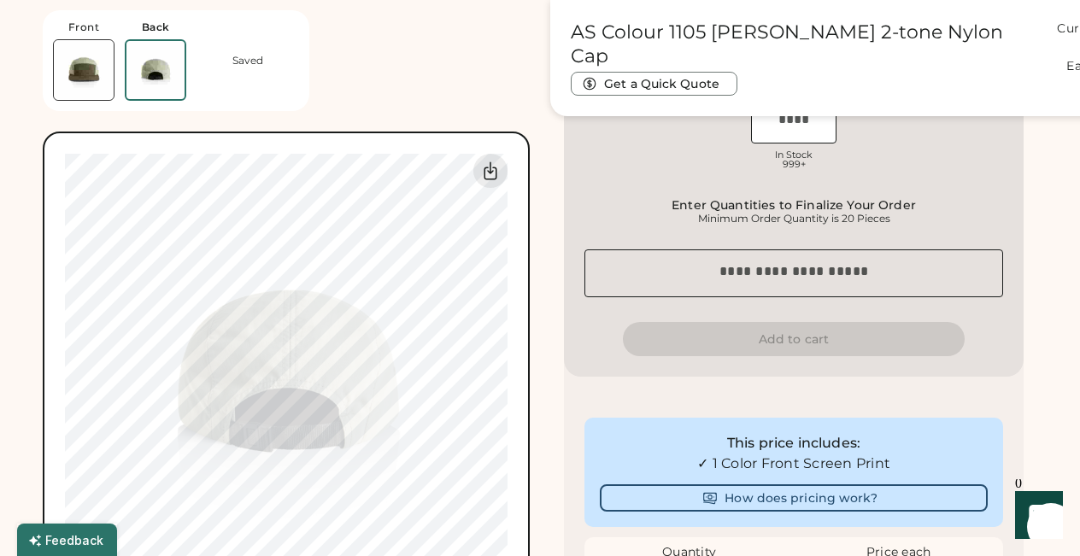
click at [86, 62] on img at bounding box center [84, 70] width 60 height 60
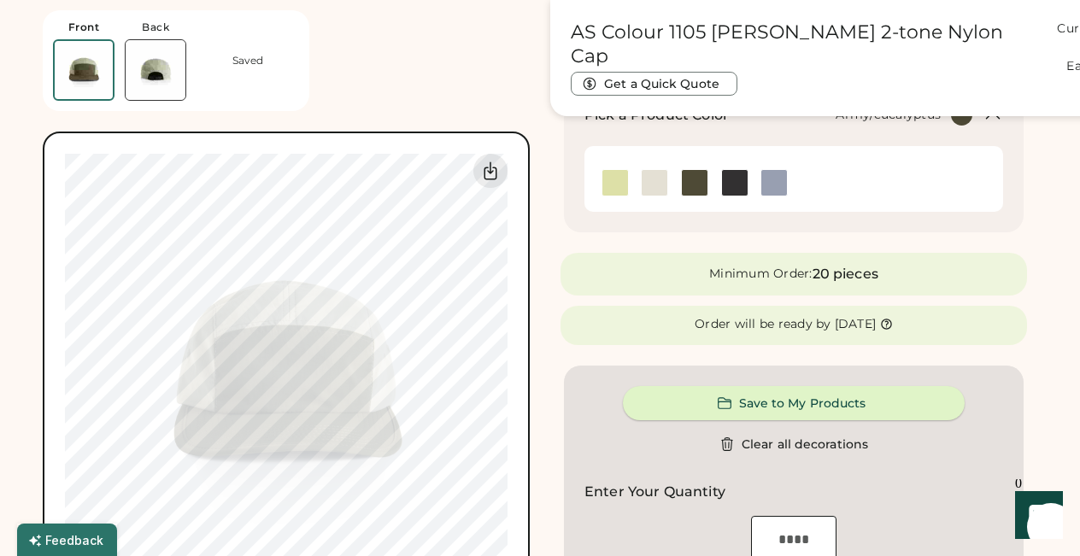
scroll to position [290, 0]
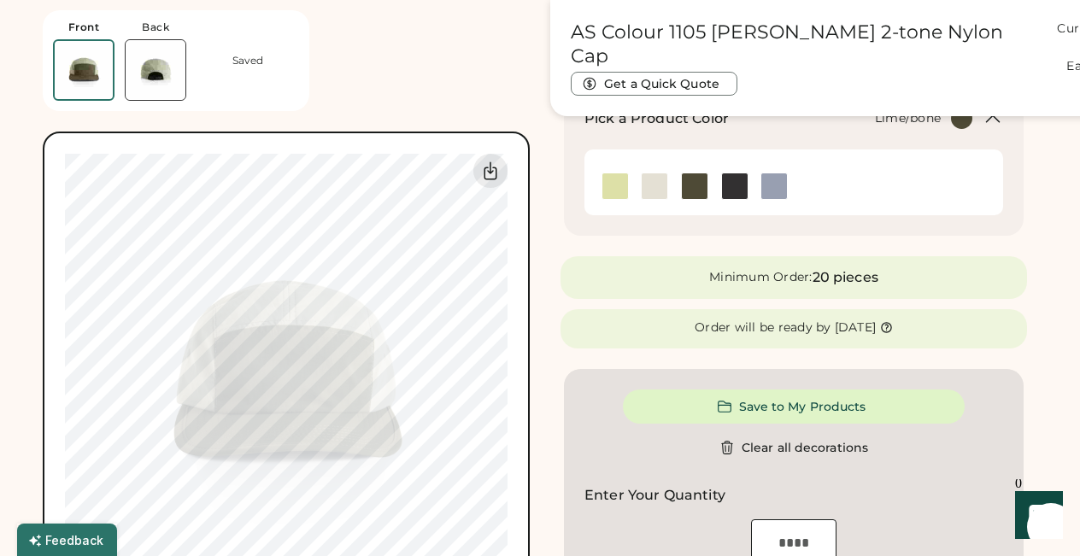
click at [625, 187] on img at bounding box center [615, 186] width 26 height 26
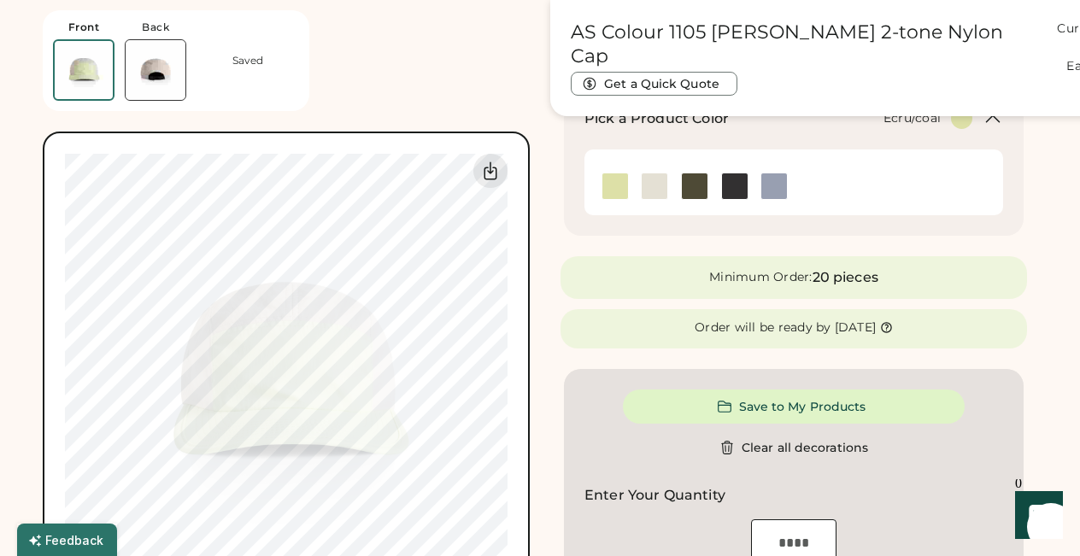
click at [665, 185] on img at bounding box center [655, 186] width 26 height 26
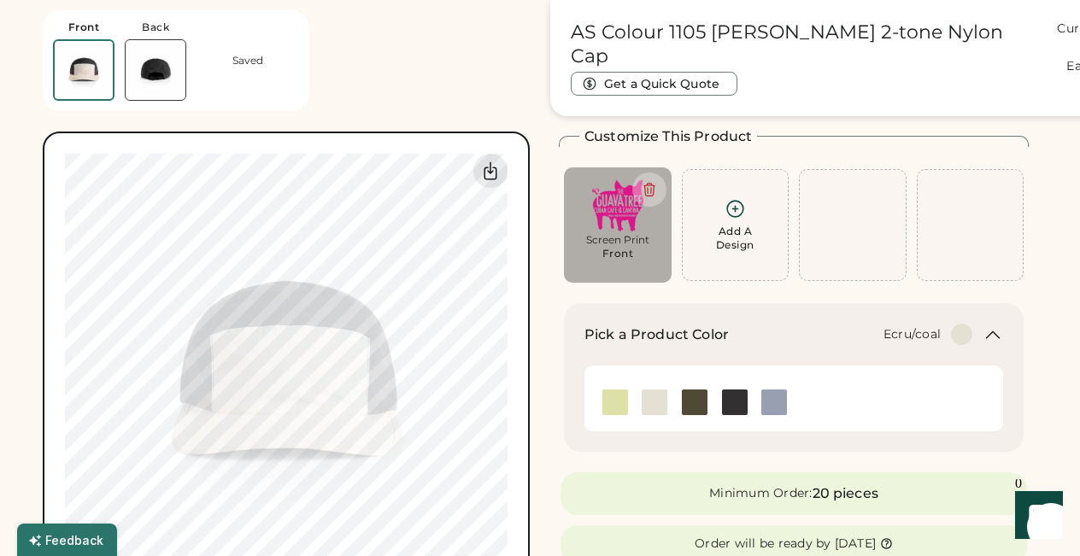
scroll to position [0, 0]
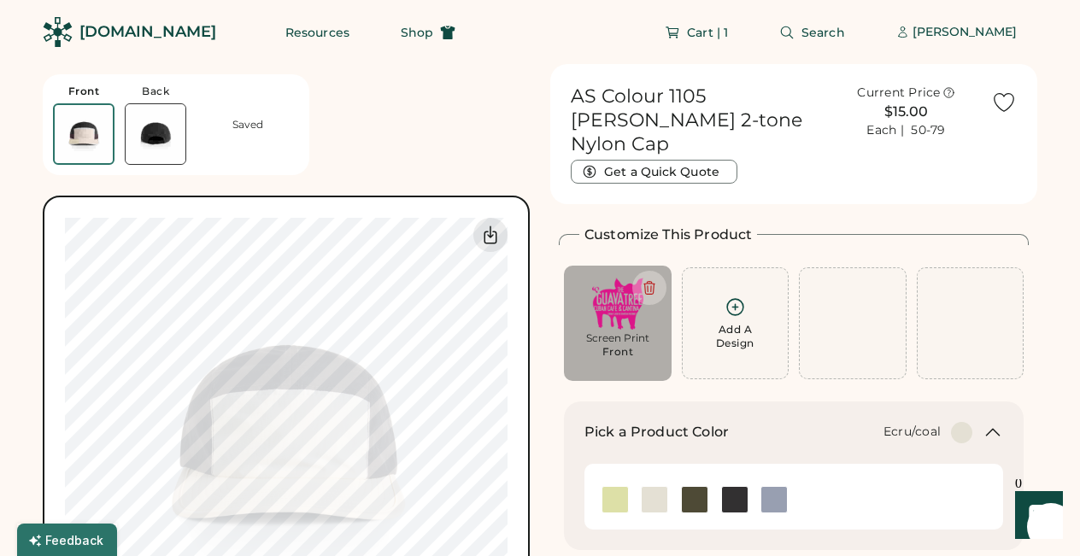
click at [626, 287] on img at bounding box center [618, 304] width 84 height 52
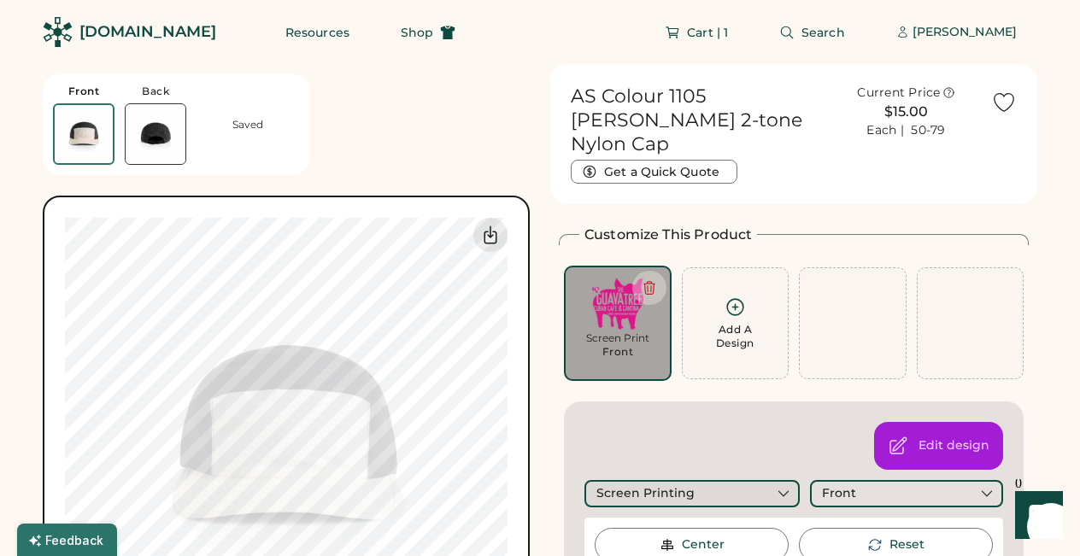
click at [685, 485] on div "Screen Printing" at bounding box center [645, 493] width 98 height 17
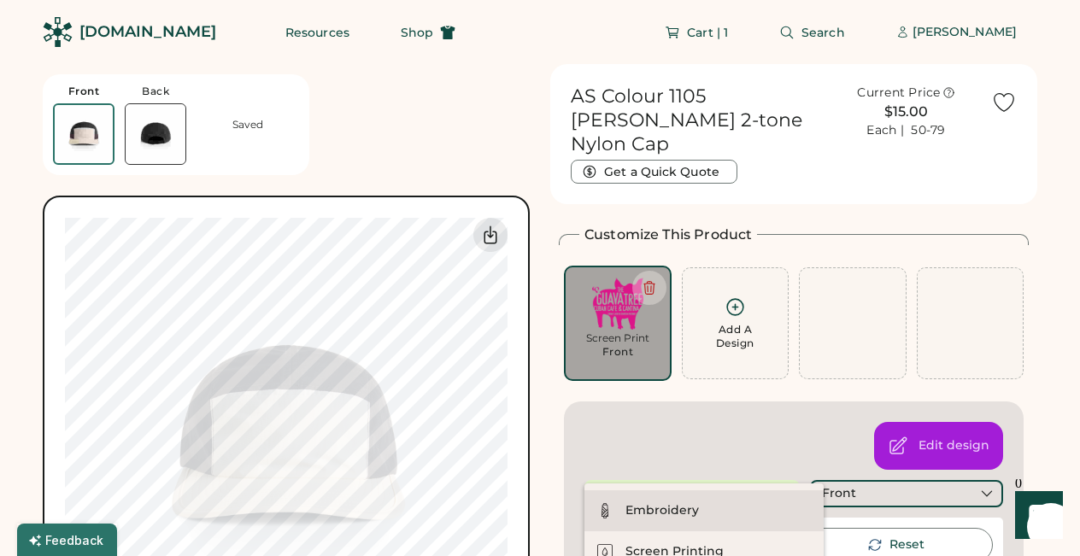
click at [659, 505] on div "Embroidery" at bounding box center [661, 510] width 73 height 17
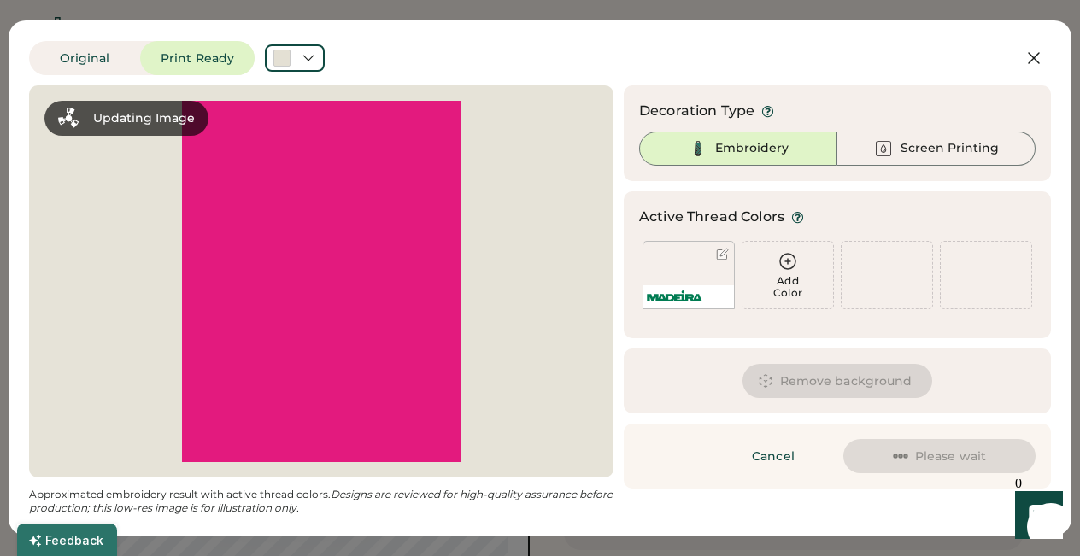
click at [790, 261] on icon at bounding box center [787, 261] width 21 height 21
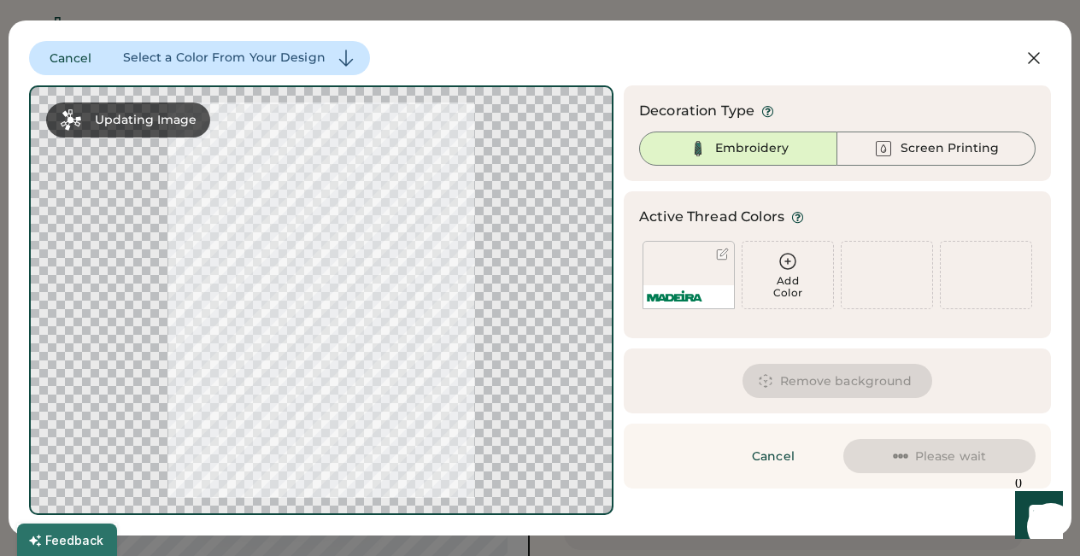
click at [785, 260] on icon at bounding box center [787, 261] width 21 height 21
click at [697, 278] on div at bounding box center [688, 275] width 92 height 68
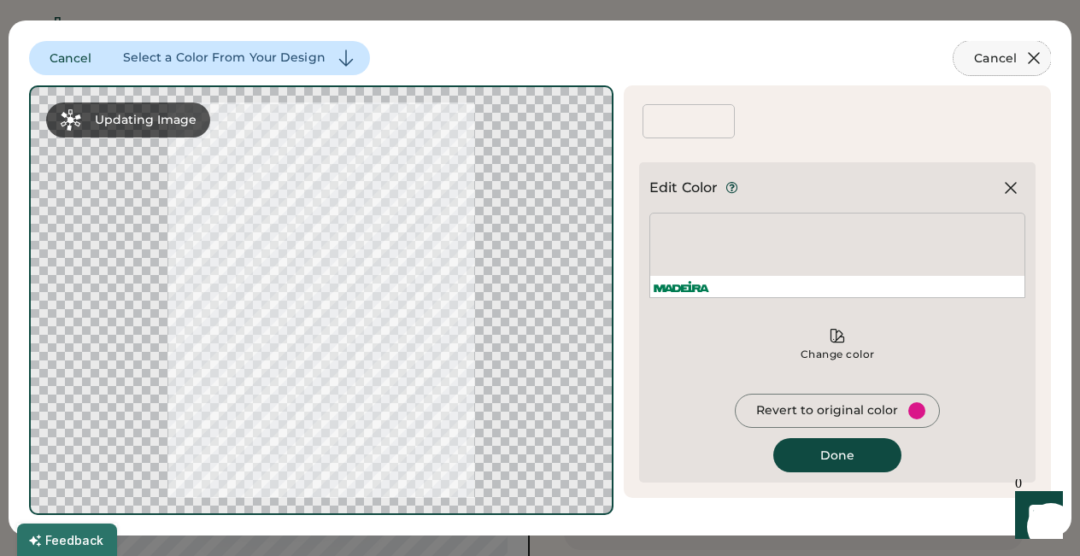
click at [1031, 56] on icon at bounding box center [1034, 58] width 10 height 10
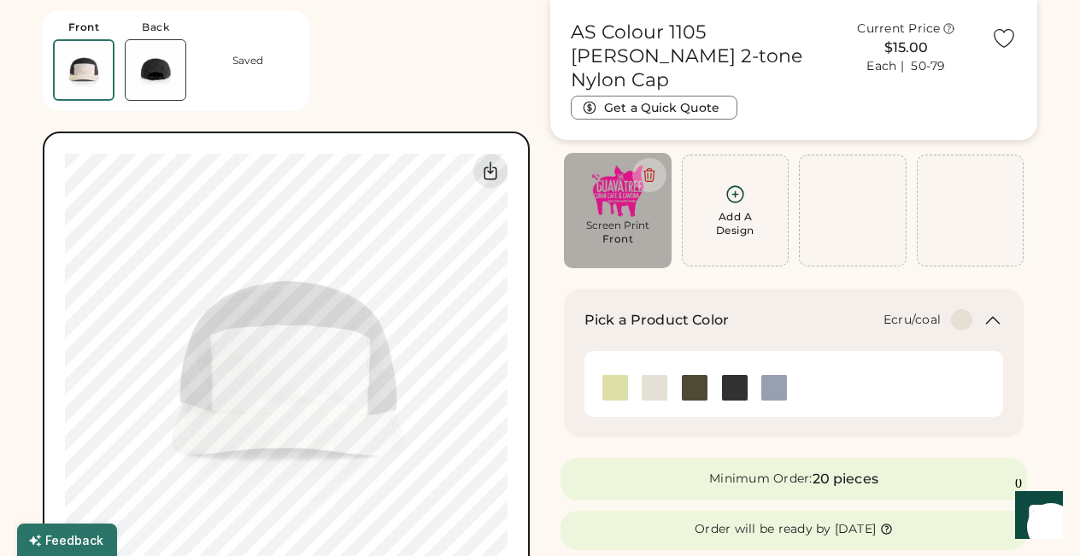
scroll to position [109, 0]
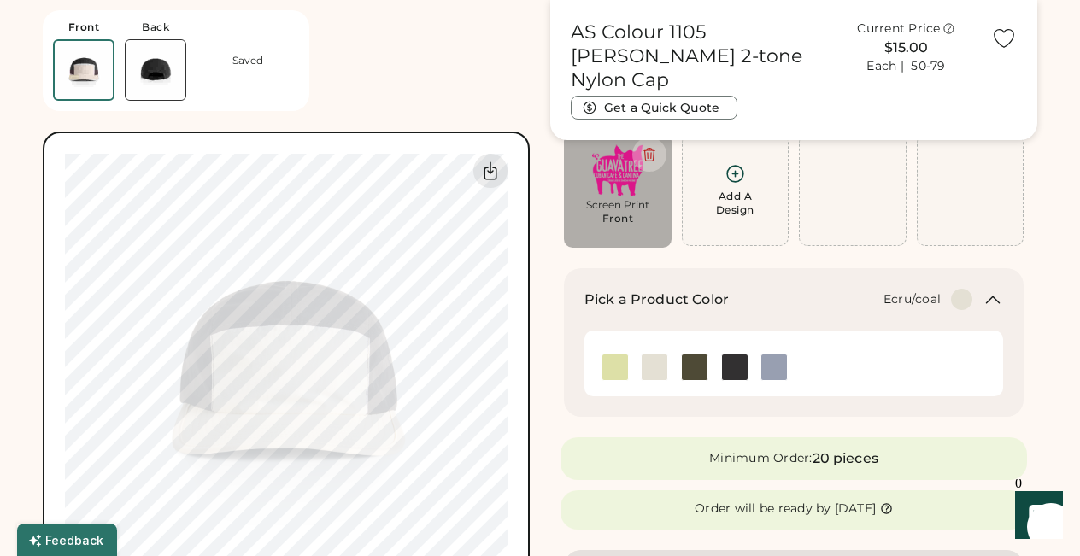
click at [529, 360] on div "Switch to back My uploaded designs Upload new design SVG, Ai, PDF, EPS, PSD Non…" at bounding box center [286, 375] width 487 height 487
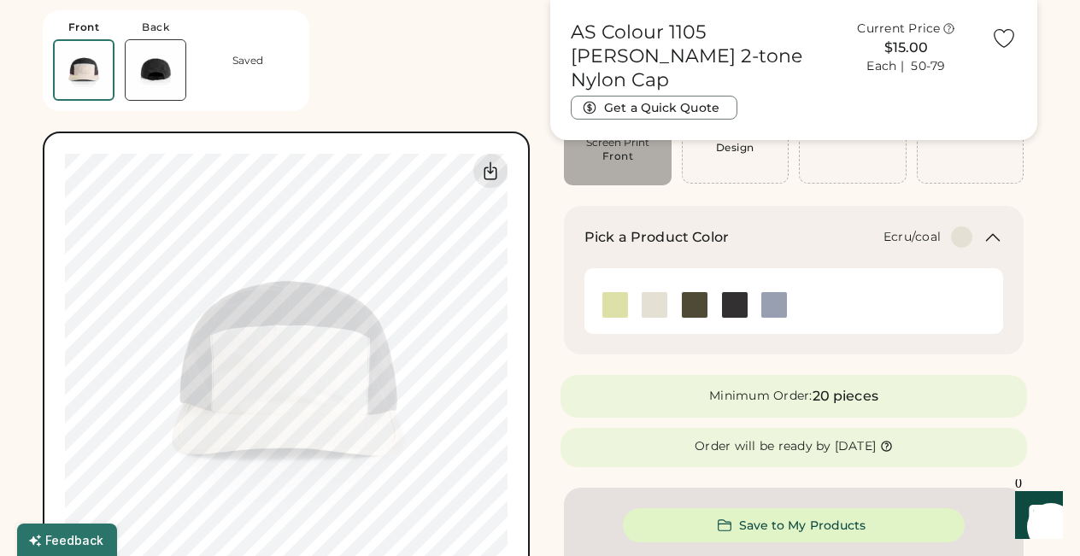
scroll to position [206, 0]
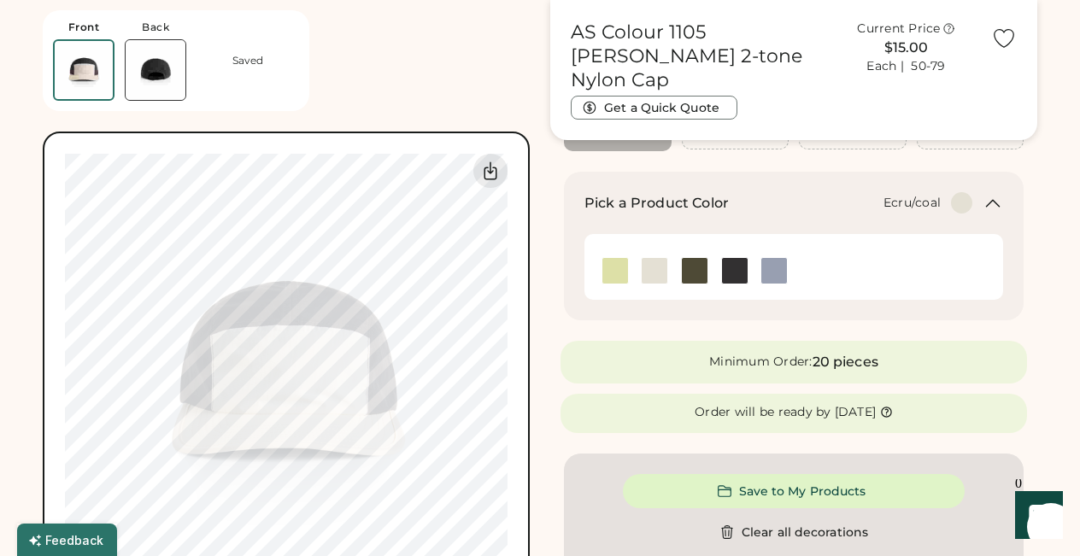
click at [161, 82] on img at bounding box center [156, 70] width 60 height 60
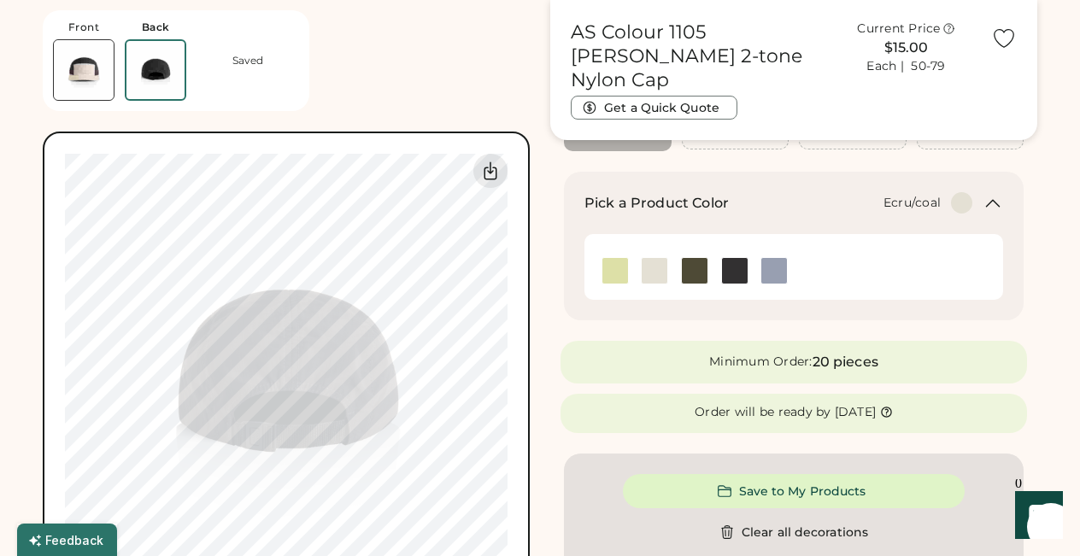
click at [91, 72] on img at bounding box center [84, 70] width 60 height 60
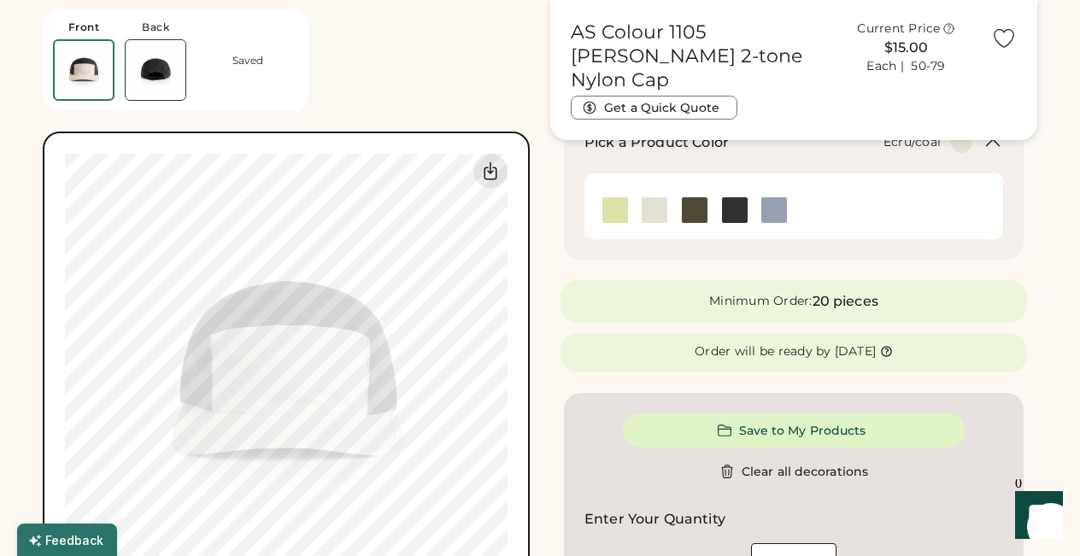
scroll to position [270, 0]
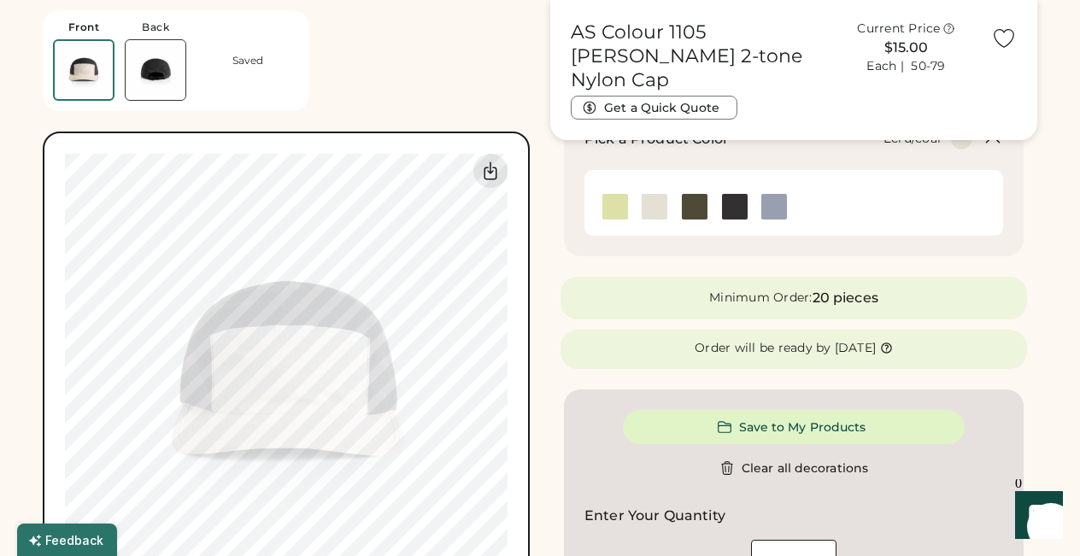
click at [653, 202] on img at bounding box center [655, 207] width 26 height 26
click at [693, 208] on img at bounding box center [695, 207] width 26 height 26
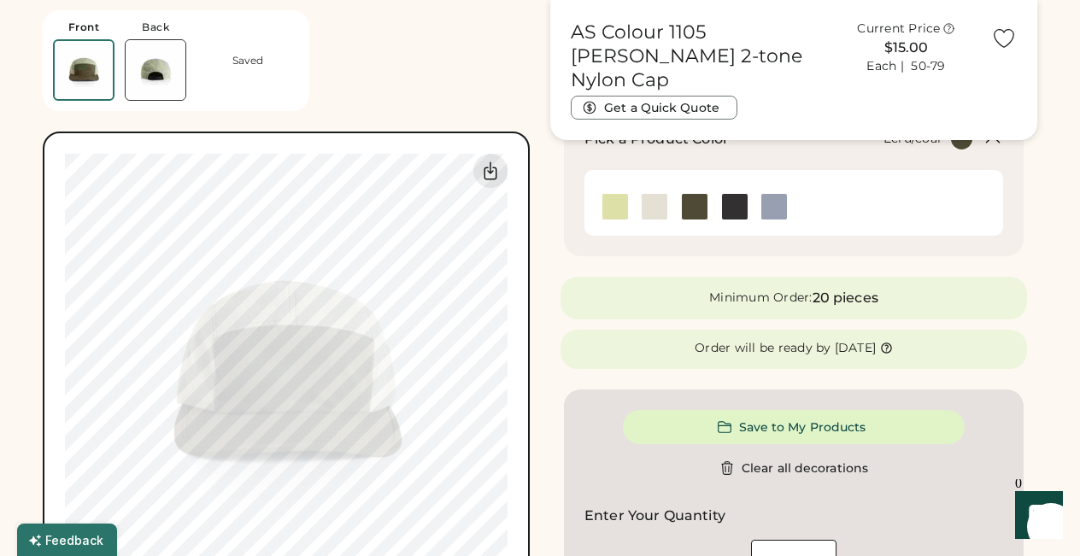
click at [654, 203] on img at bounding box center [655, 207] width 26 height 26
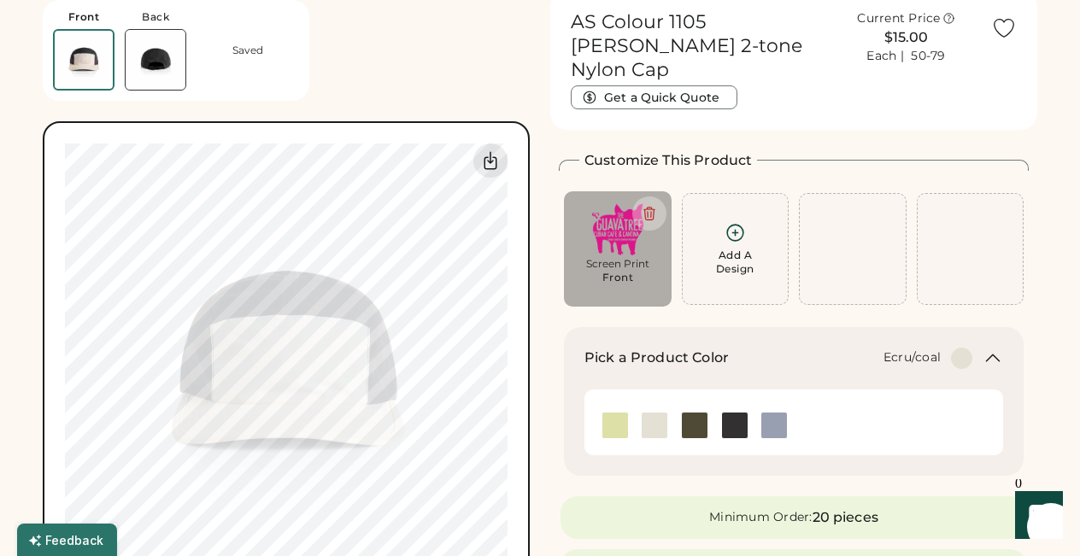
scroll to position [0, 0]
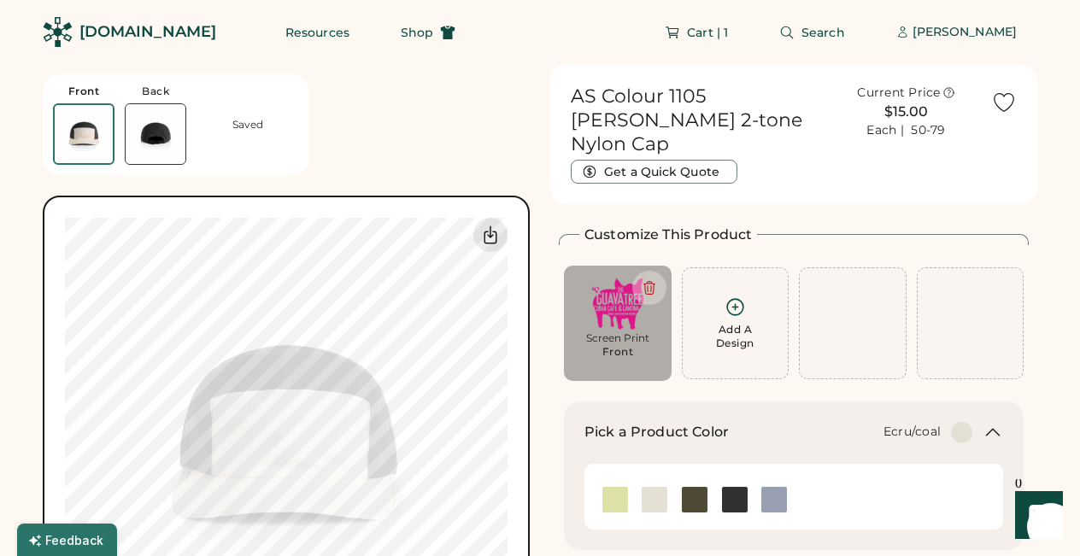
click at [152, 127] on img at bounding box center [156, 134] width 60 height 60
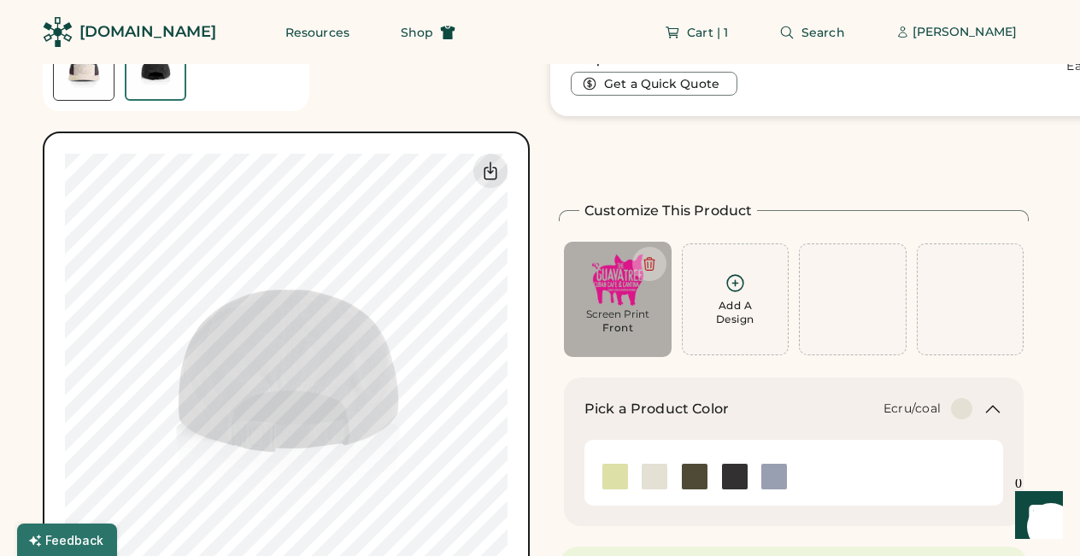
scroll to position [64, 0]
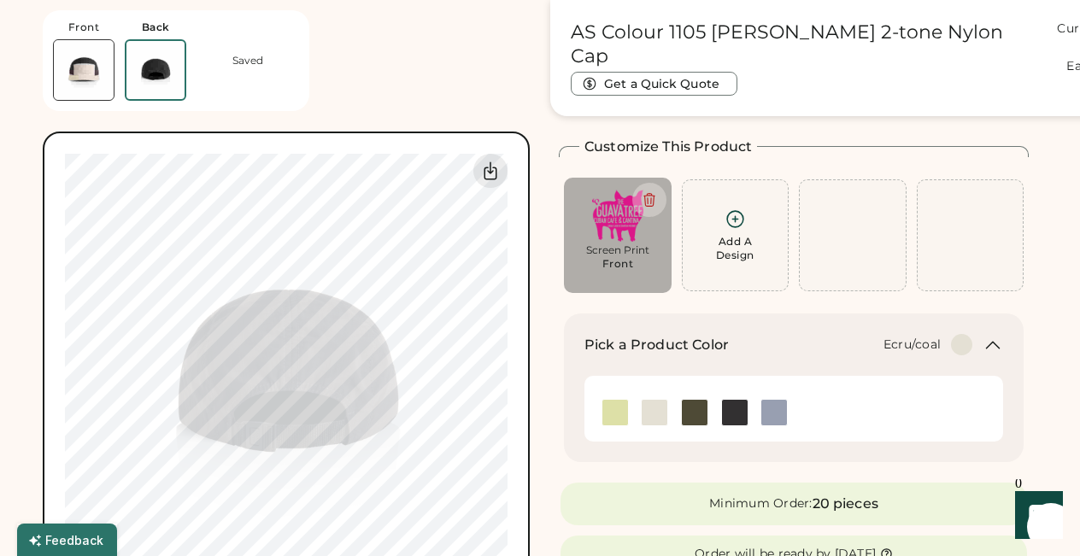
click at [80, 132] on div "Switch to back My uploaded designs Upload new design SVG, Ai, PDF, EPS, PSD Non…" at bounding box center [286, 375] width 487 height 487
click at [91, 63] on img at bounding box center [84, 70] width 60 height 60
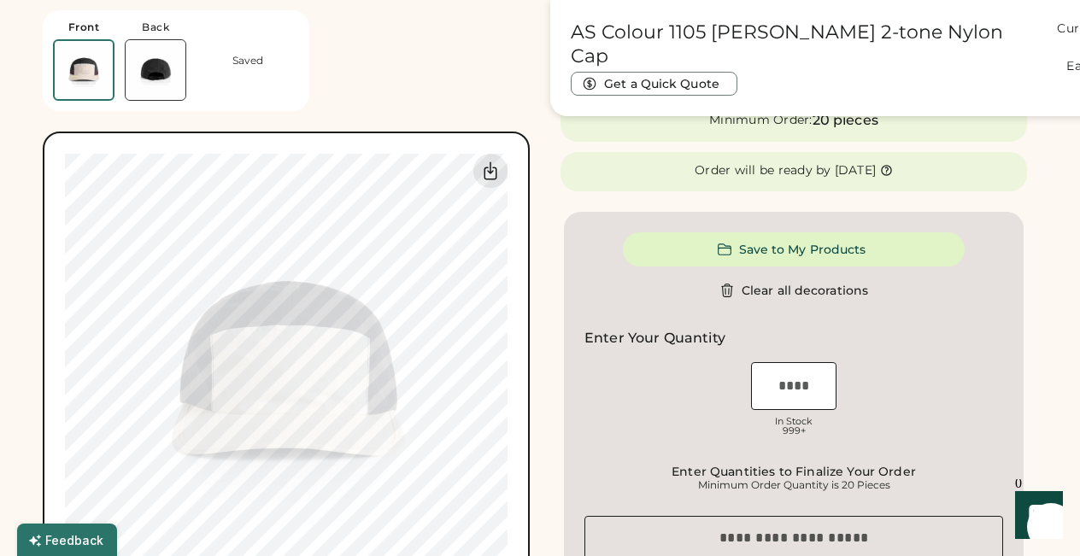
scroll to position [472, 0]
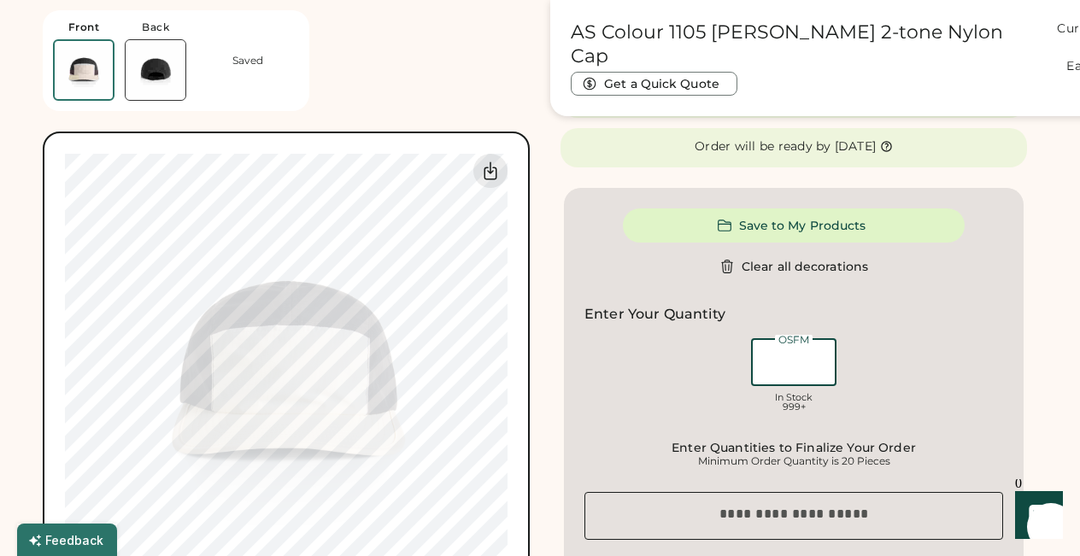
click at [797, 360] on input "input" at bounding box center [793, 362] width 85 height 48
type input "***"
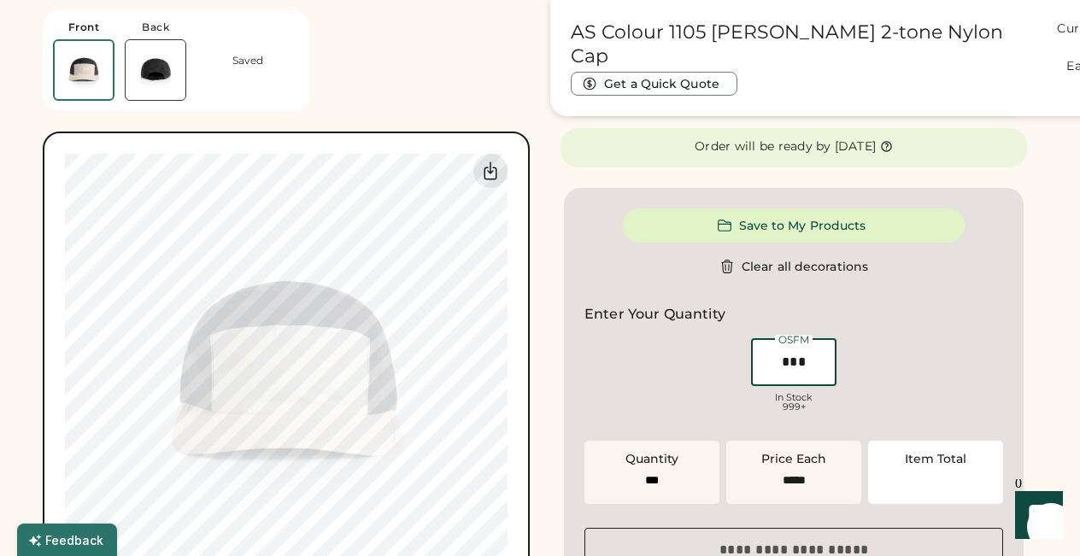
type input "******"
type input "*"
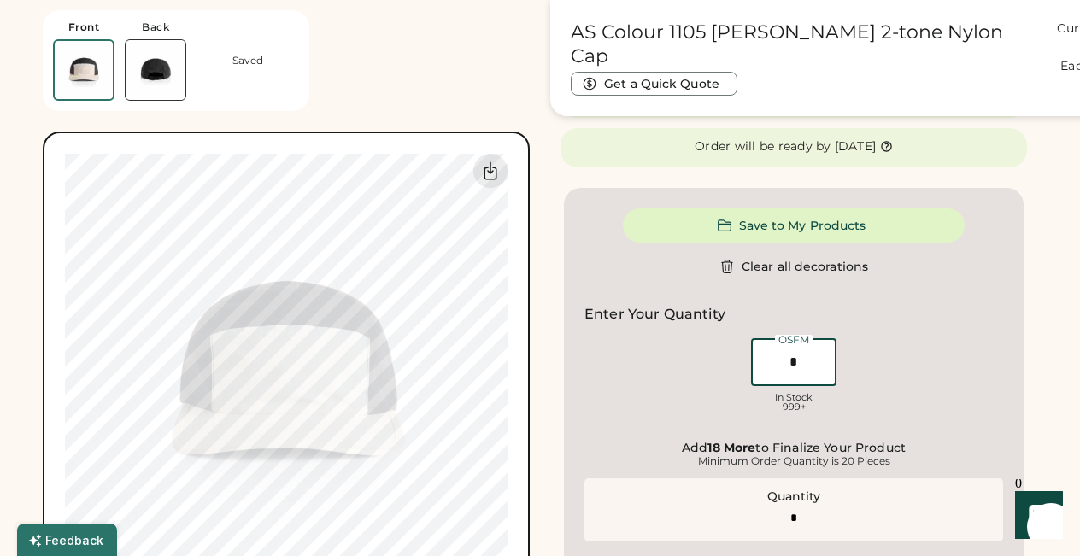
type input "*****"
type input "**"
type input "******"
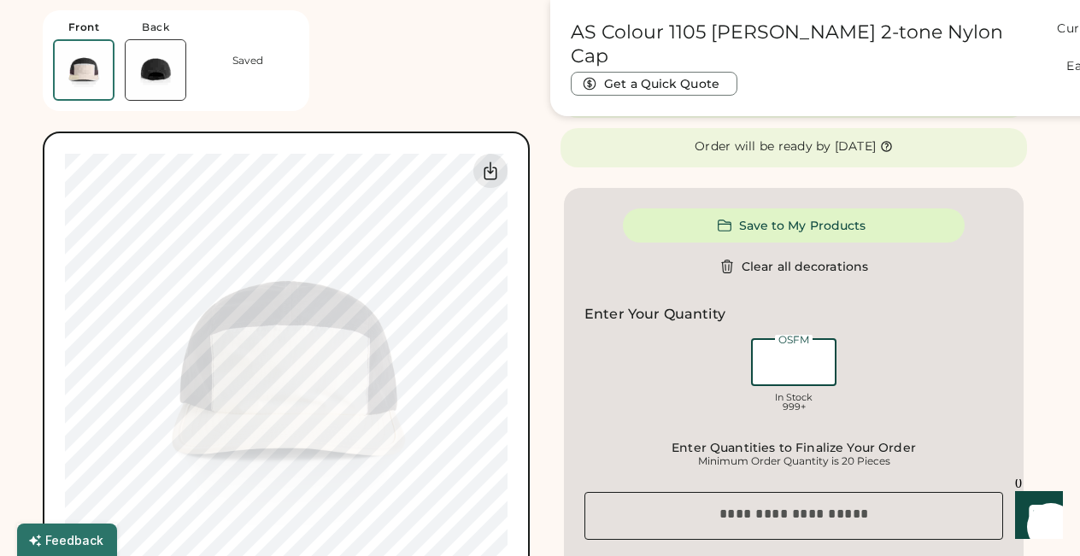
type input "*****"
type input "**"
type input "******"
type input "**"
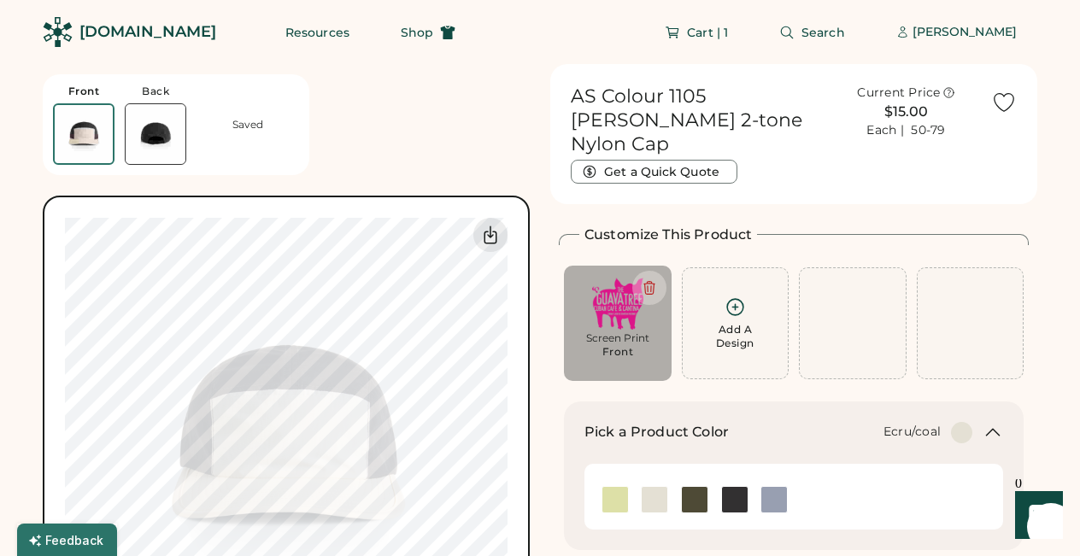
type input "**"
click at [618, 279] on img at bounding box center [618, 304] width 84 height 52
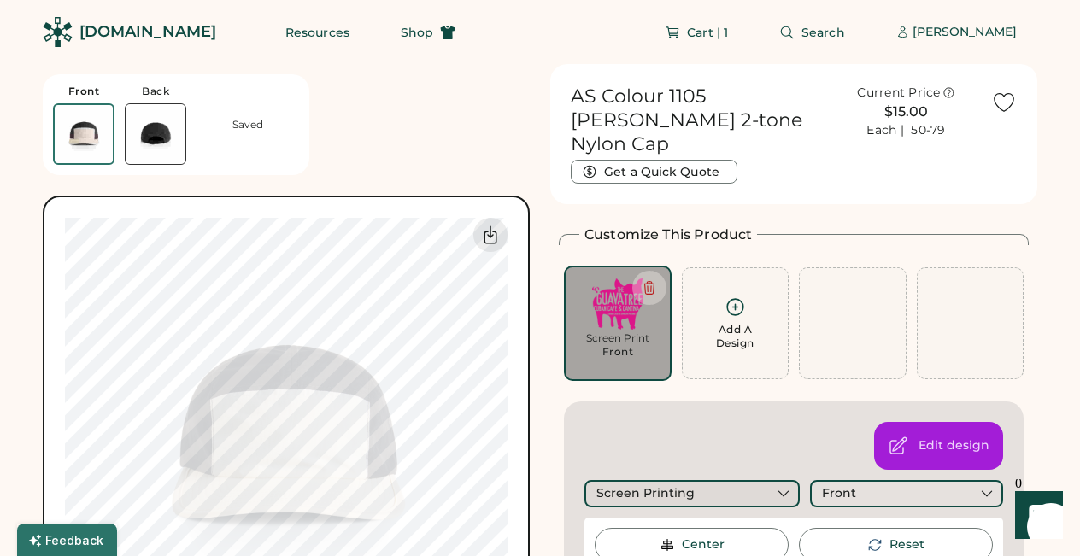
click at [782, 486] on icon at bounding box center [783, 493] width 15 height 15
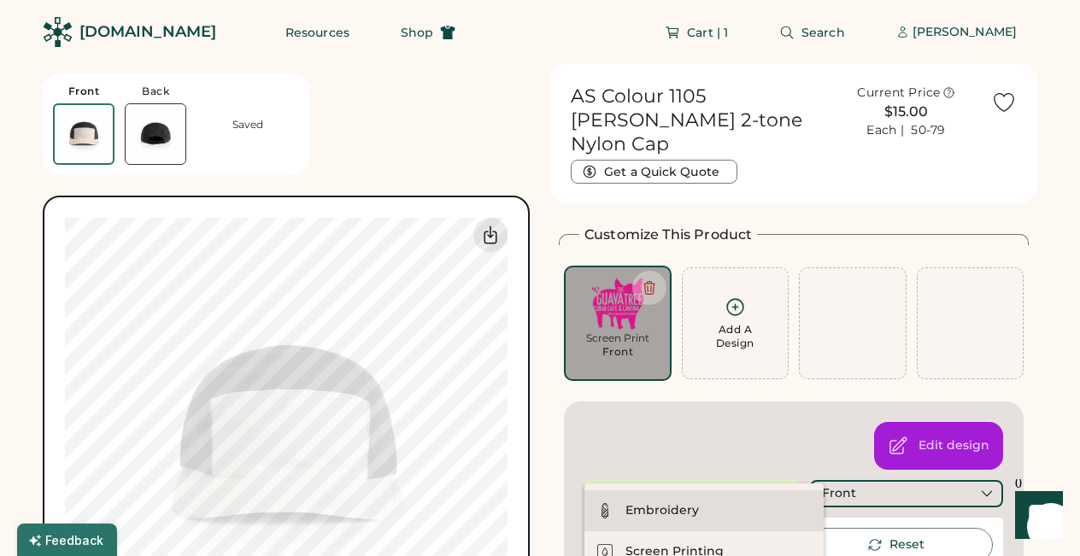
click at [680, 506] on div "Embroidery" at bounding box center [661, 510] width 73 height 17
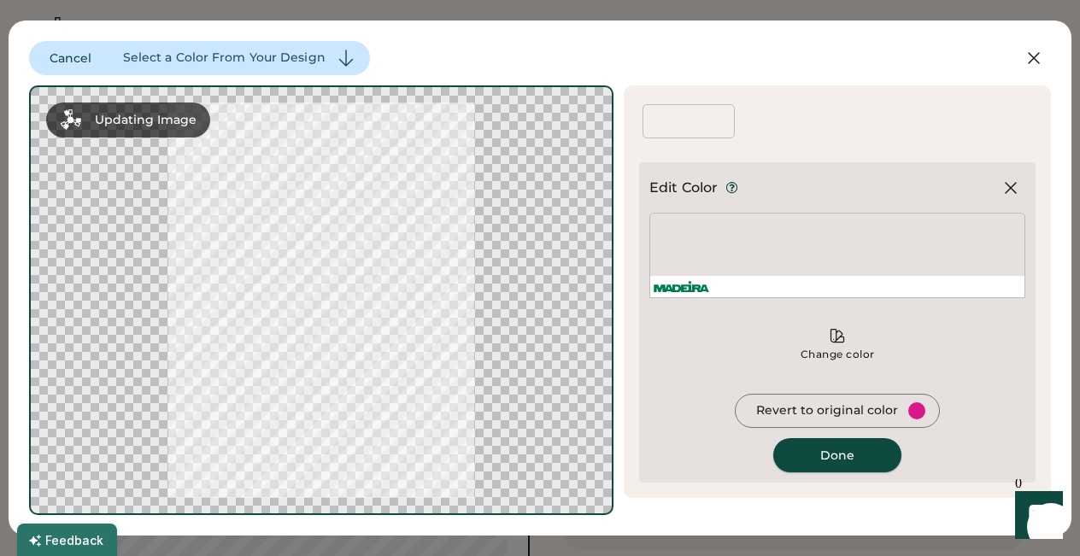
click at [845, 450] on button "Done" at bounding box center [837, 455] width 128 height 34
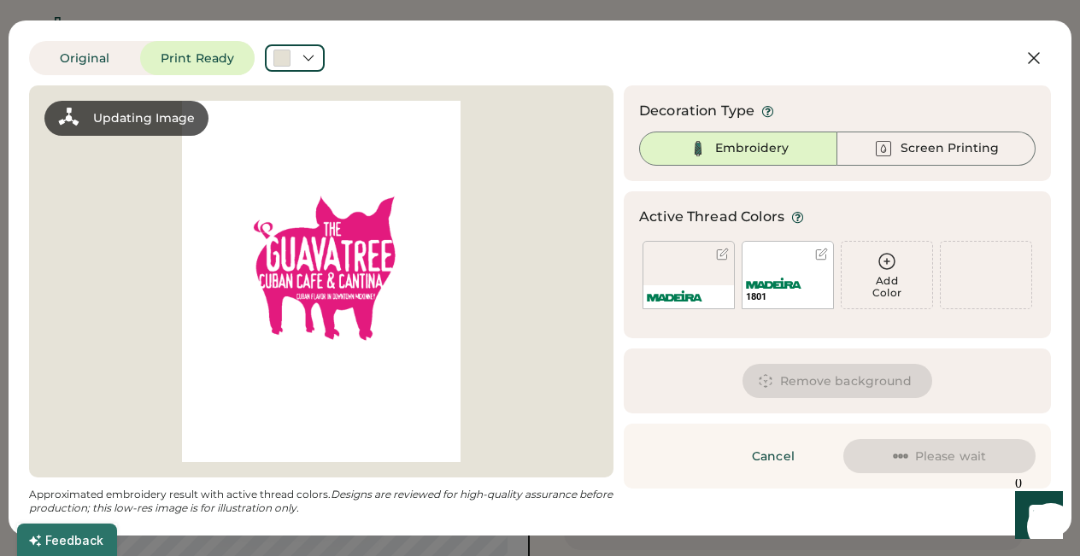
click at [784, 267] on div "1801" at bounding box center [788, 275] width 92 height 68
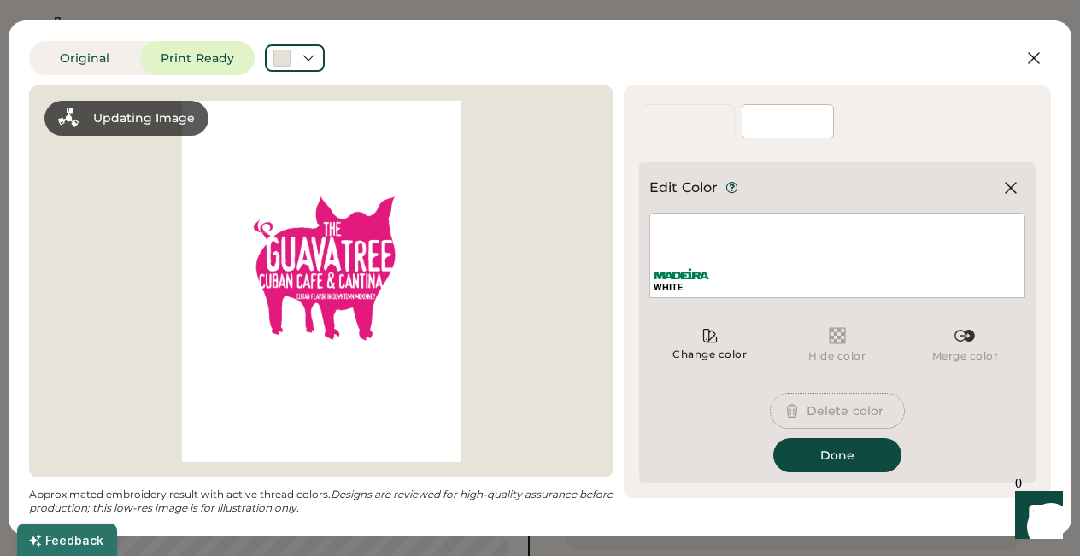
click at [797, 408] on icon at bounding box center [792, 411] width 10 height 13
click at [812, 403] on button "Delete color" at bounding box center [837, 411] width 133 height 34
click at [831, 453] on button "Done" at bounding box center [837, 455] width 128 height 34
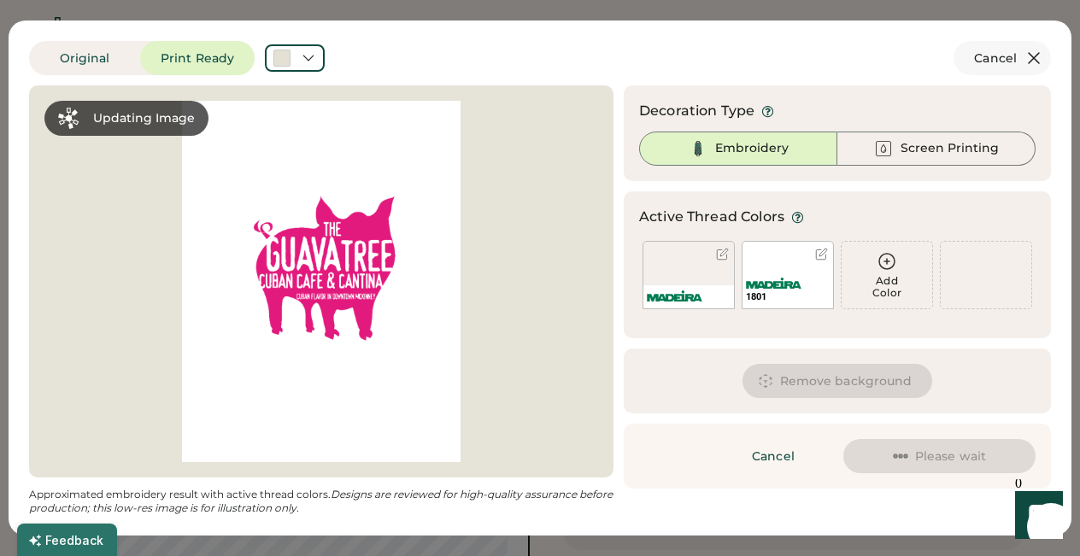
click at [1035, 56] on icon at bounding box center [1034, 58] width 10 height 10
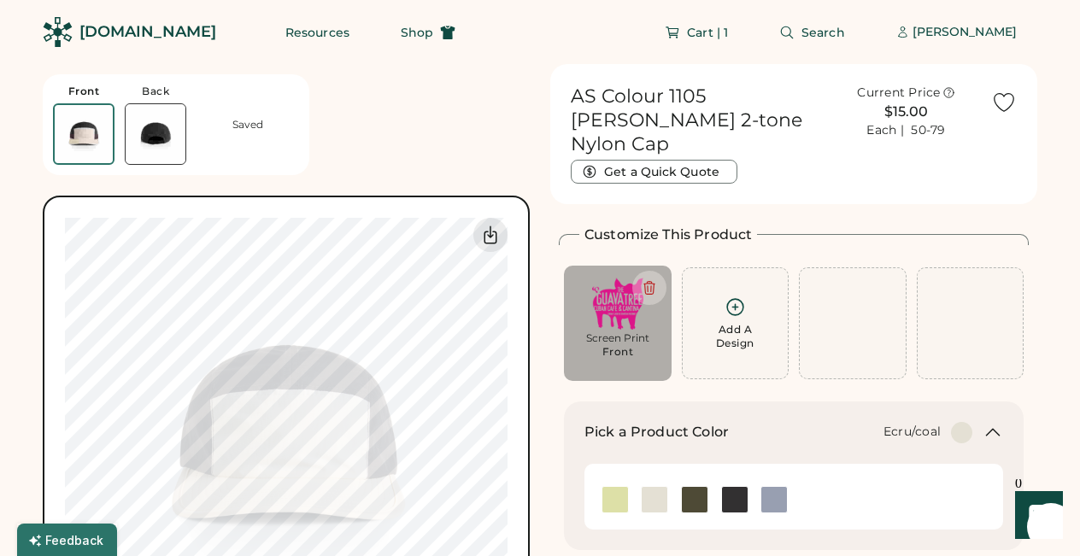
click at [372, 166] on div "Front Back Saved Switch to back My uploaded designs Upload new design SVG, Ai, …" at bounding box center [286, 373] width 487 height 619
click at [689, 487] on img at bounding box center [695, 500] width 26 height 26
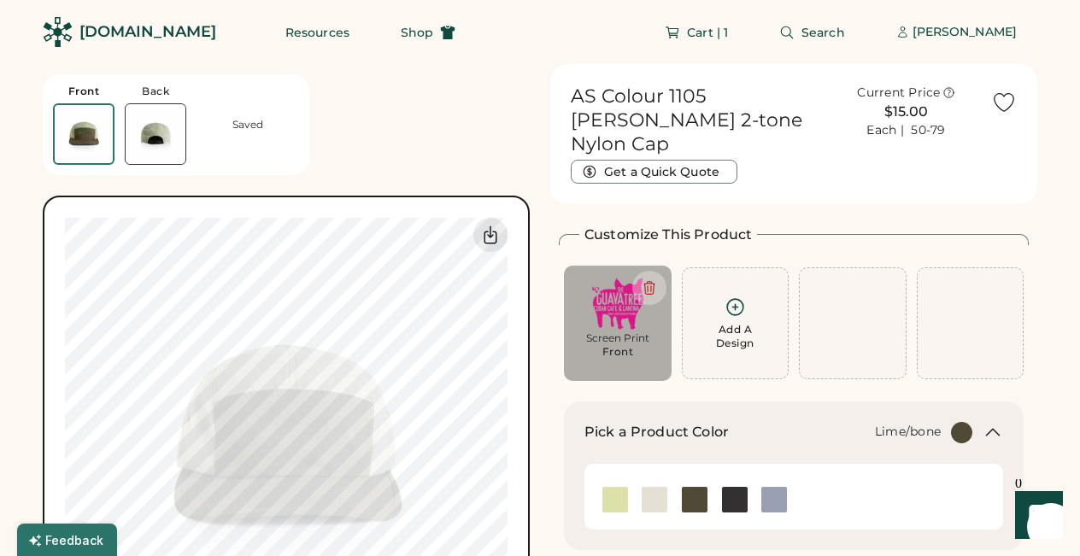
click at [614, 487] on img at bounding box center [615, 500] width 26 height 26
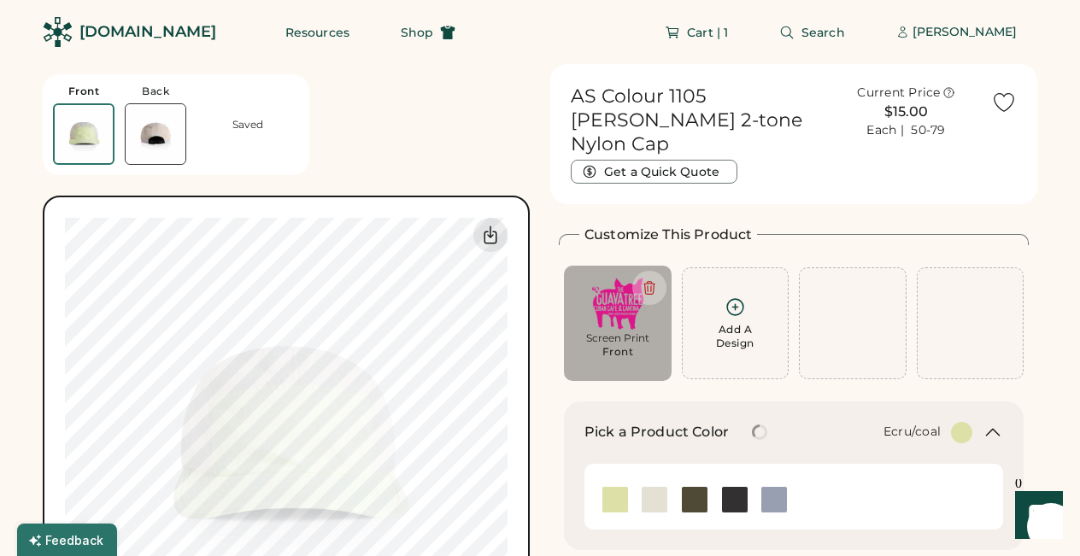
click at [650, 487] on img at bounding box center [655, 500] width 26 height 26
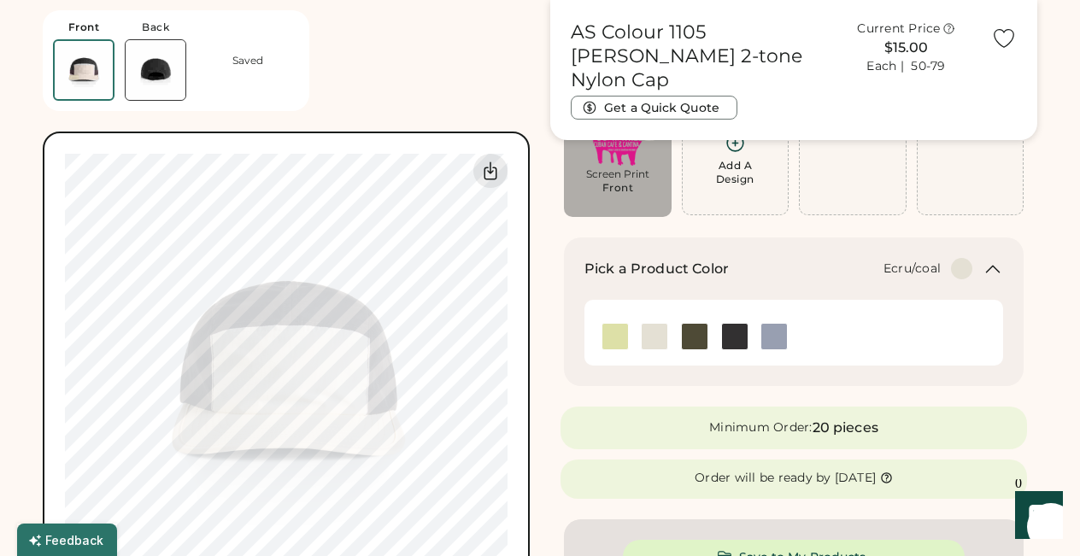
scroll to position [144, 0]
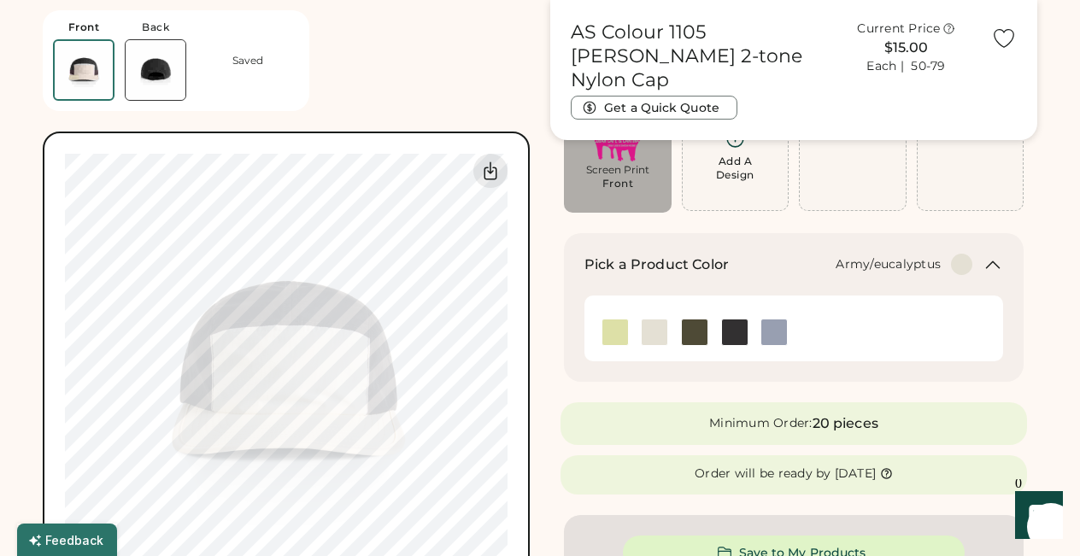
click at [689, 331] on img at bounding box center [695, 333] width 26 height 26
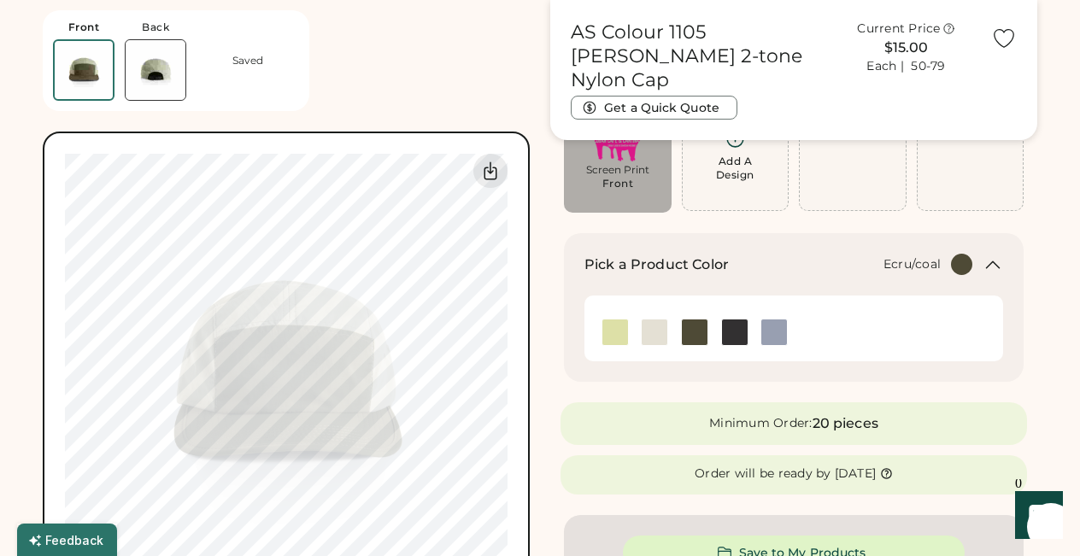
click at [648, 336] on img at bounding box center [655, 333] width 26 height 26
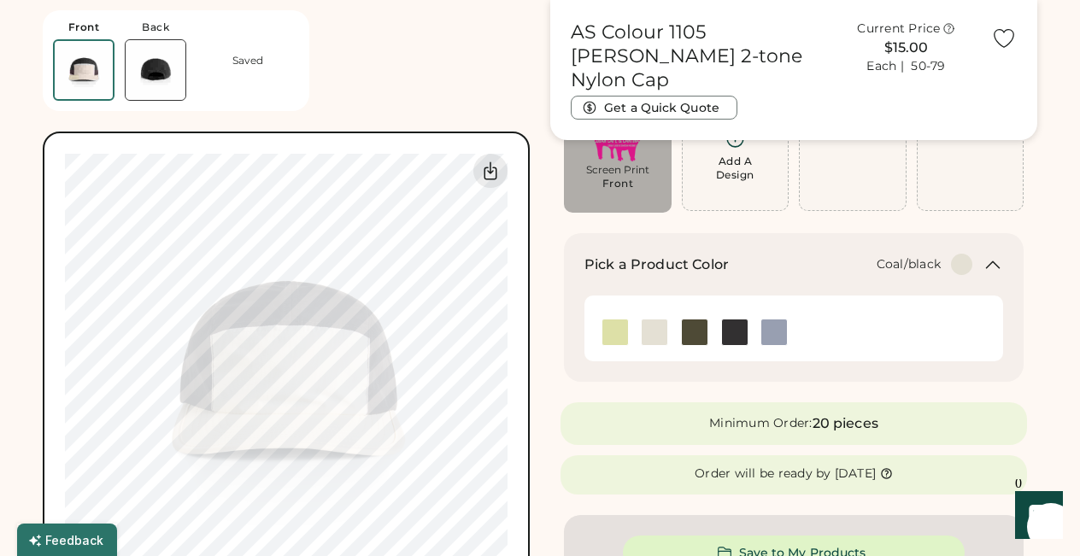
click at [729, 326] on img at bounding box center [735, 333] width 26 height 26
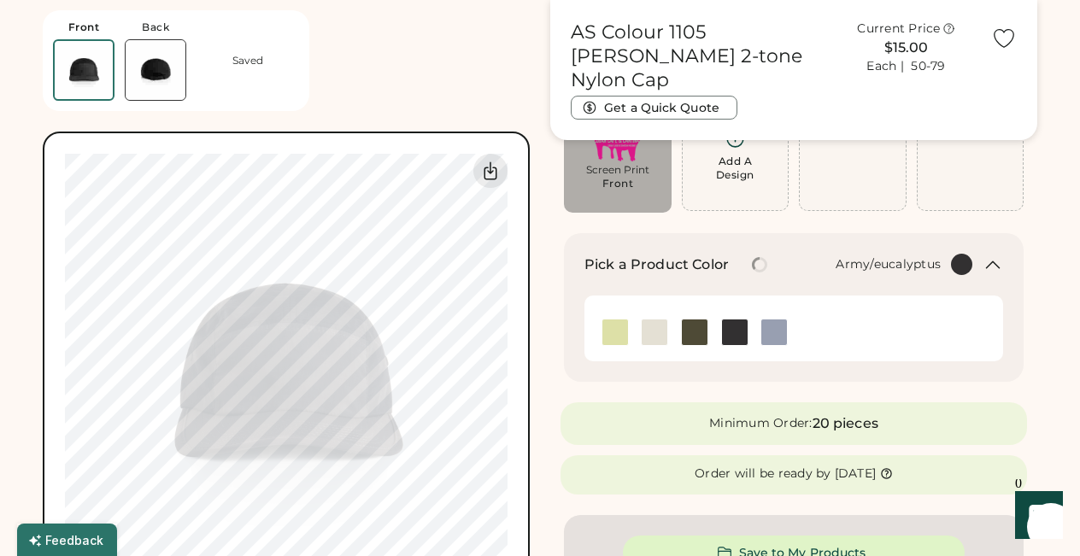
click at [693, 331] on img at bounding box center [695, 333] width 26 height 26
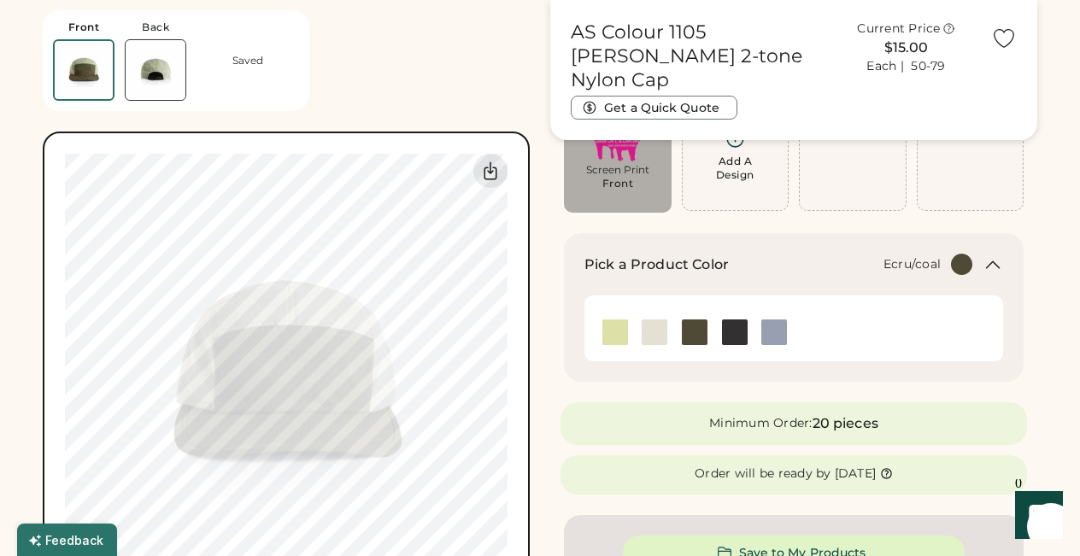
click at [657, 335] on img at bounding box center [655, 333] width 26 height 26
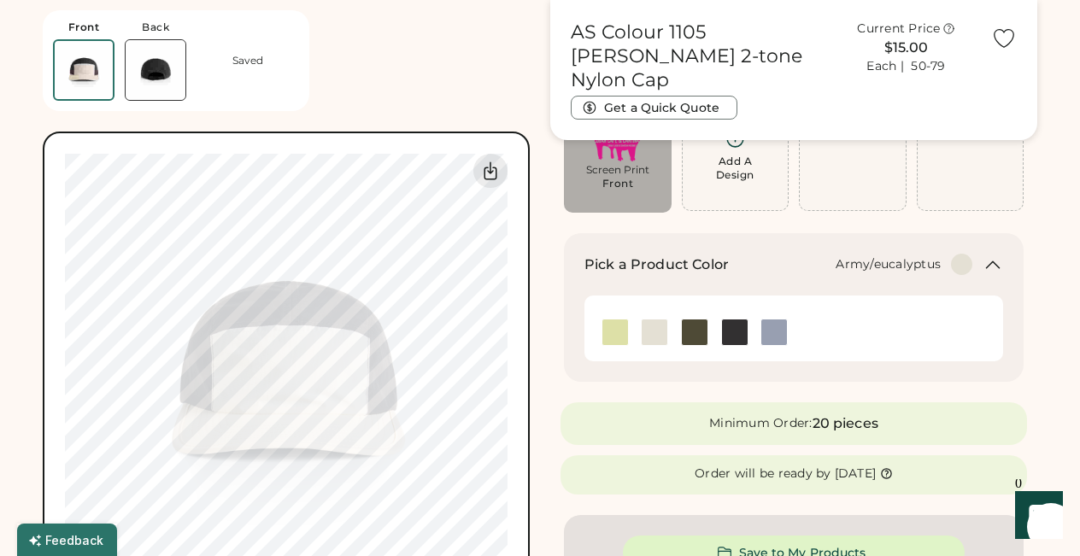
click at [694, 336] on img at bounding box center [695, 333] width 26 height 26
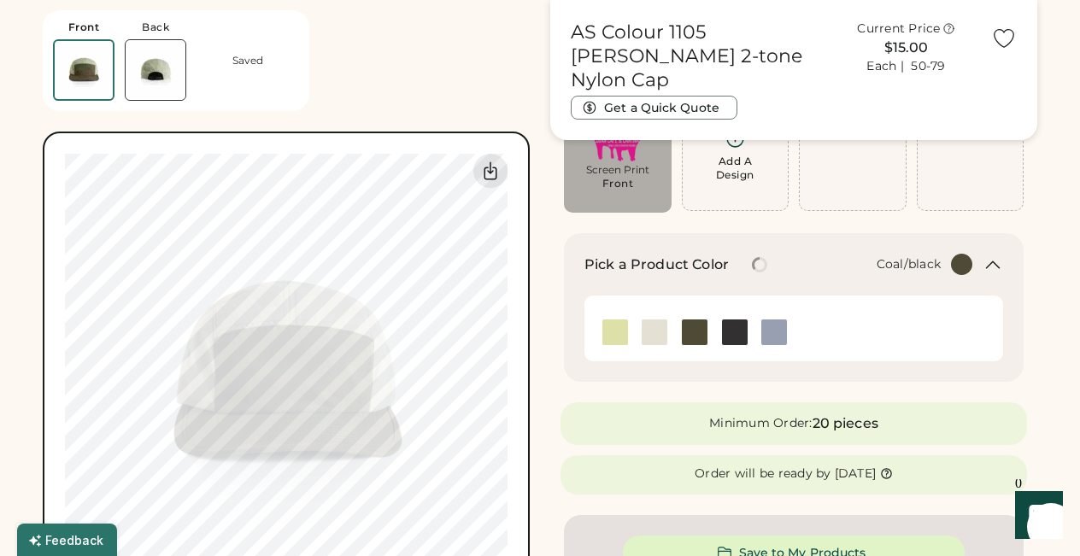
click at [730, 335] on img at bounding box center [735, 333] width 26 height 26
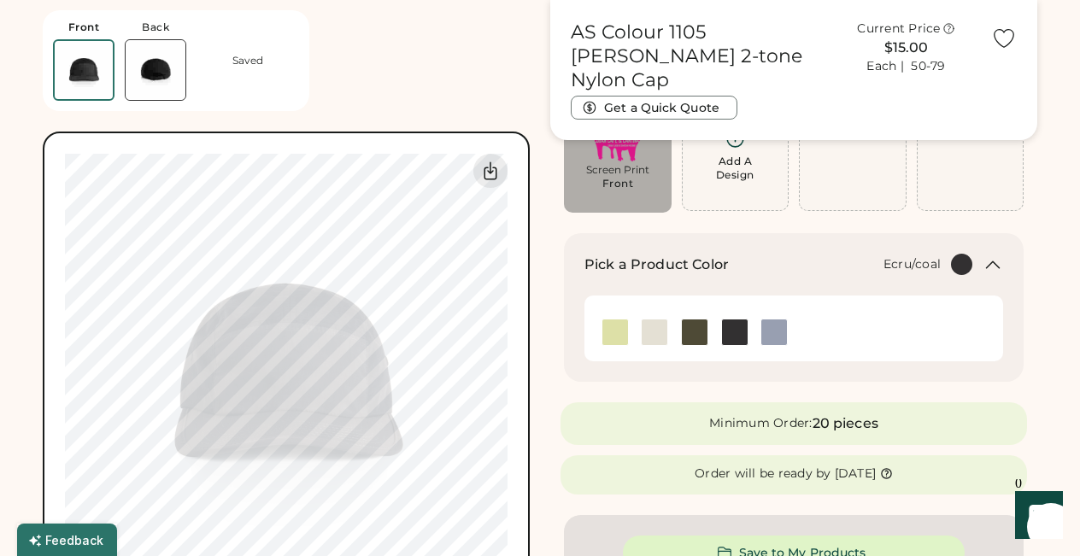
click at [650, 330] on img at bounding box center [655, 333] width 26 height 26
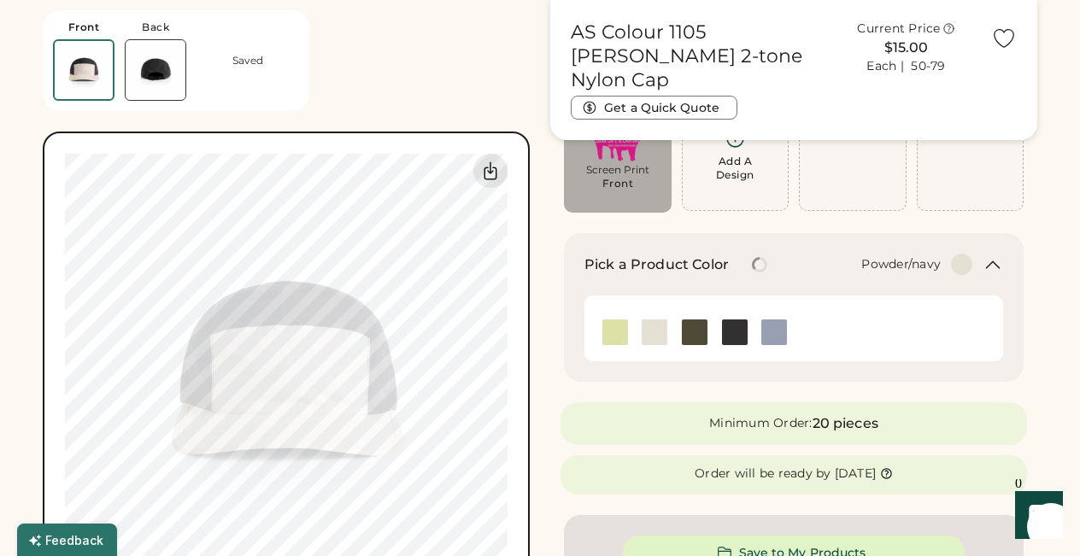
click at [769, 332] on img at bounding box center [774, 333] width 26 height 26
click at [731, 331] on img at bounding box center [735, 333] width 26 height 26
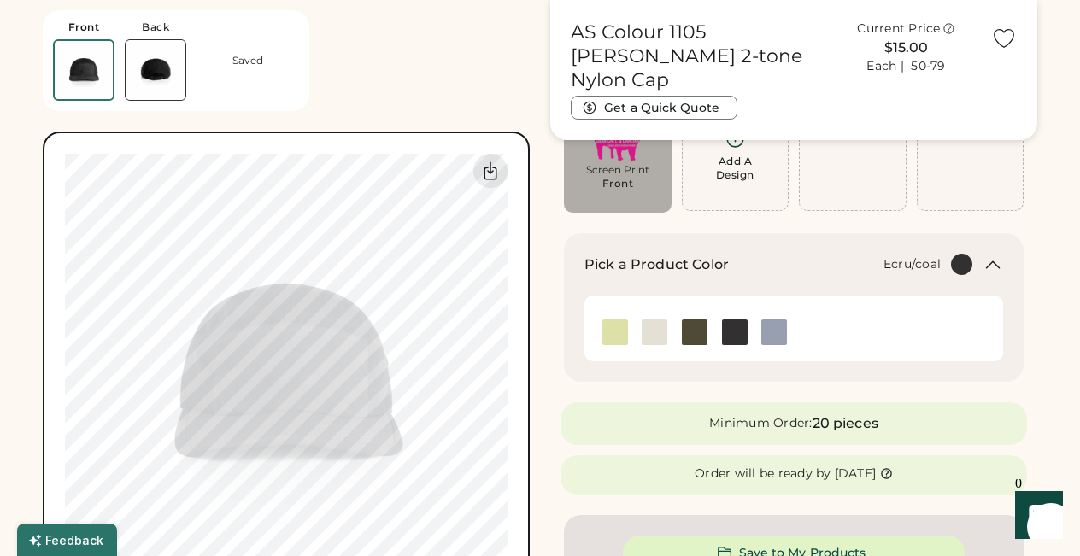
click at [655, 332] on img at bounding box center [655, 333] width 26 height 26
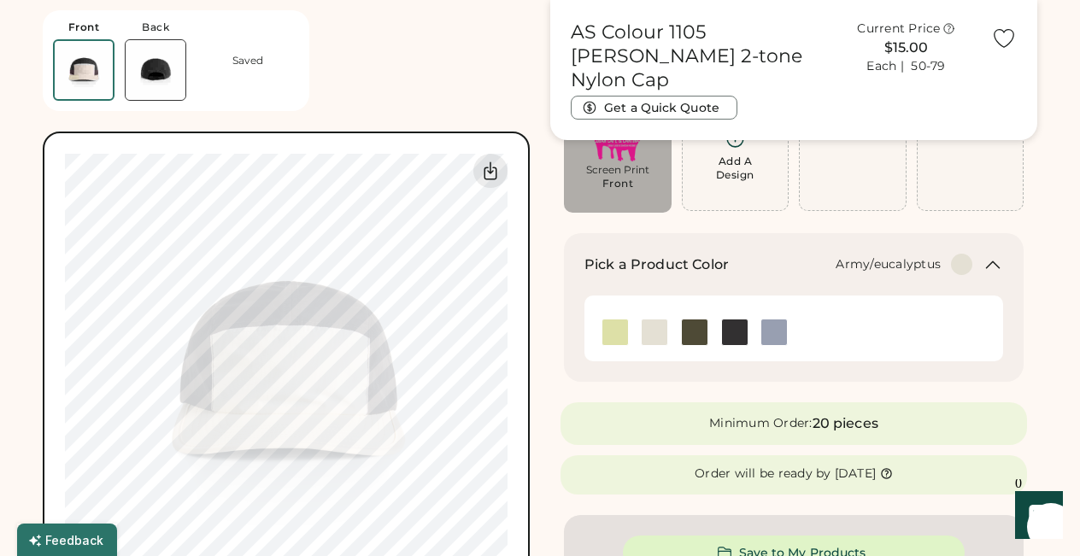
click at [695, 333] on img at bounding box center [695, 333] width 26 height 26
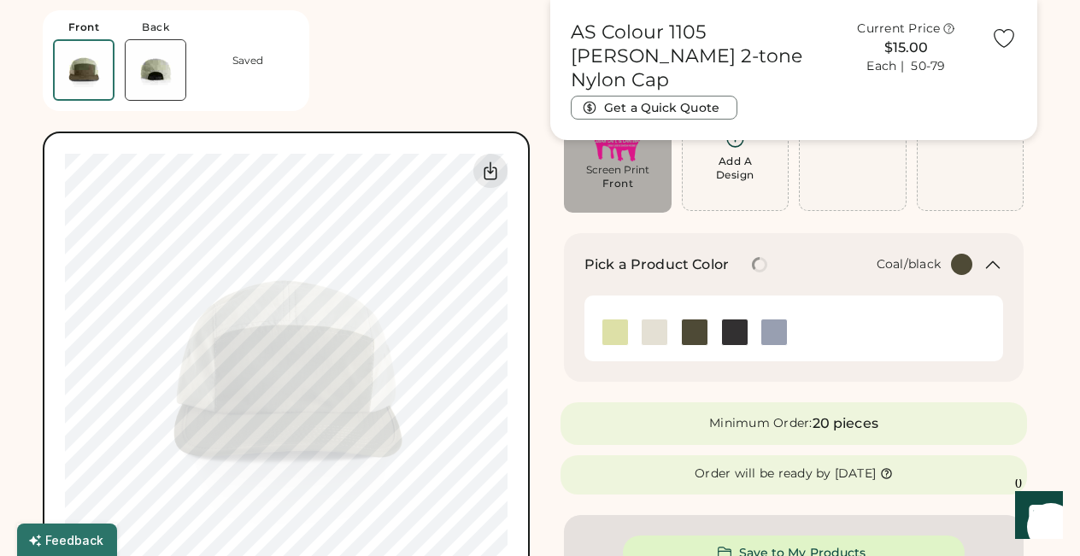
click at [734, 335] on img at bounding box center [735, 333] width 26 height 26
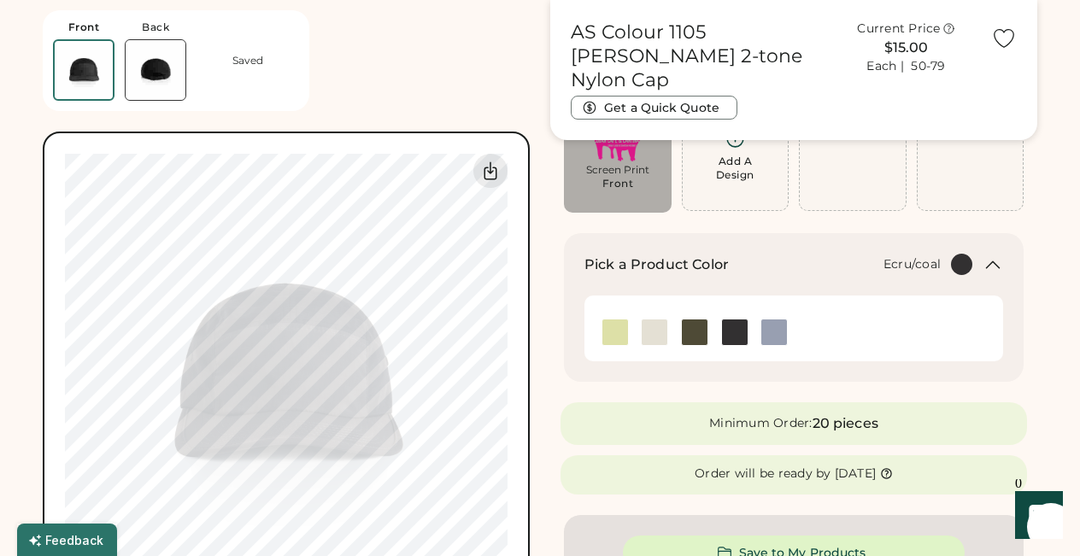
click at [654, 331] on img at bounding box center [655, 333] width 26 height 26
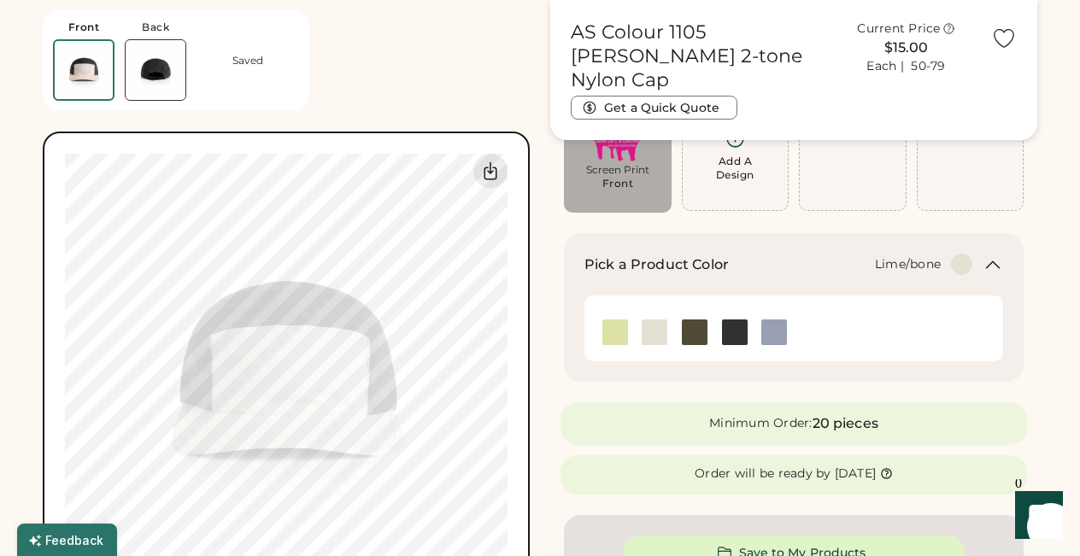
click at [619, 339] on img at bounding box center [615, 333] width 26 height 26
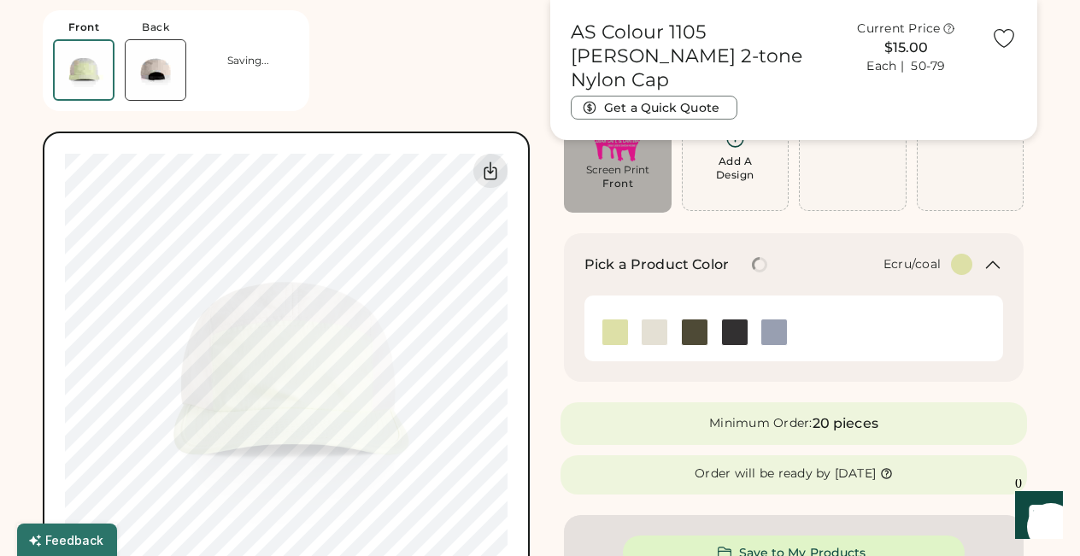
click at [655, 331] on img at bounding box center [655, 333] width 26 height 26
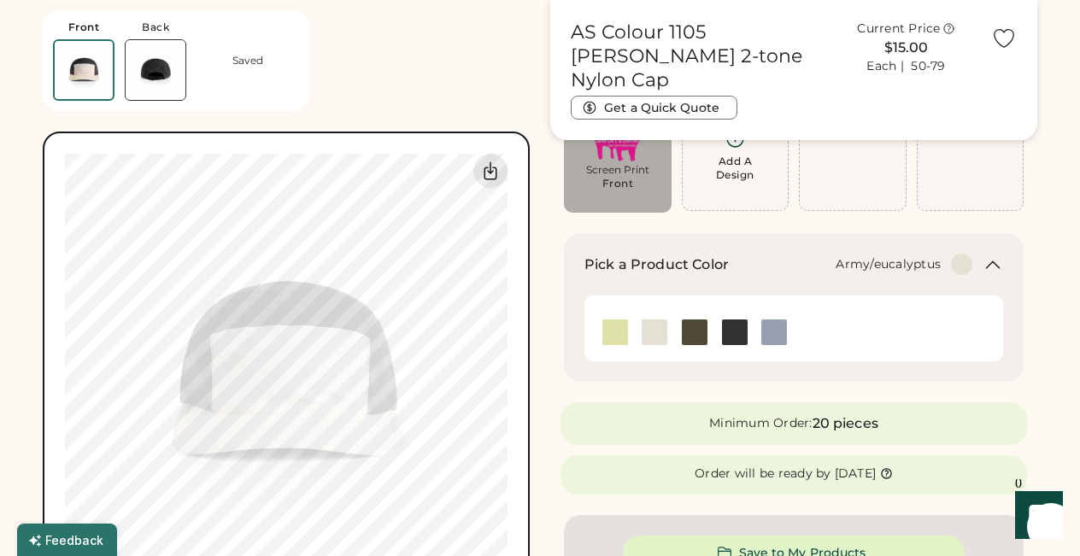
click at [690, 333] on img at bounding box center [695, 333] width 26 height 26
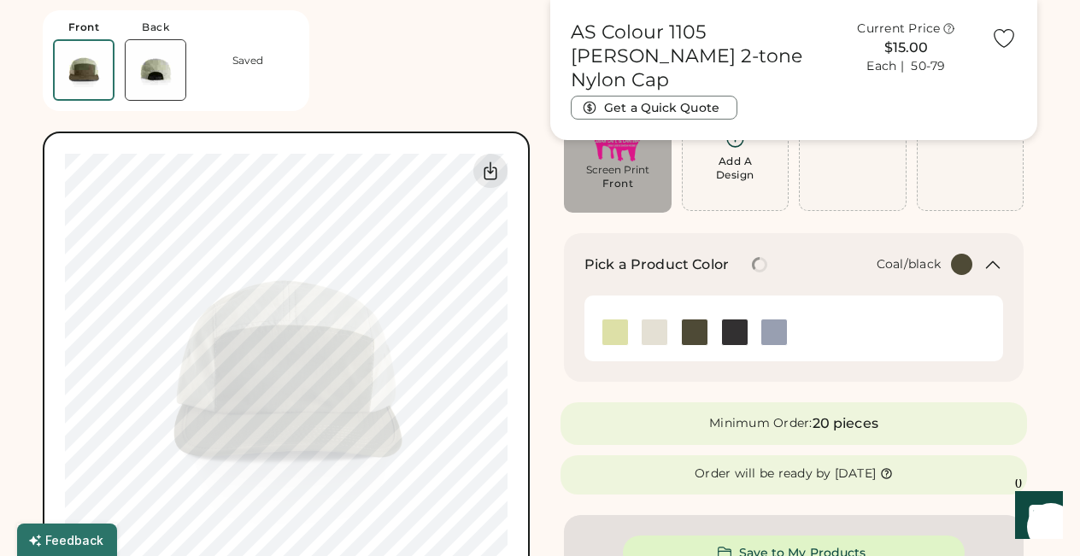
click at [731, 330] on img at bounding box center [735, 333] width 26 height 26
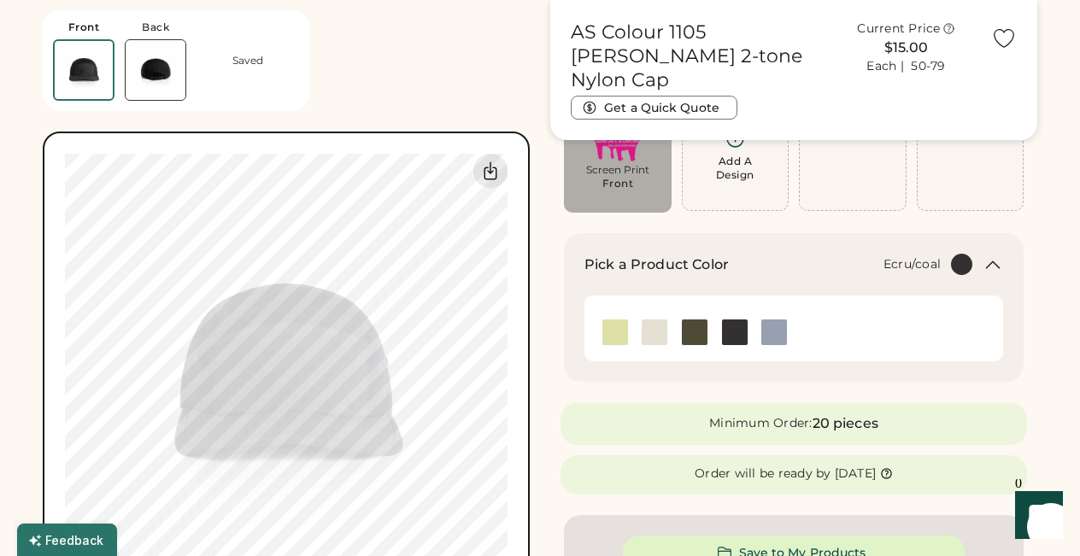
click at [653, 327] on img at bounding box center [655, 333] width 26 height 26
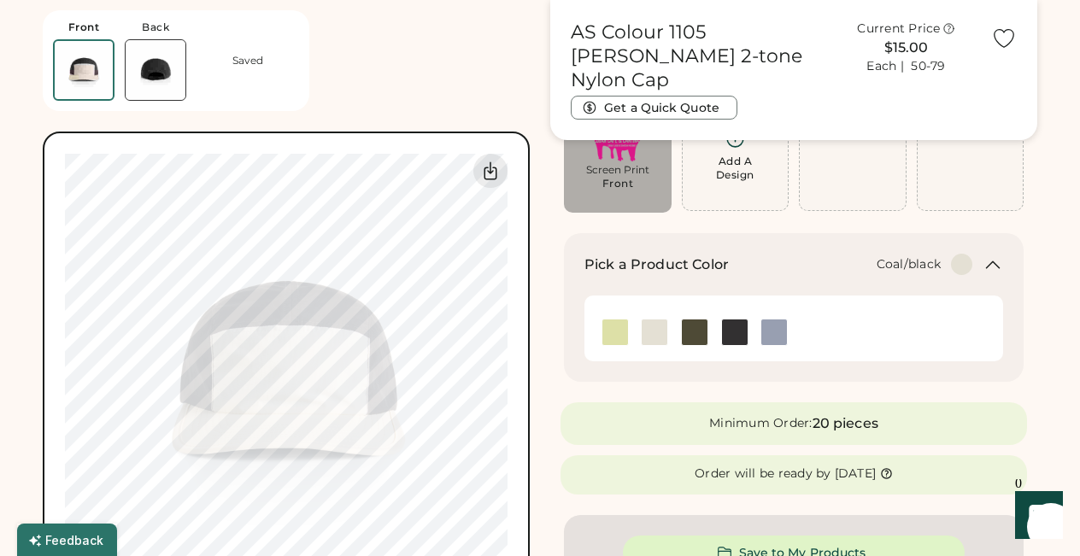
click at [736, 331] on img at bounding box center [735, 333] width 26 height 26
